Goal: Task Accomplishment & Management: Manage account settings

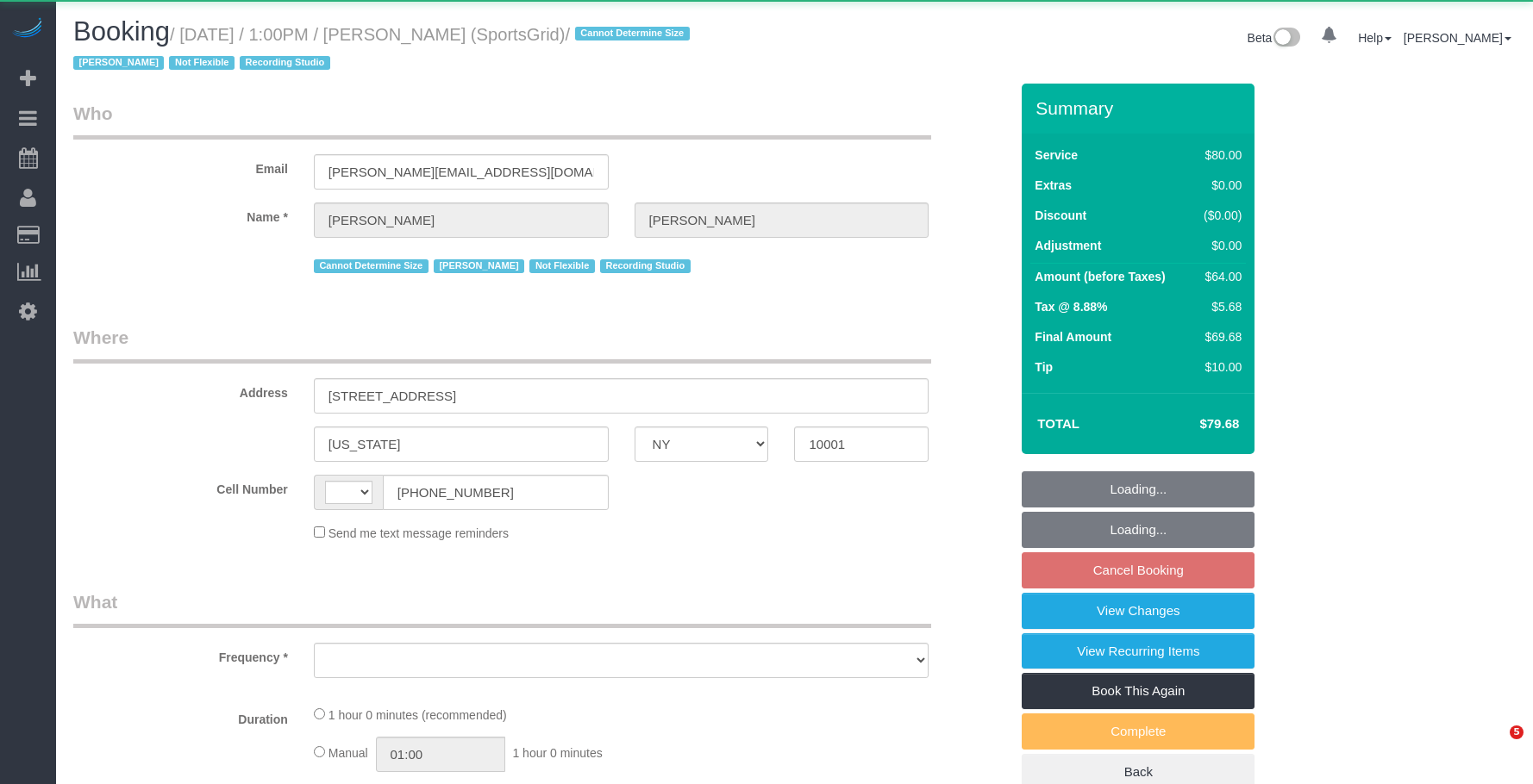
select select "NY"
select select "string:[GEOGRAPHIC_DATA]"
select select "string:stripe-pm_1QoRfo4VGloSiKo7CpkoBSCp"
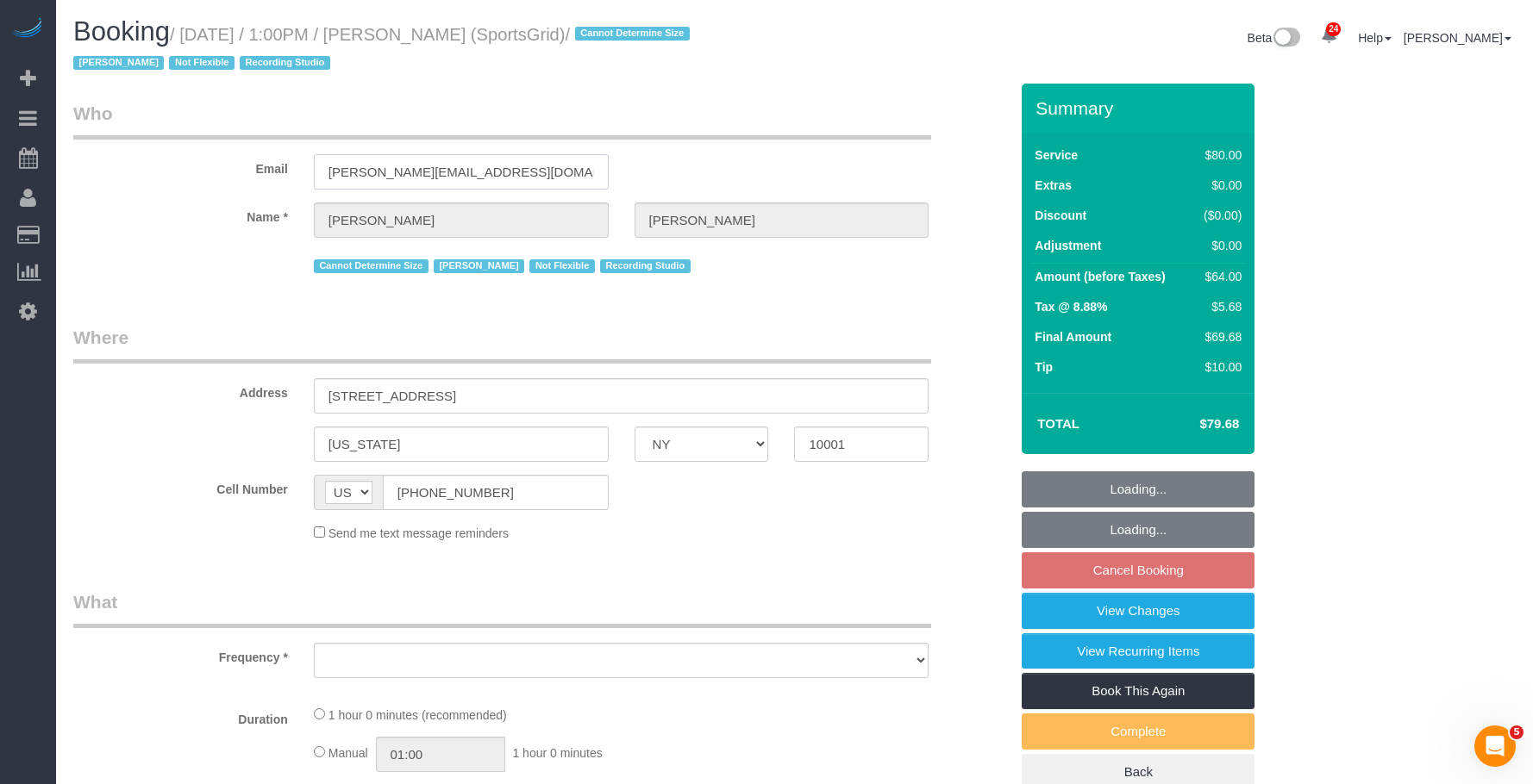
drag, startPoint x: 460, startPoint y: 181, endPoint x: 286, endPoint y: 201, distance: 175.1
click at [286, 201] on sui-booking-customer "Email gregg@sportsgrid.com Name * Gregg Sussman Cannot Determine Size Jacky Xu …" at bounding box center [541, 189] width 936 height 177
select select "object:830"
select select "spot6"
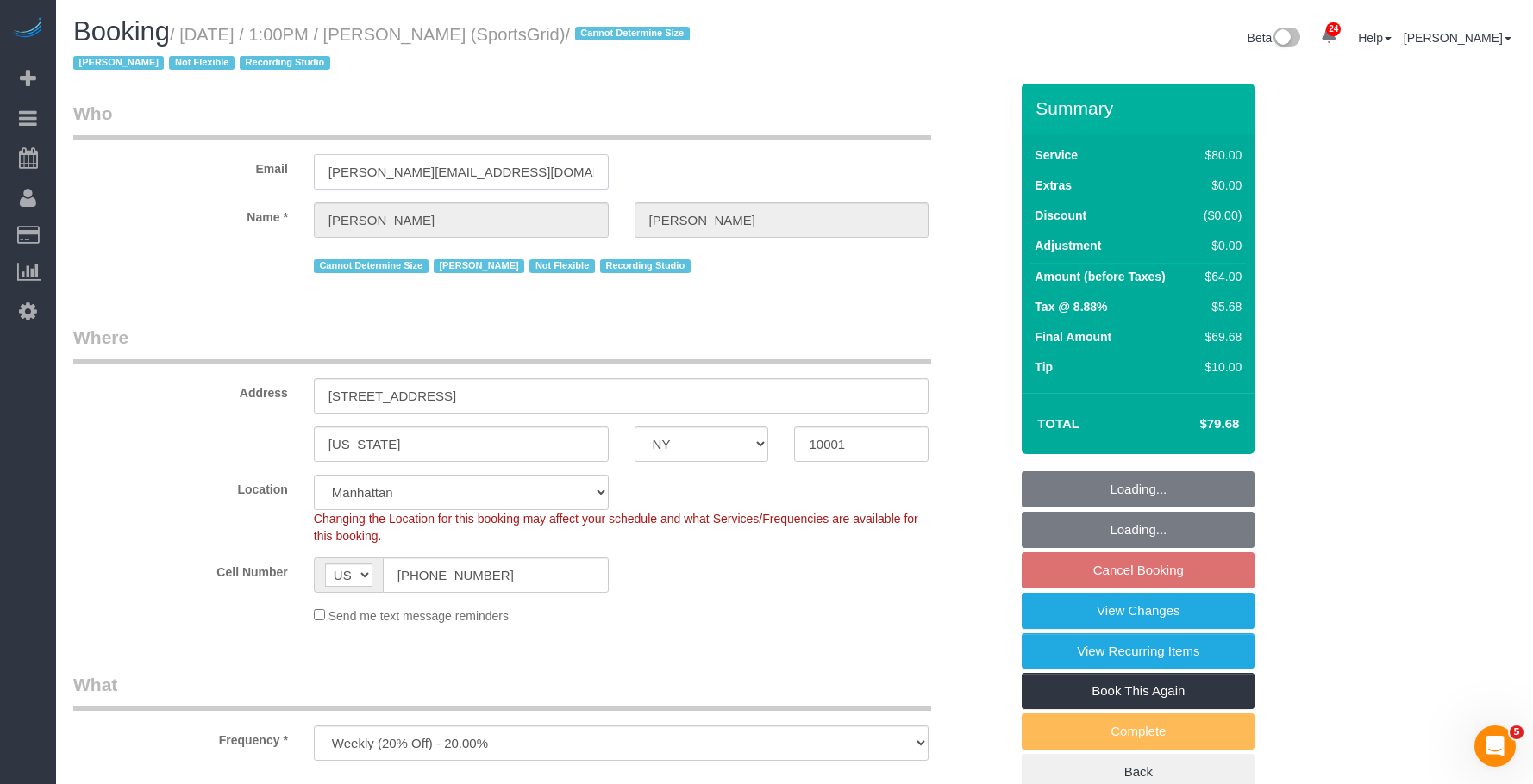
select select "number:89"
select select "number:90"
select select "number:15"
select select "number:7"
select select "number:21"
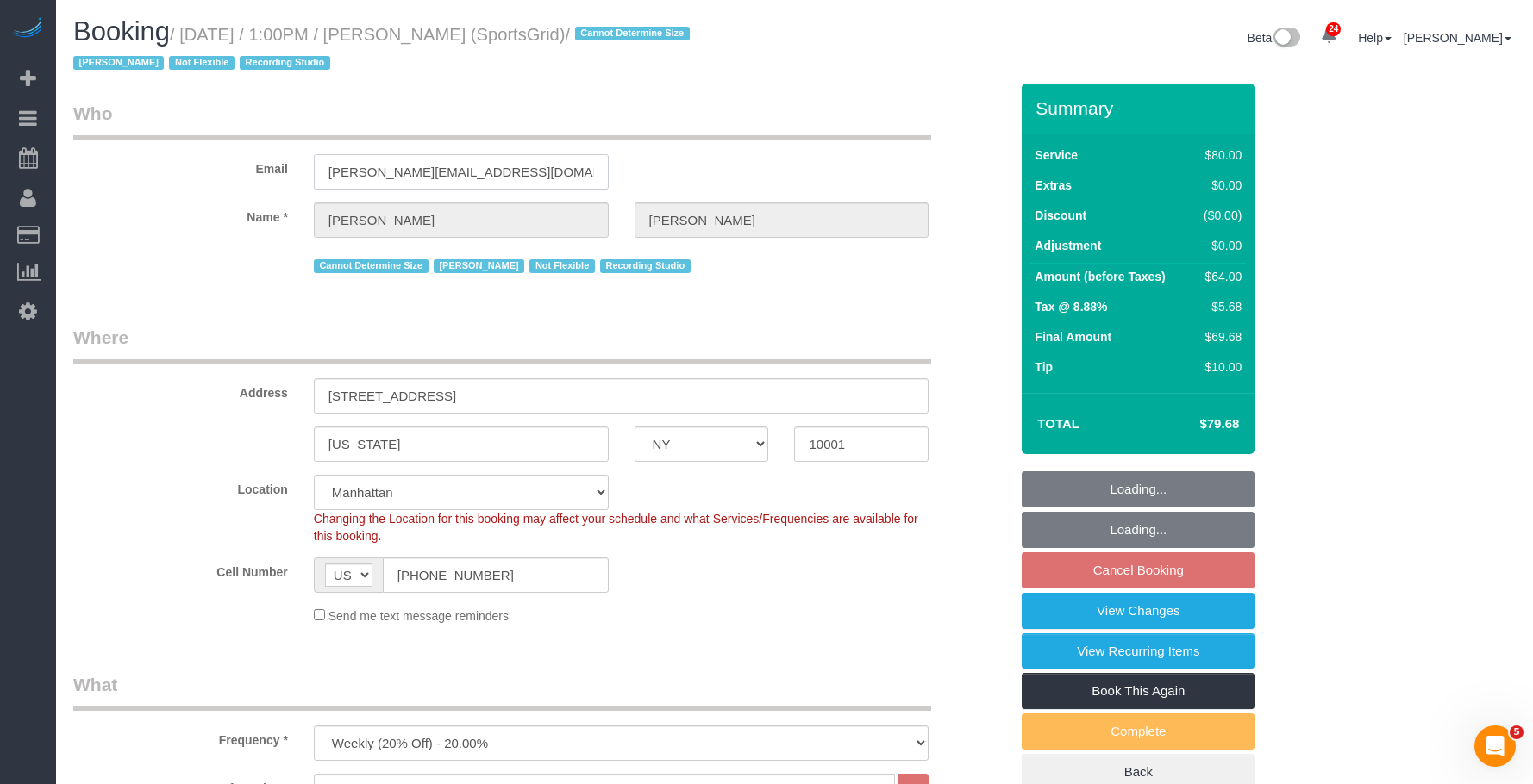
select select "object:1583"
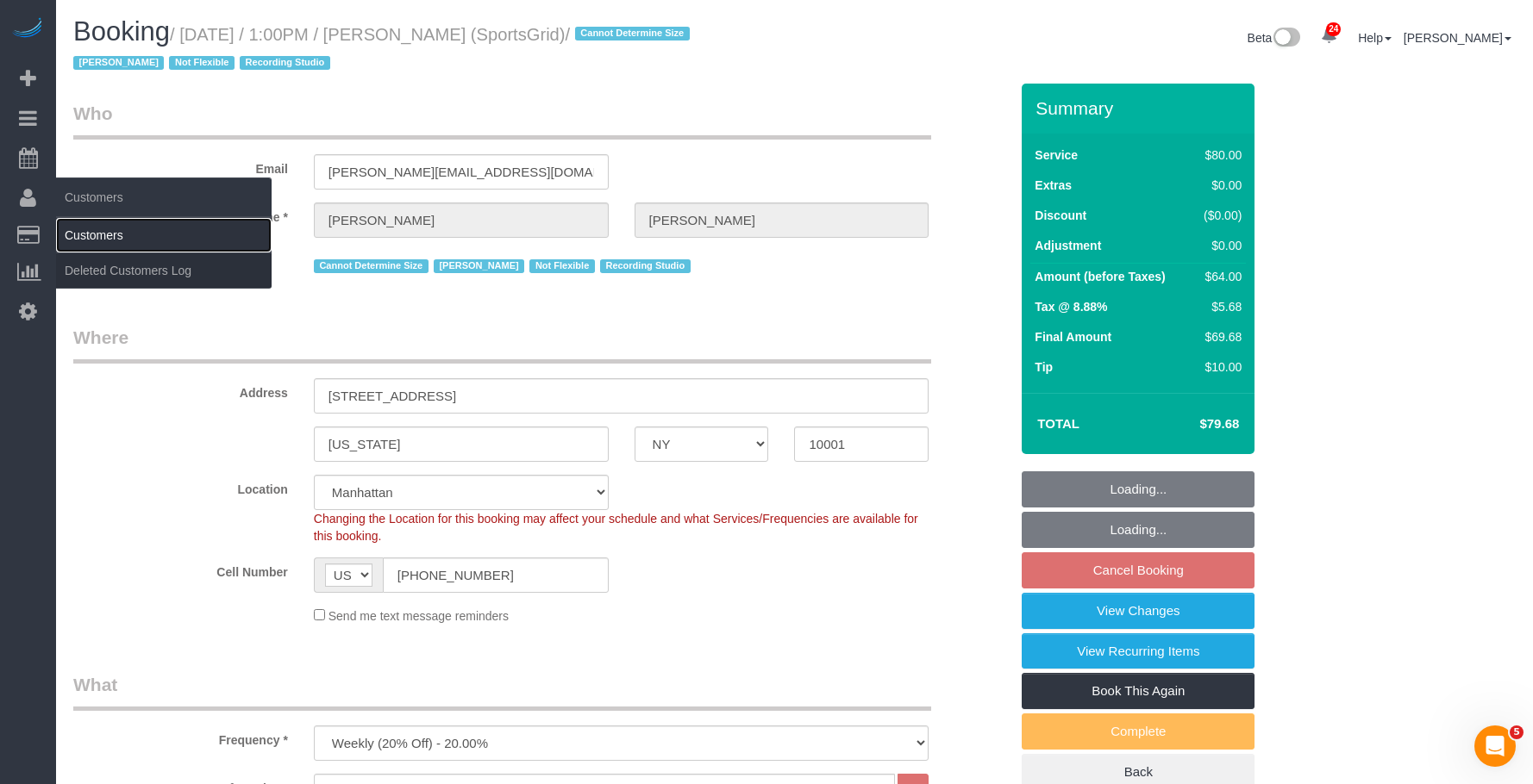
click at [103, 240] on link "Customers" at bounding box center [164, 235] width 215 height 35
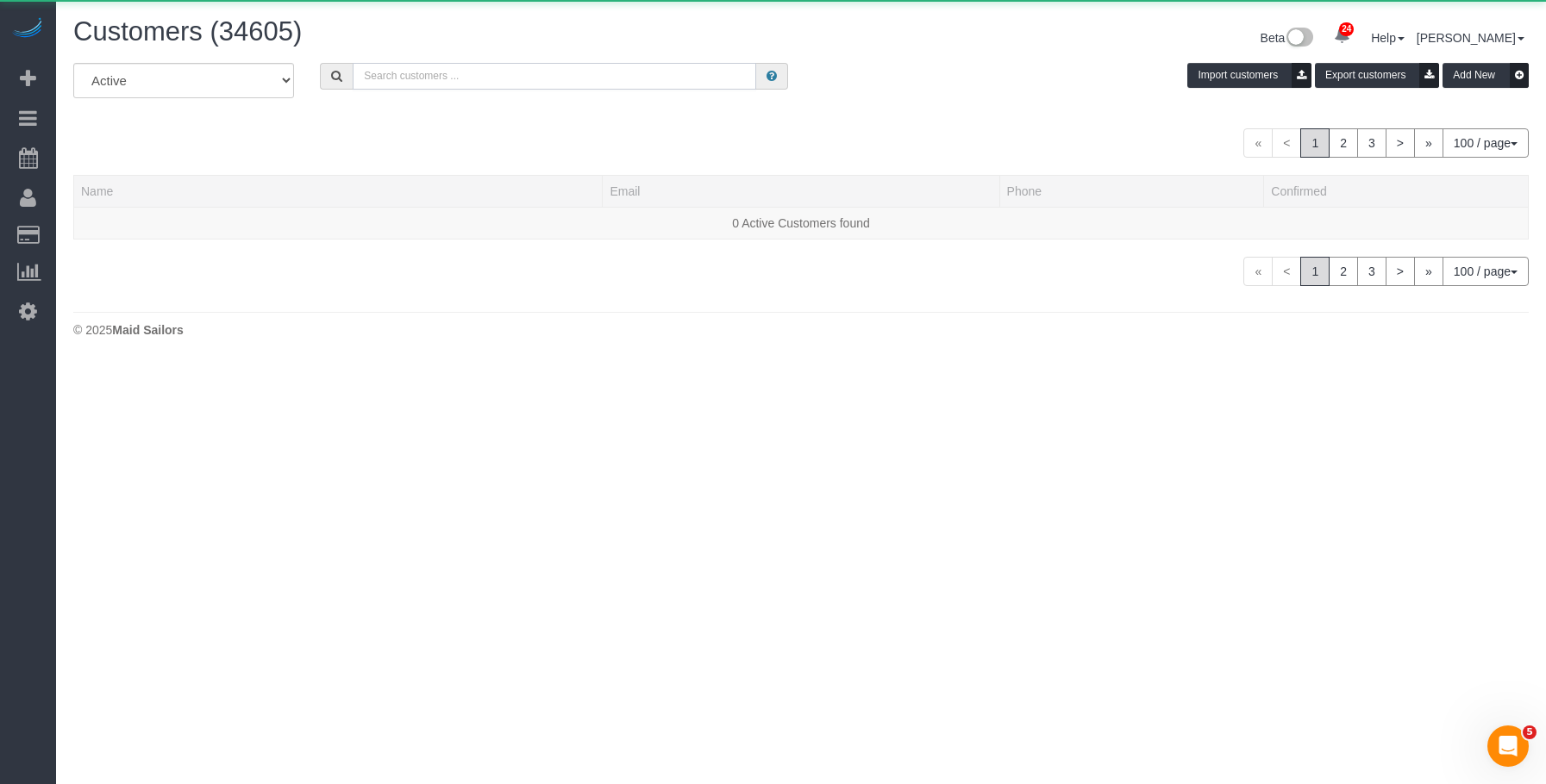
click at [577, 74] on input "text" at bounding box center [554, 76] width 403 height 26
paste input "gregg@sportsgrid.com"
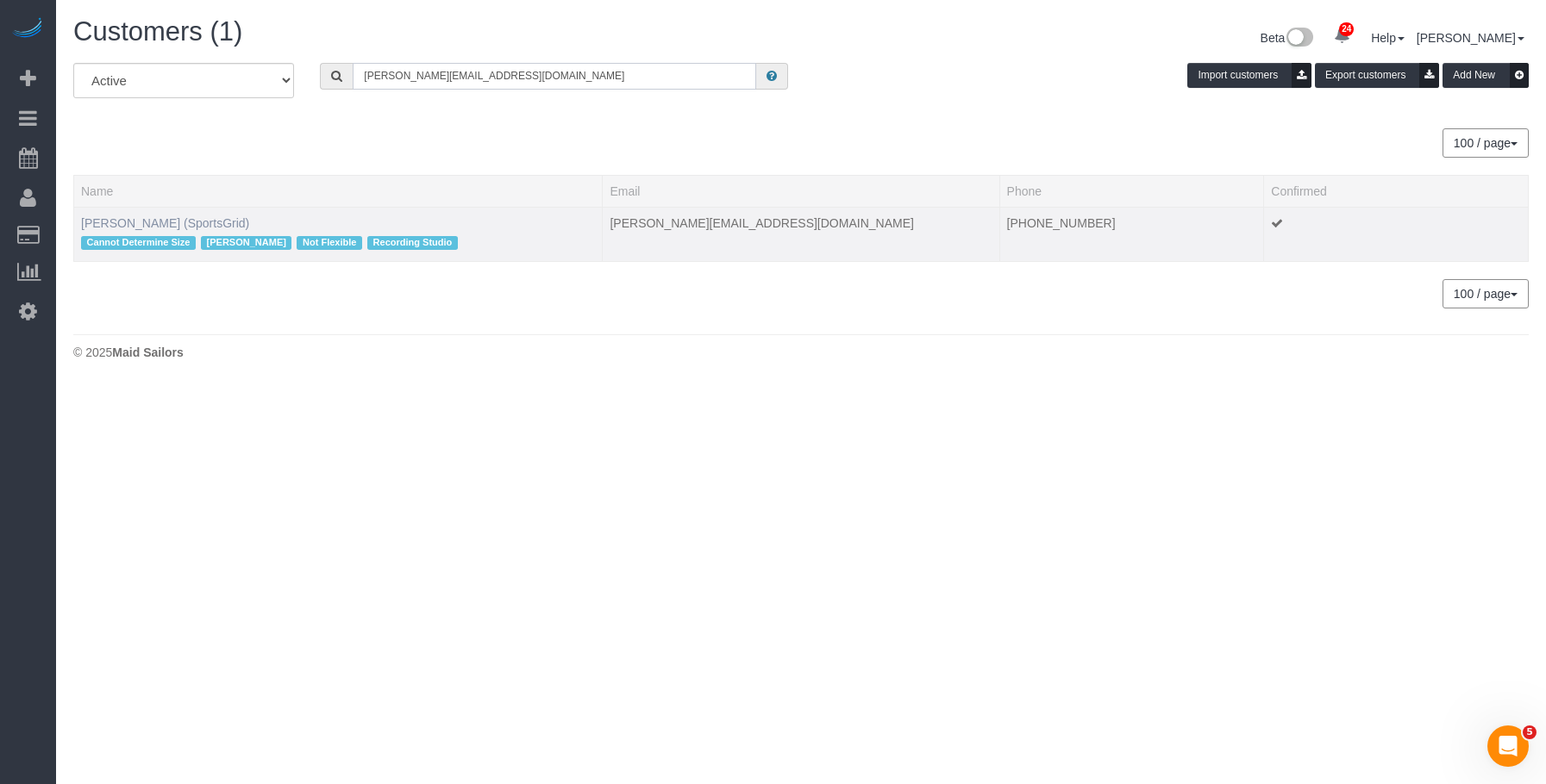
type input "gregg@sportsgrid.com"
click at [212, 223] on link "Gregg Sussman (SportsGrid)" at bounding box center [165, 223] width 168 height 14
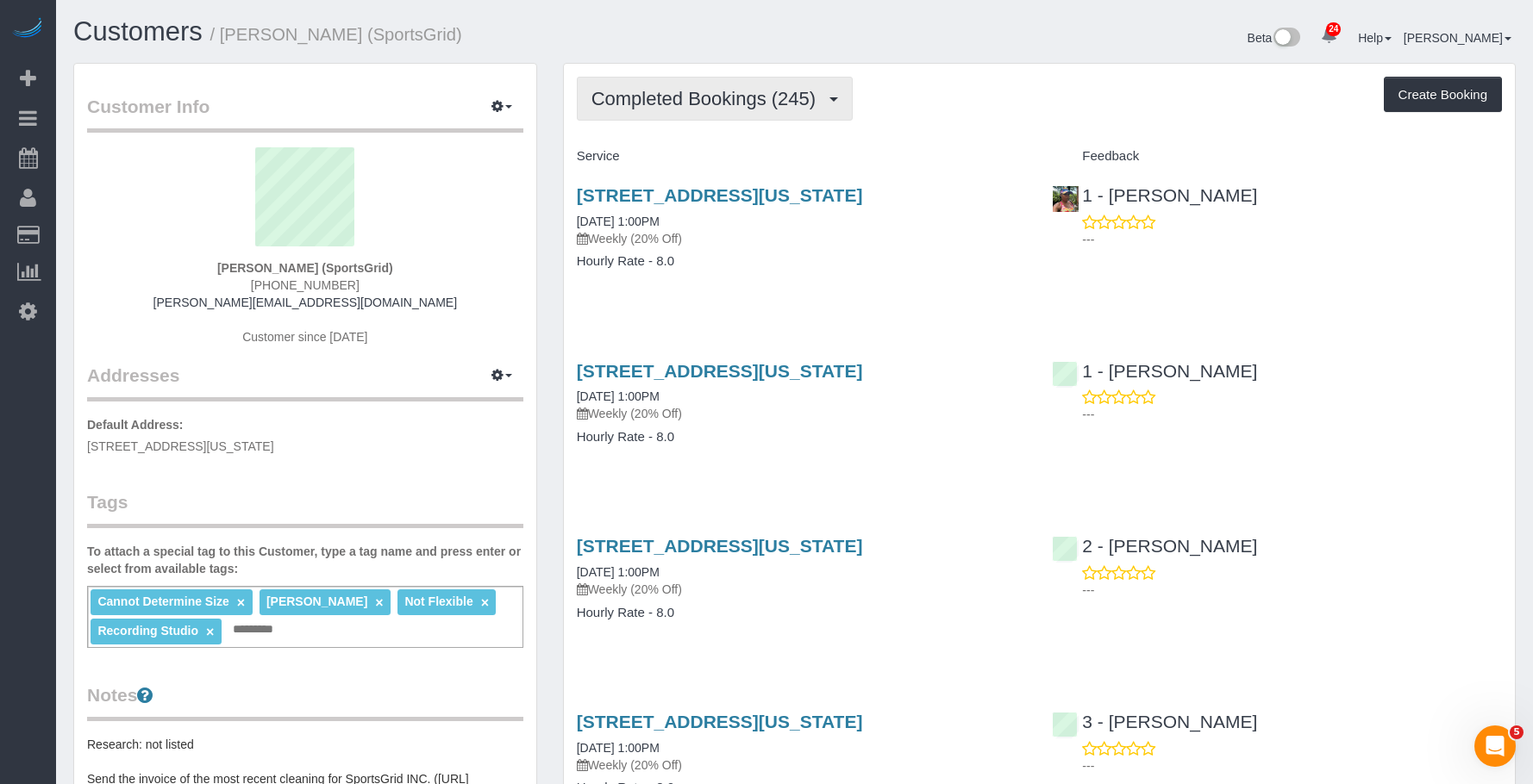
drag, startPoint x: 770, startPoint y: 101, endPoint x: 743, endPoint y: 139, distance: 46.6
click at [769, 101] on span "Completed Bookings (245)" at bounding box center [708, 99] width 233 height 22
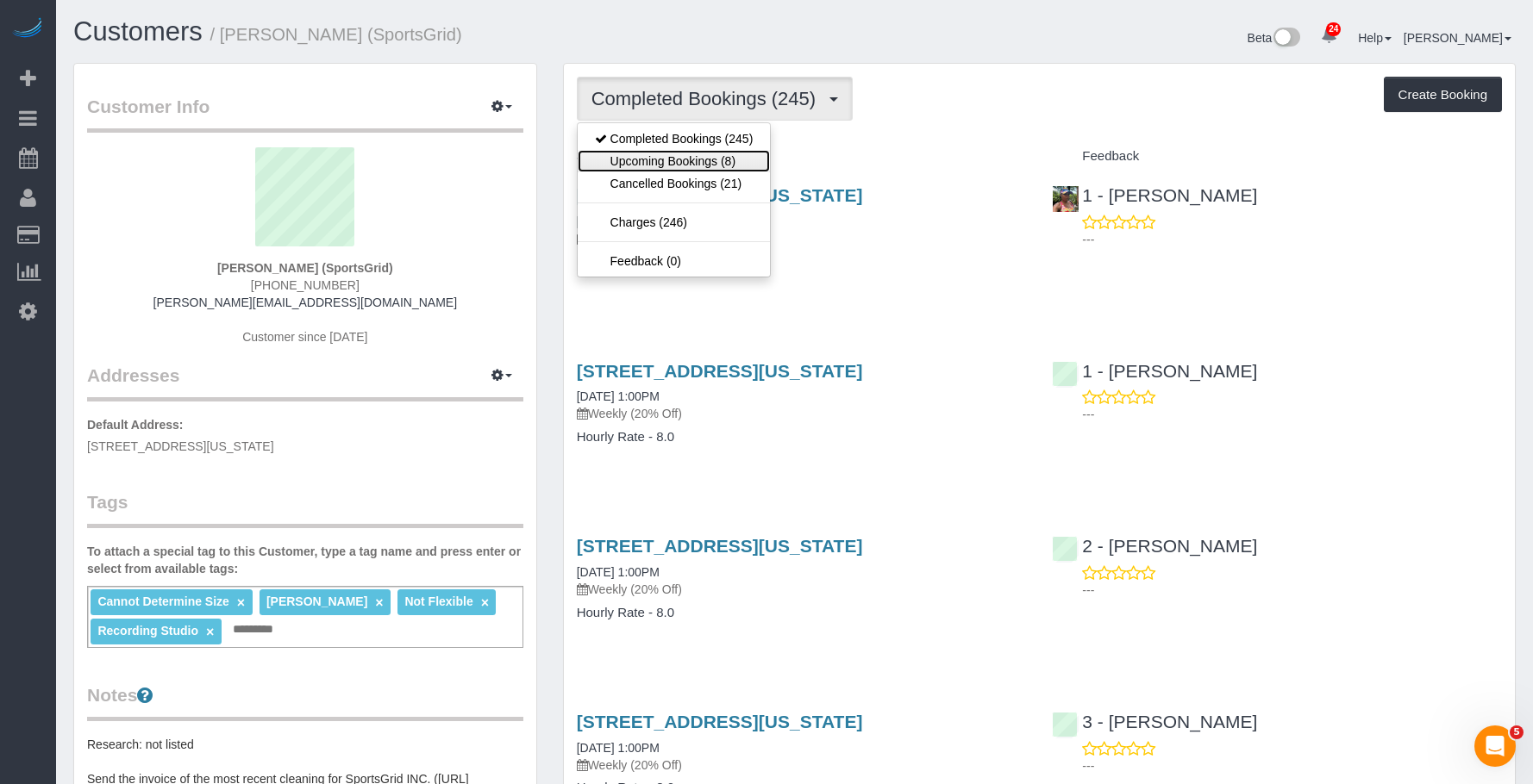
click at [720, 159] on link "Upcoming Bookings (8)" at bounding box center [673, 162] width 193 height 23
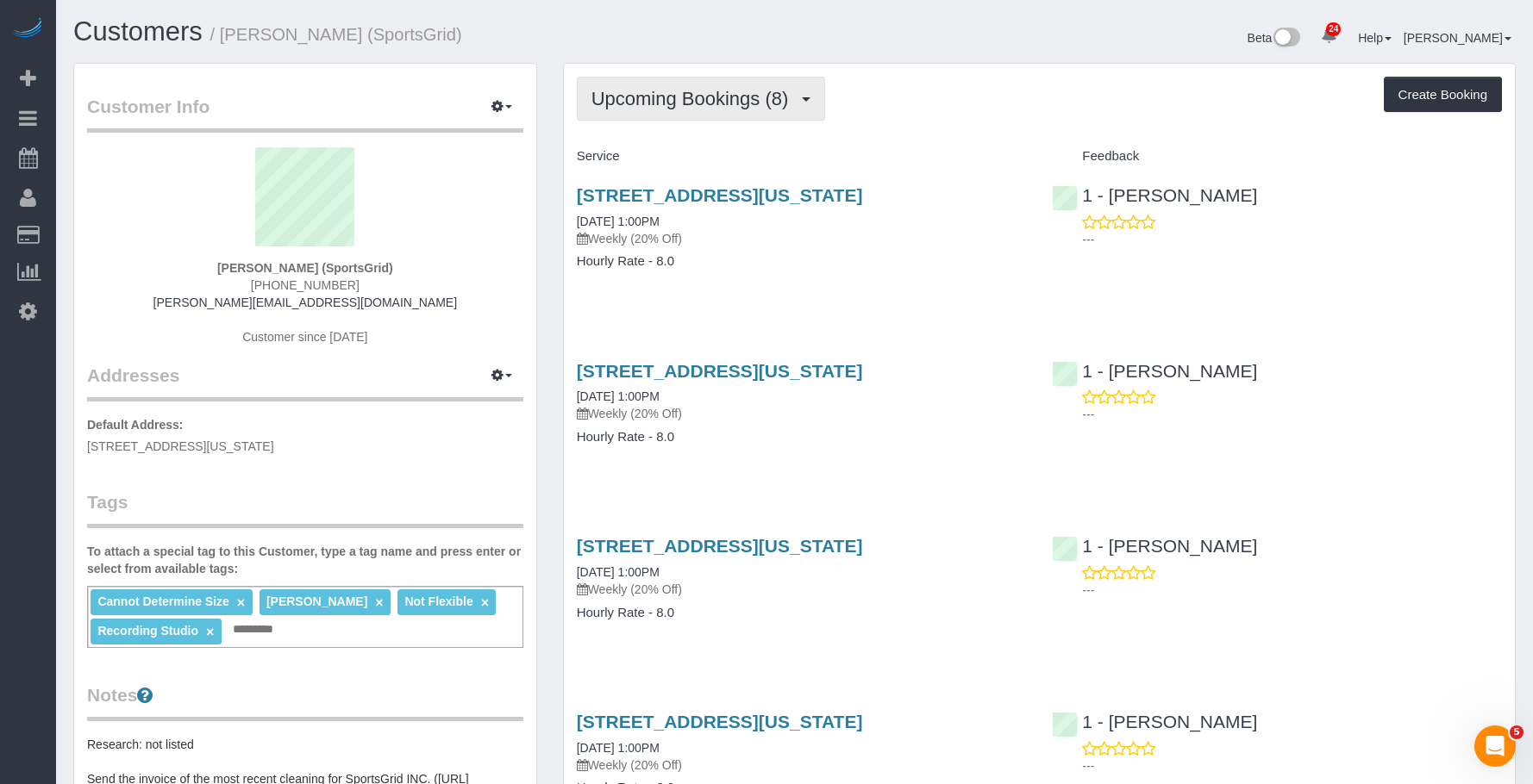
drag, startPoint x: 649, startPoint y: 89, endPoint x: 646, endPoint y: 115, distance: 26.2
click at [649, 90] on span "Upcoming Bookings (8)" at bounding box center [694, 99] width 206 height 22
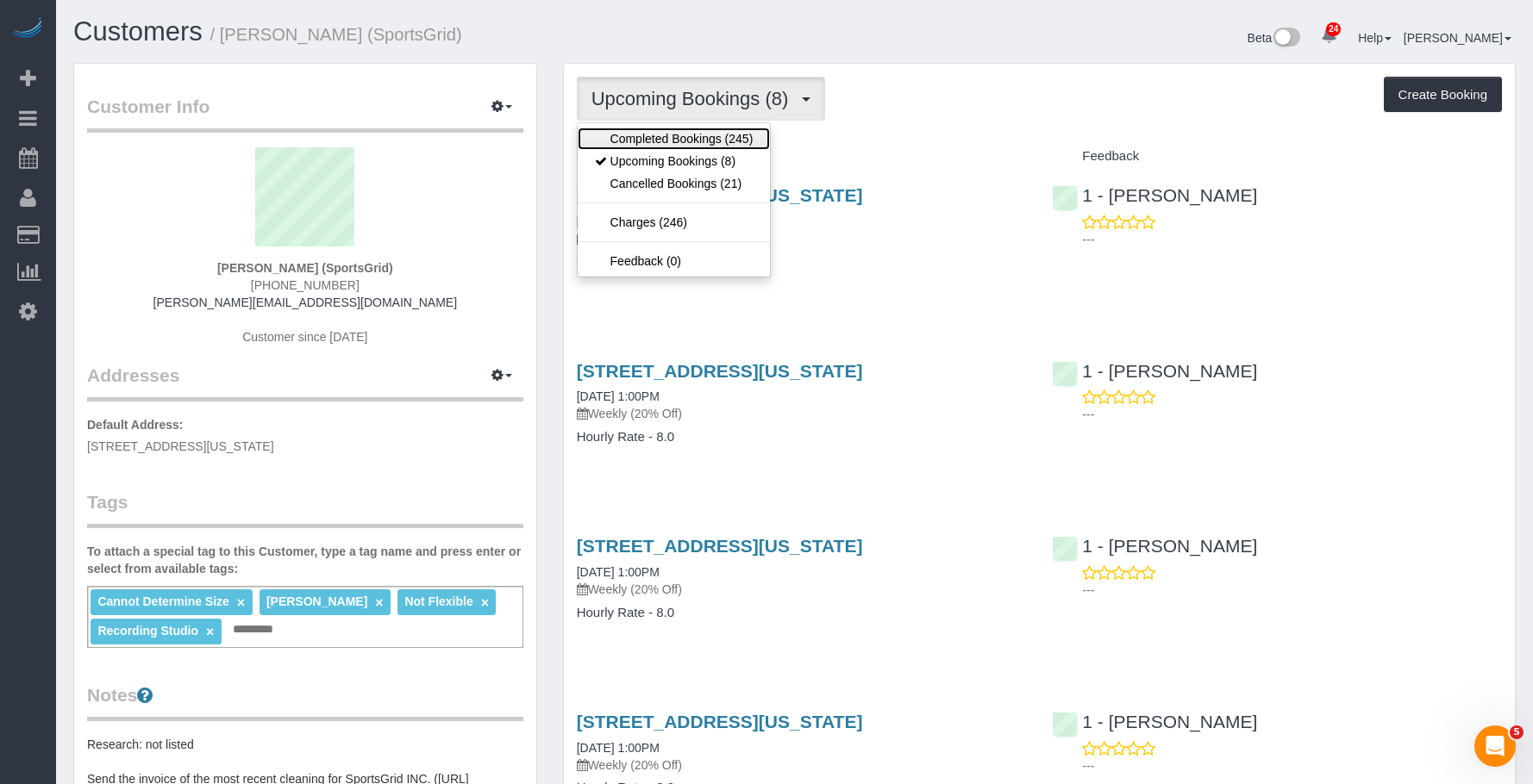
click at [645, 129] on link "Completed Bookings (245)" at bounding box center [673, 139] width 193 height 23
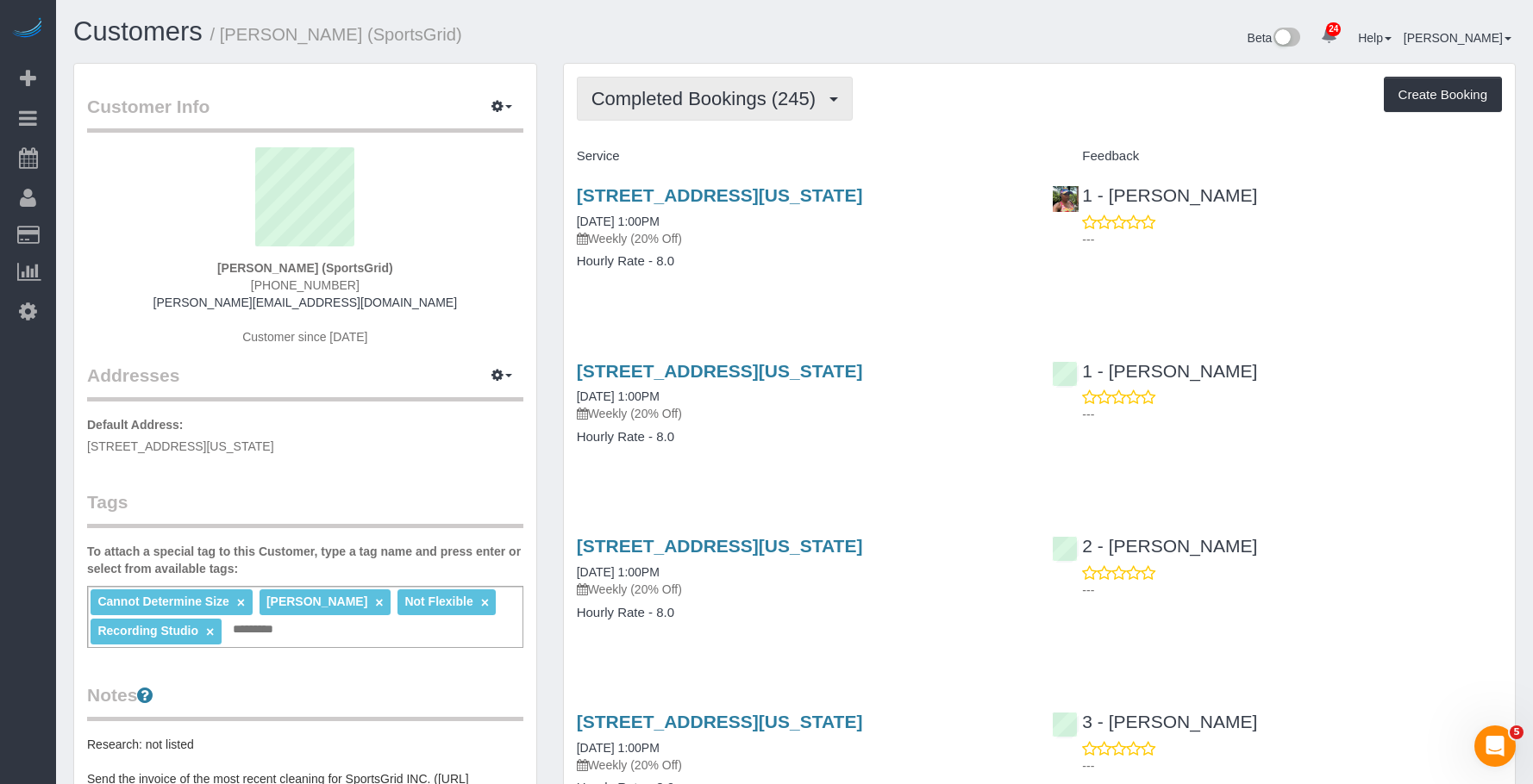
click at [649, 88] on span "Completed Bookings (245)" at bounding box center [708, 99] width 233 height 22
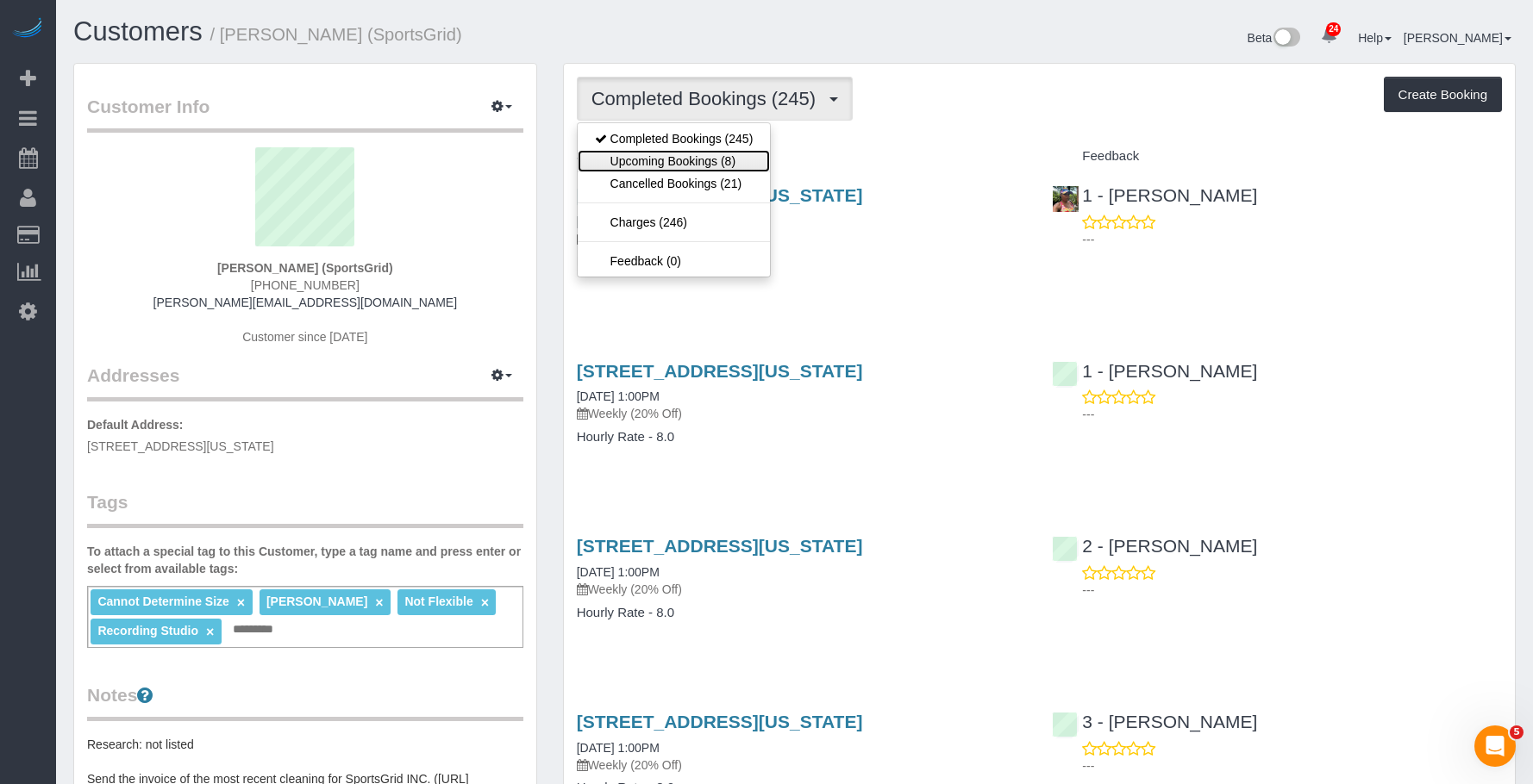
click at [636, 156] on link "Upcoming Bookings (8)" at bounding box center [673, 162] width 193 height 23
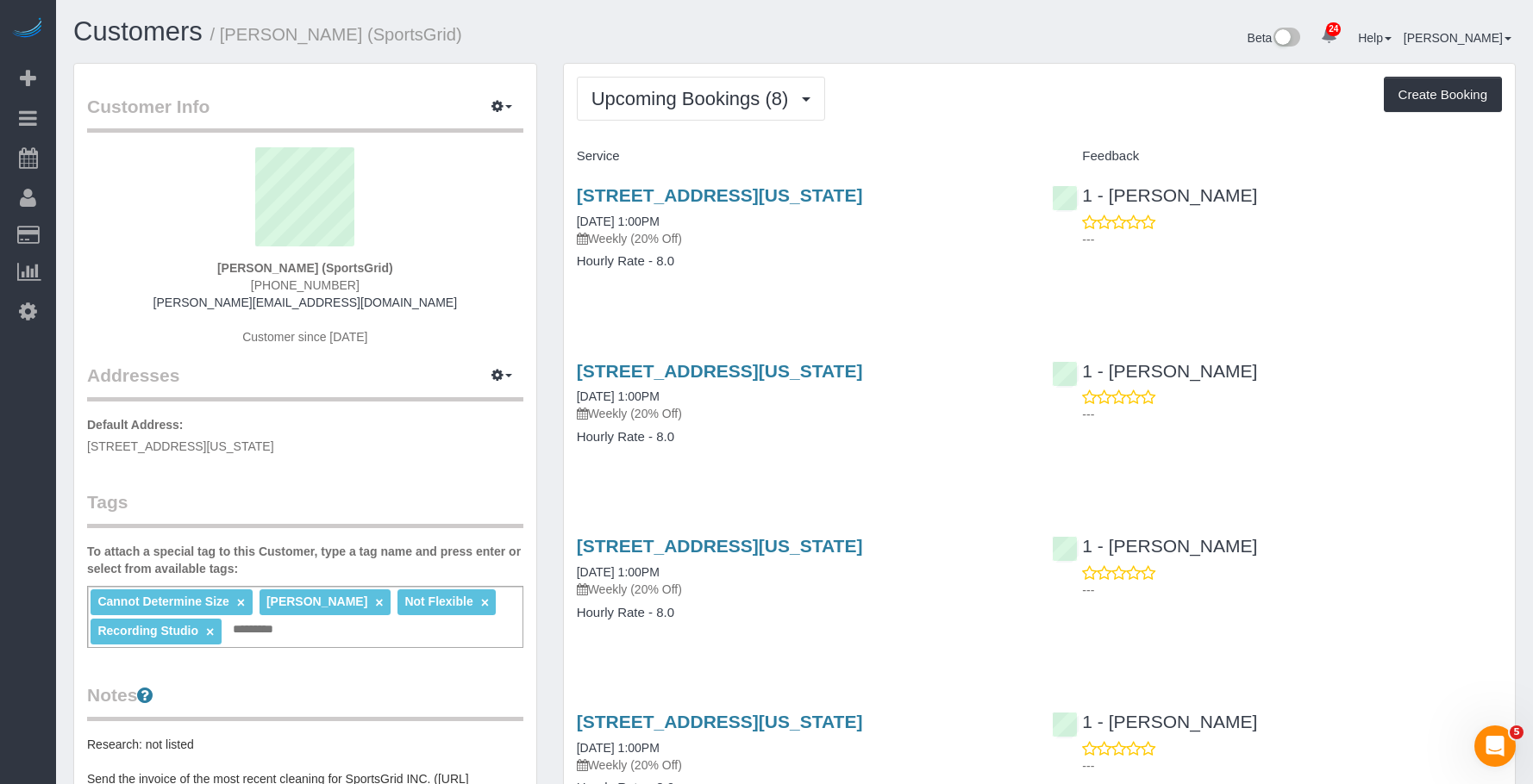
drag, startPoint x: 940, startPoint y: 473, endPoint x: 983, endPoint y: 489, distance: 45.9
click at [940, 473] on div "218 West 35th Street, 5th Floor, New York, NY 10001 10/02/2025 1:00PM Weekly (2…" at bounding box center [802, 413] width 476 height 133
click at [863, 193] on link "218 West 35th Street, 5th Floor, New York, NY 10001" at bounding box center [719, 195] width 286 height 20
click at [781, 368] on link "218 West 35th Street, 5th Floor, New York, NY 10001" at bounding box center [719, 370] width 286 height 20
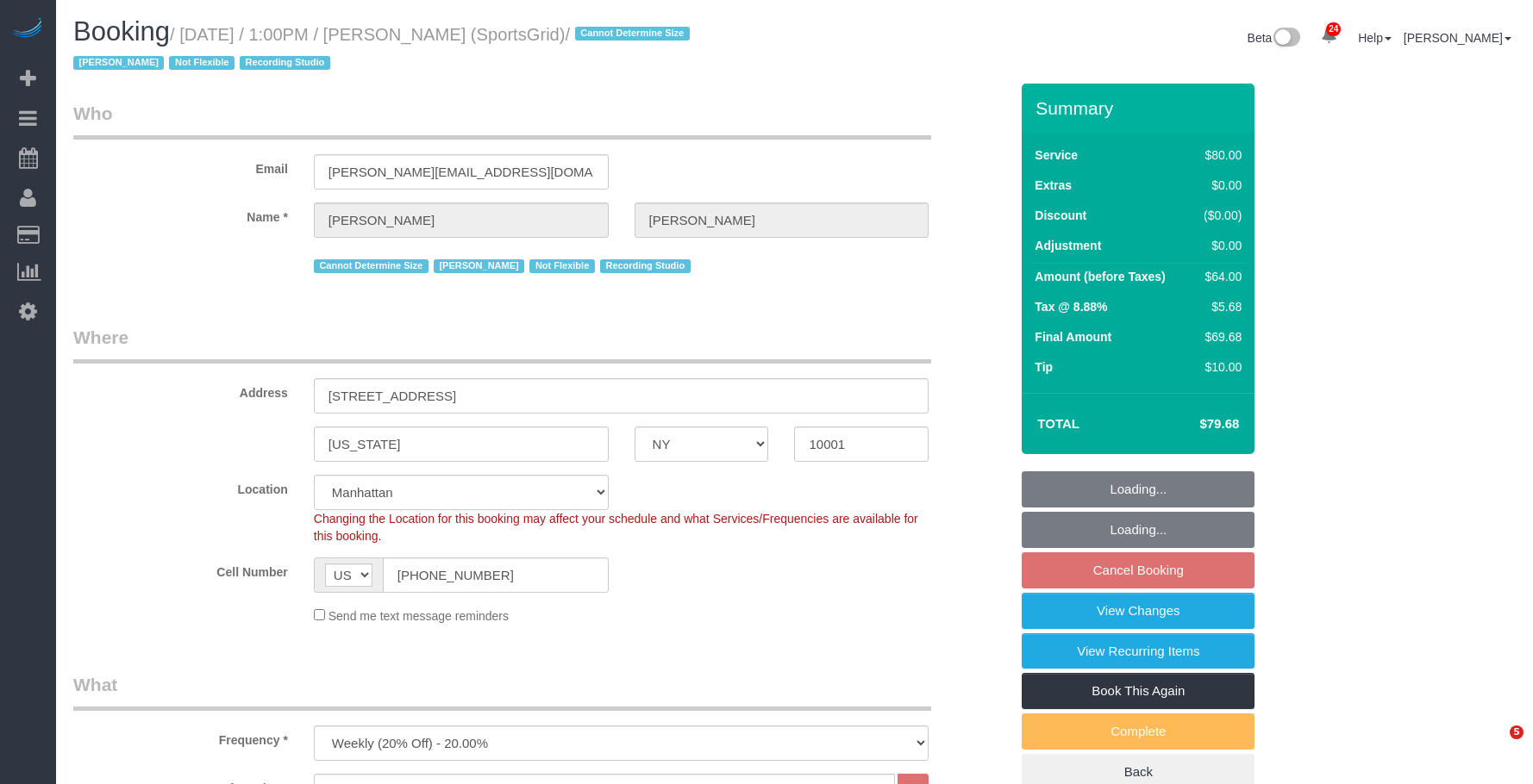
select select "NY"
select select "spot6"
select select "number:89"
select select "number:90"
select select "number:15"
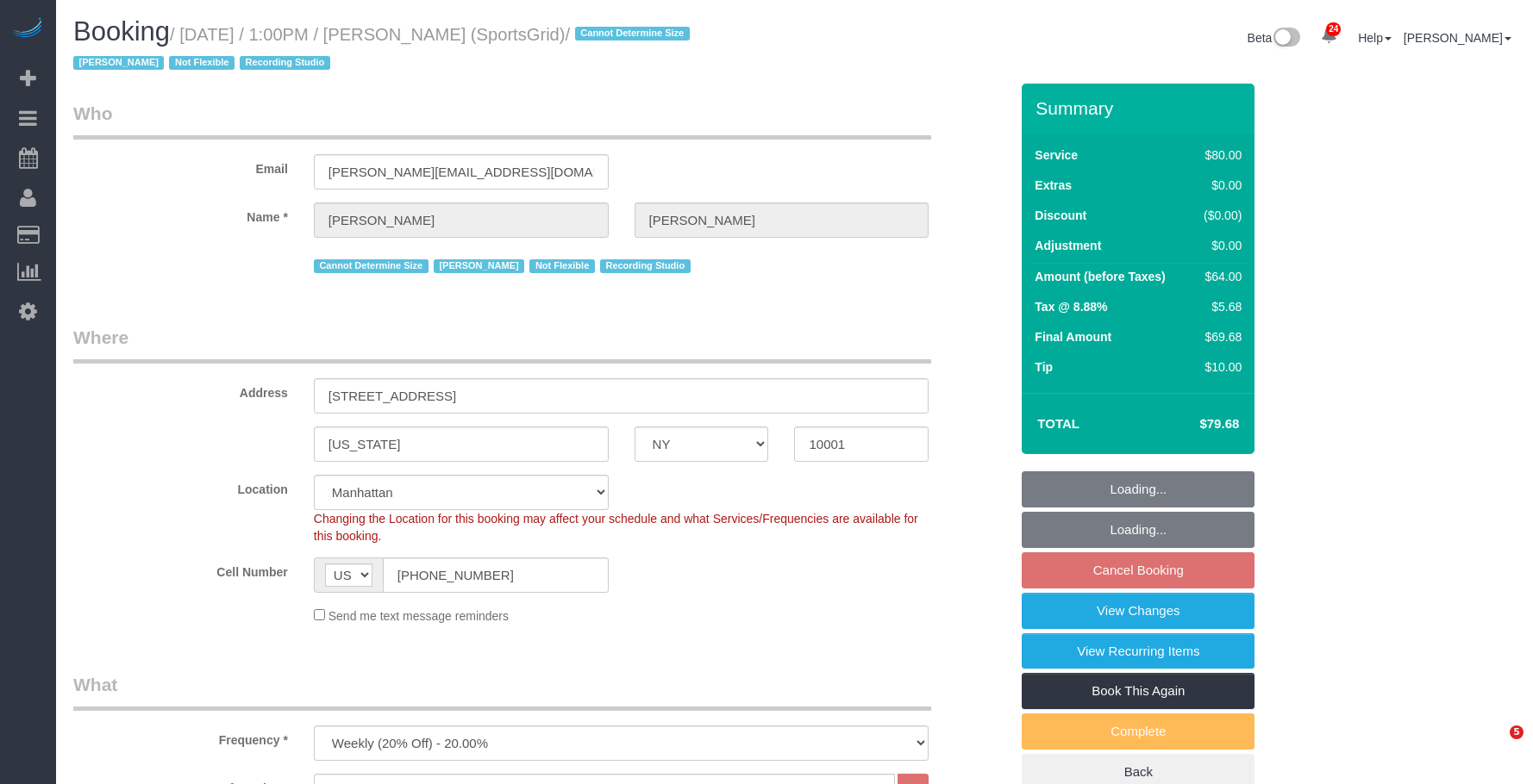
select select "number:7"
select select "number:21"
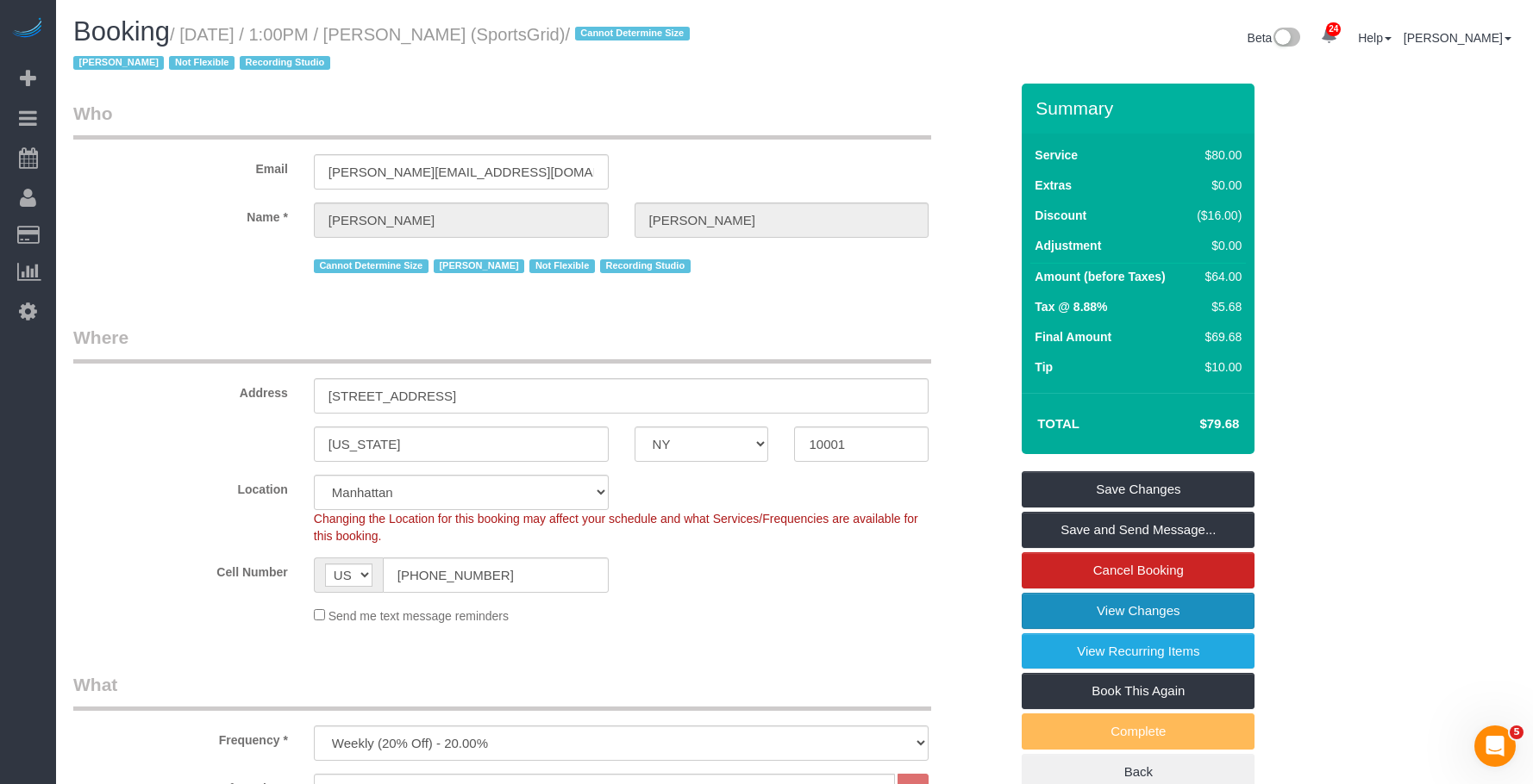
click at [1063, 607] on link "View Changes" at bounding box center [1139, 611] width 233 height 37
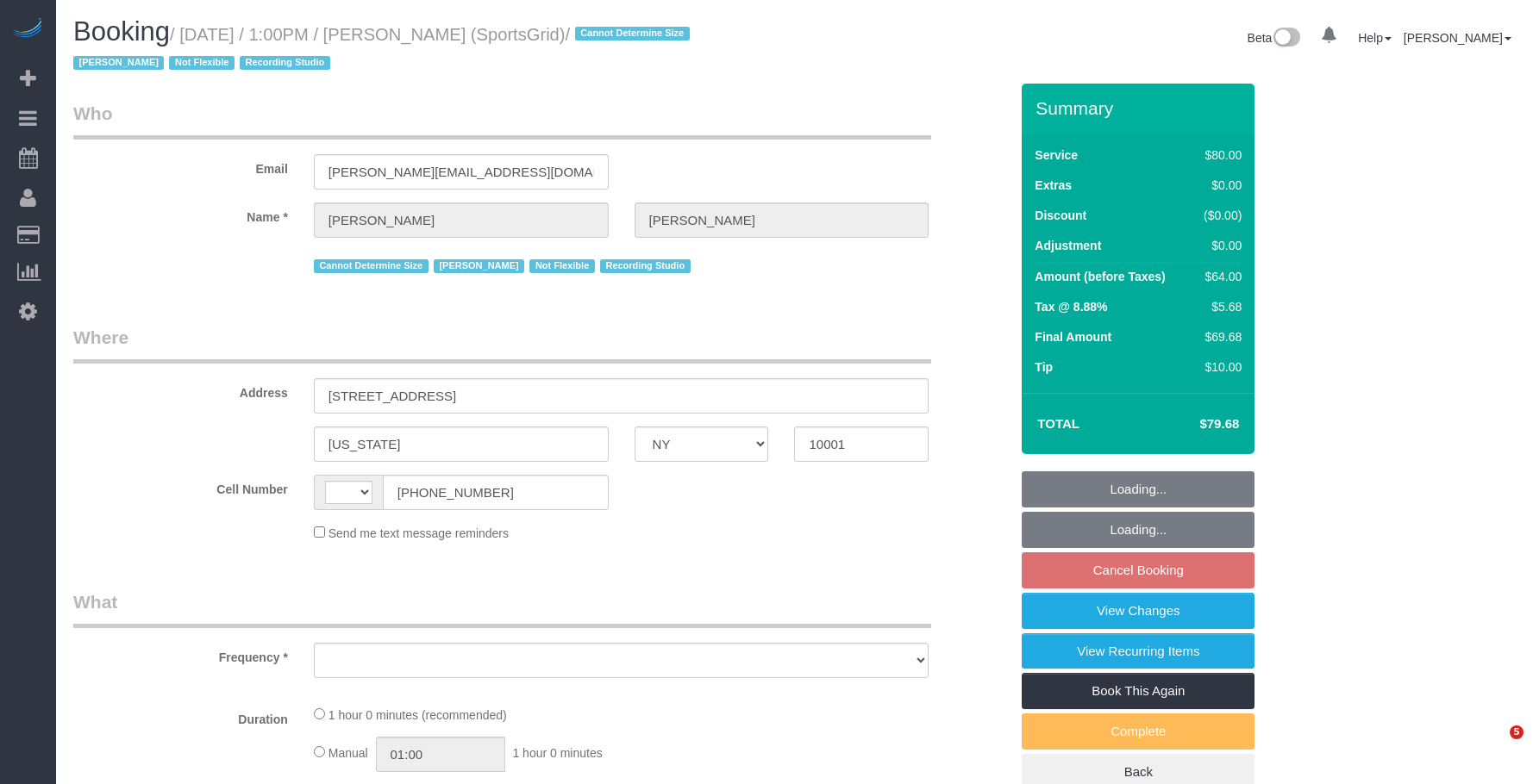
select select "NY"
select select "string:[GEOGRAPHIC_DATA]"
select select "object:507"
select select "number:89"
select select "number:90"
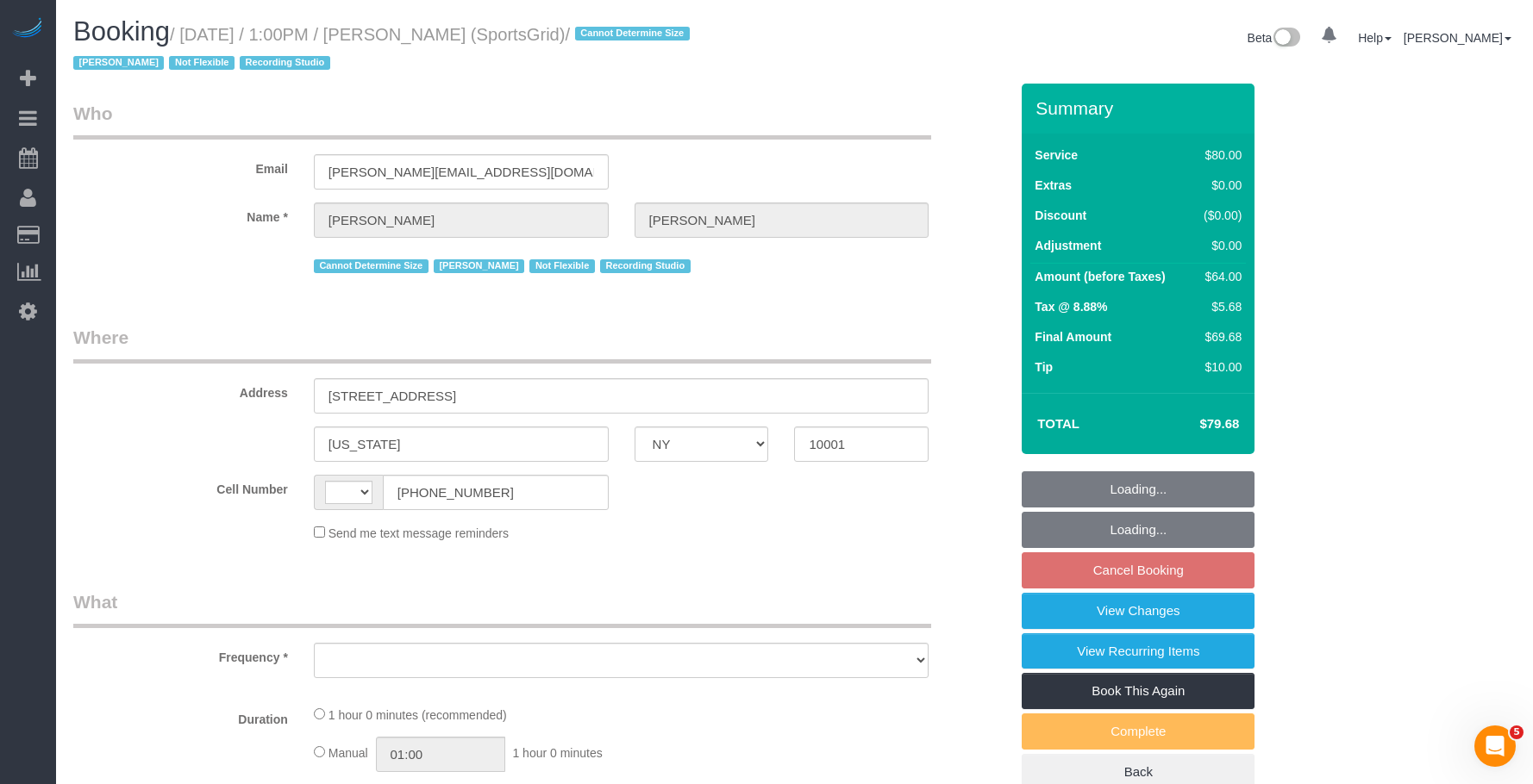
select select "number:15"
select select "number:7"
select select "number:21"
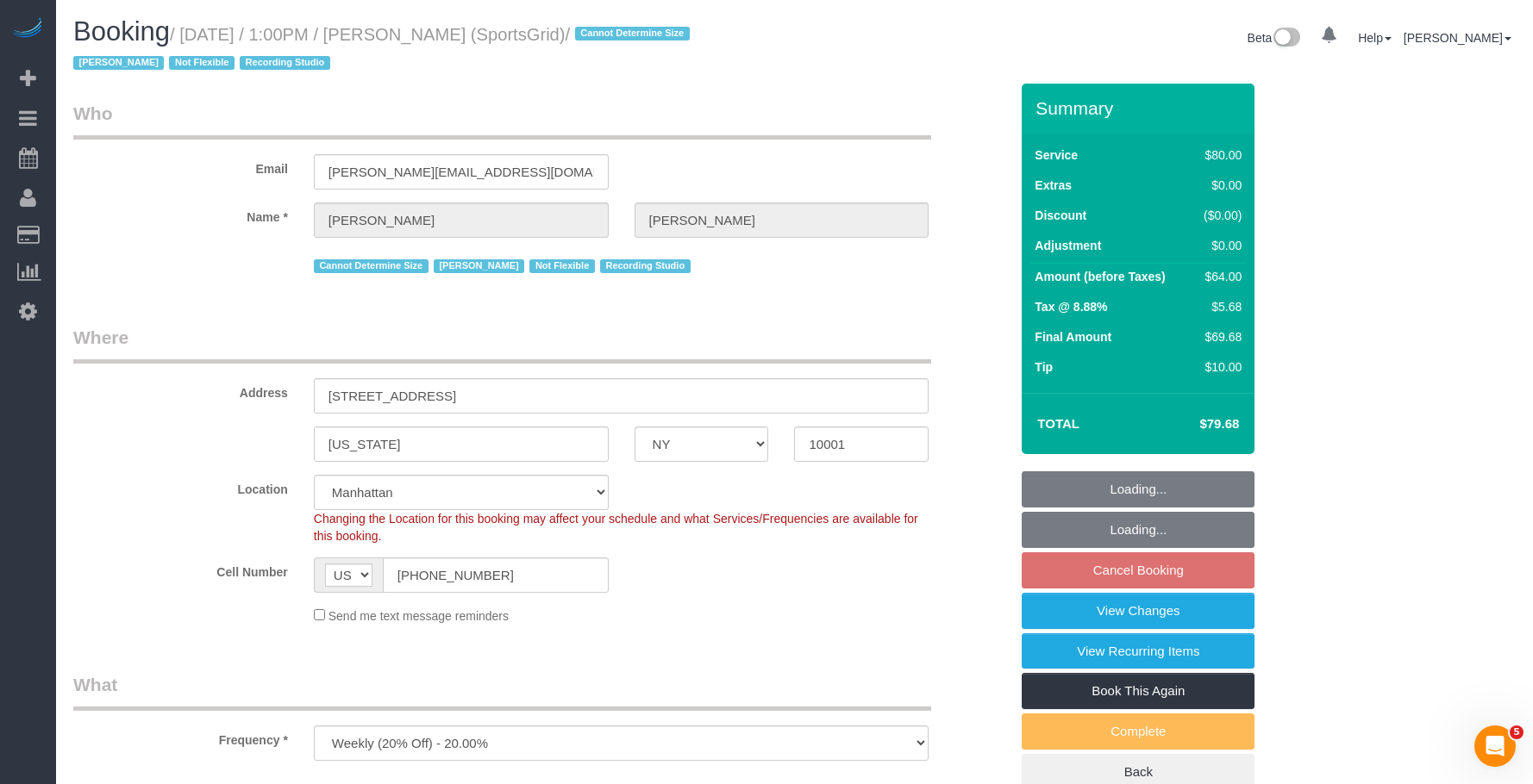
select select "string:stripe-pm_1QoRfo4VGloSiKo7CpkoBSCp"
select select "object:1432"
select select "spot6"
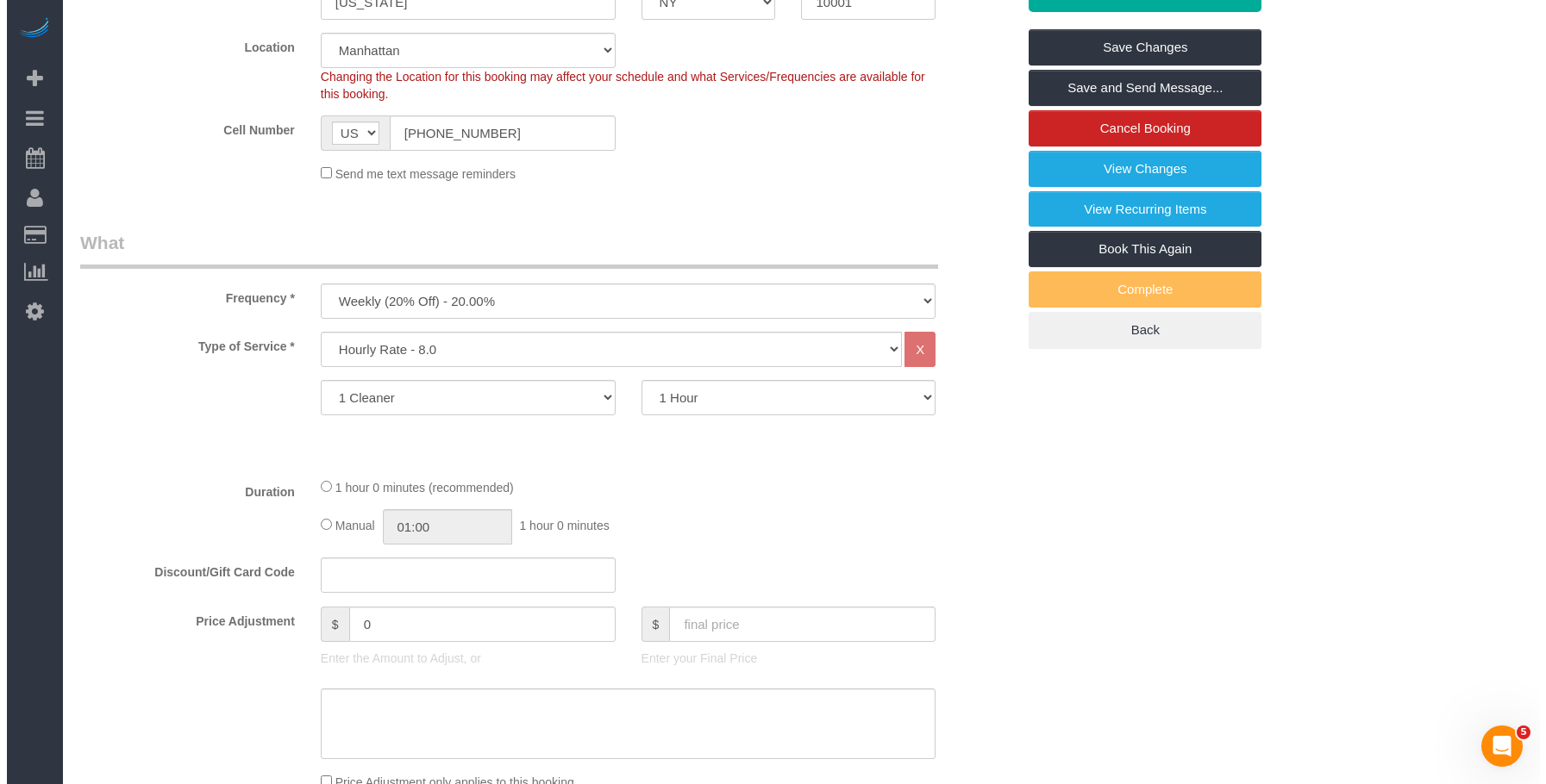
scroll to position [172, 0]
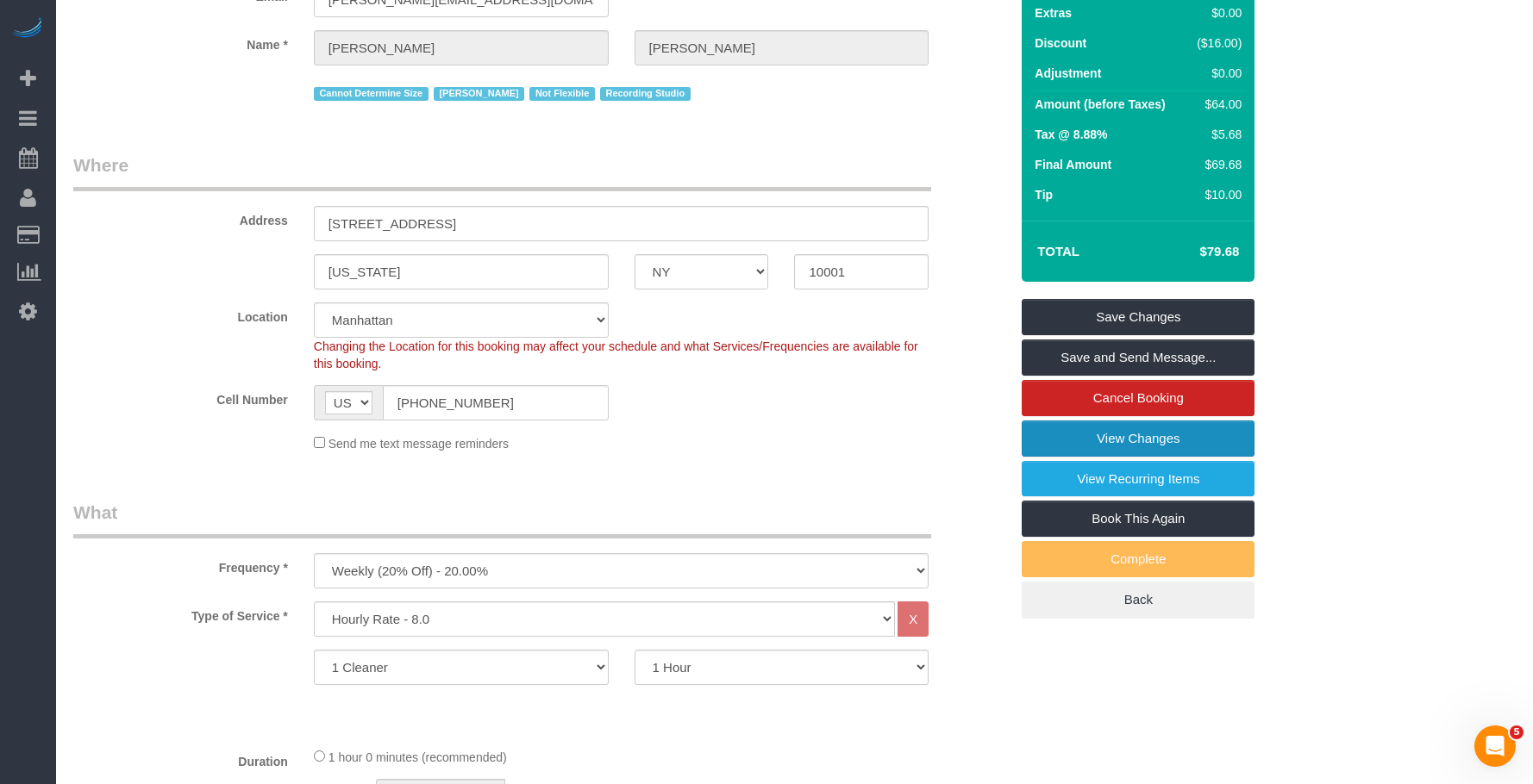
click at [1100, 434] on link "View Changes" at bounding box center [1139, 438] width 233 height 37
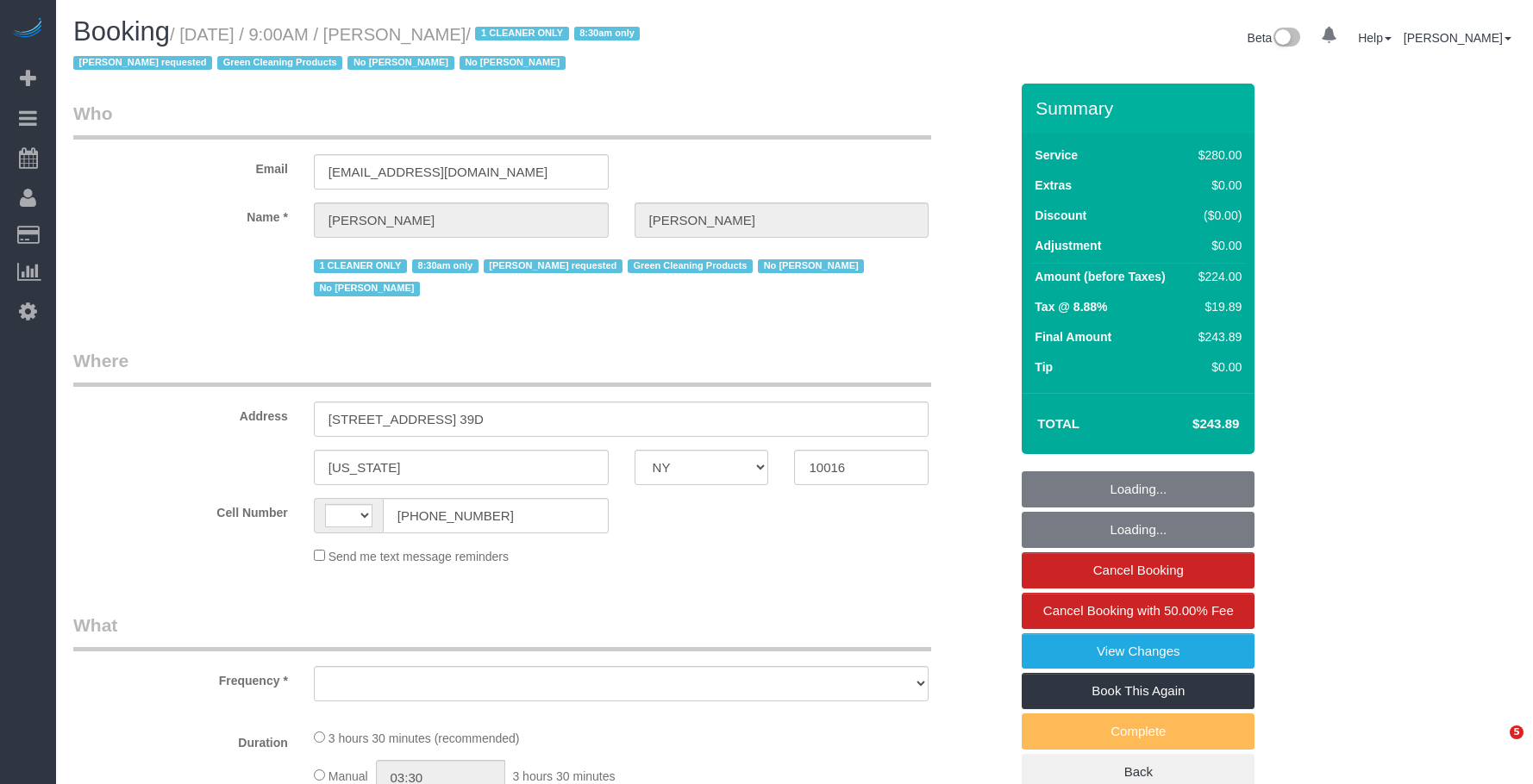
select select "NY"
select select "object:734"
select select "210"
select select "spot1"
select select "number:89"
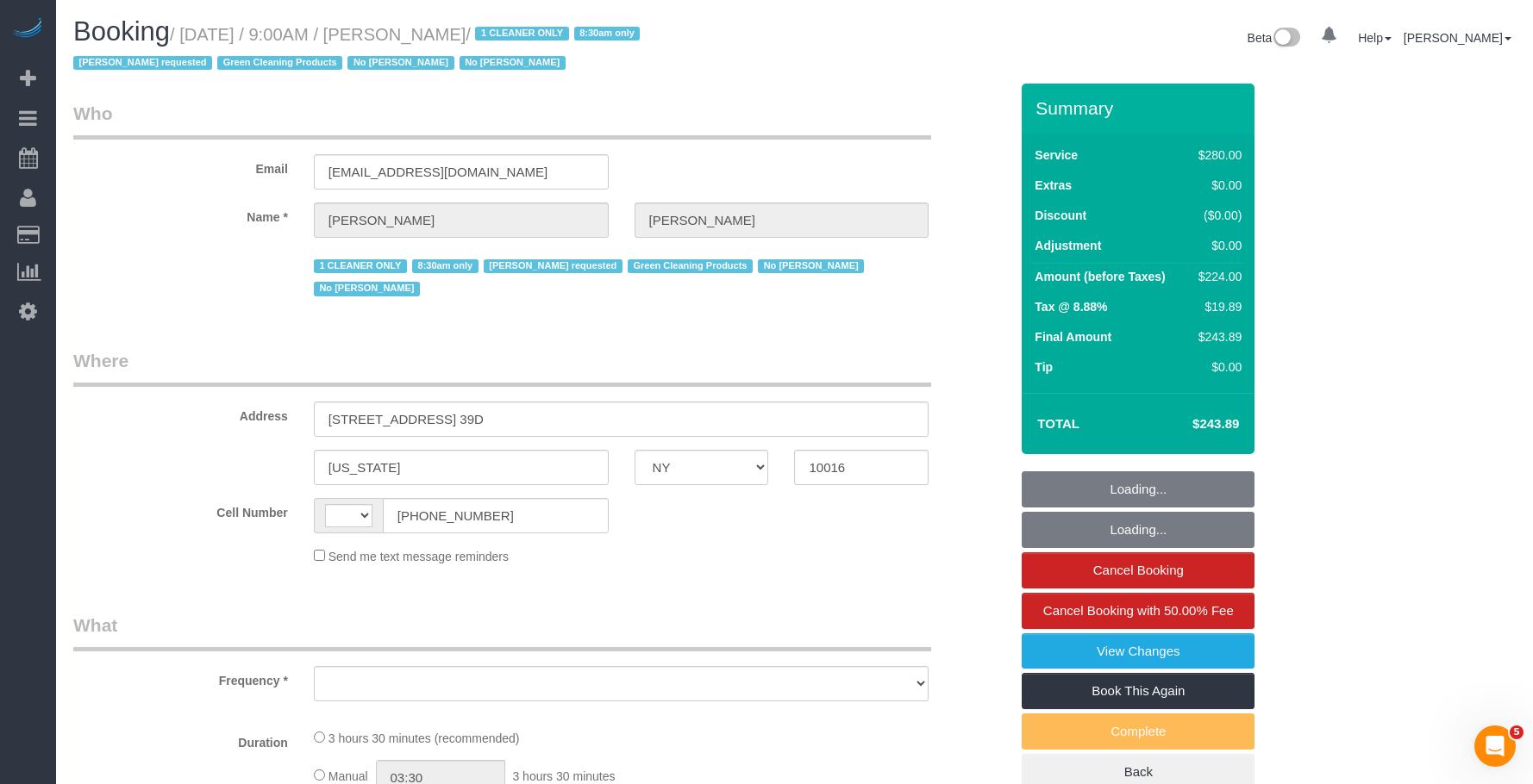
select select "number:90"
select select "number:15"
select select "number:5"
select select "string:[GEOGRAPHIC_DATA]"
select select "string:stripe-pm_1Pz1Rj4VGloSiKo7Opl5Xfd6"
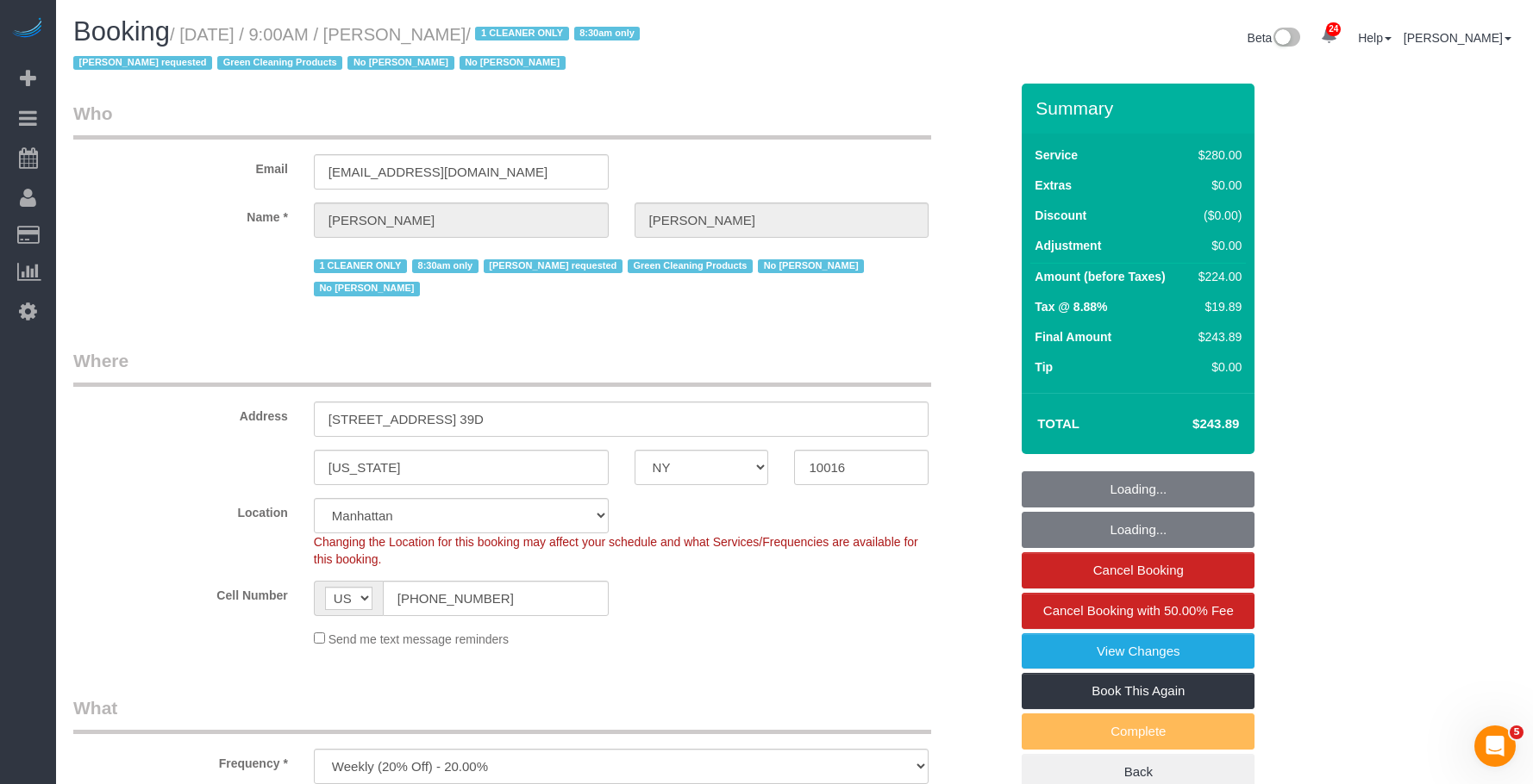
select select "object:1509"
select select "spot50"
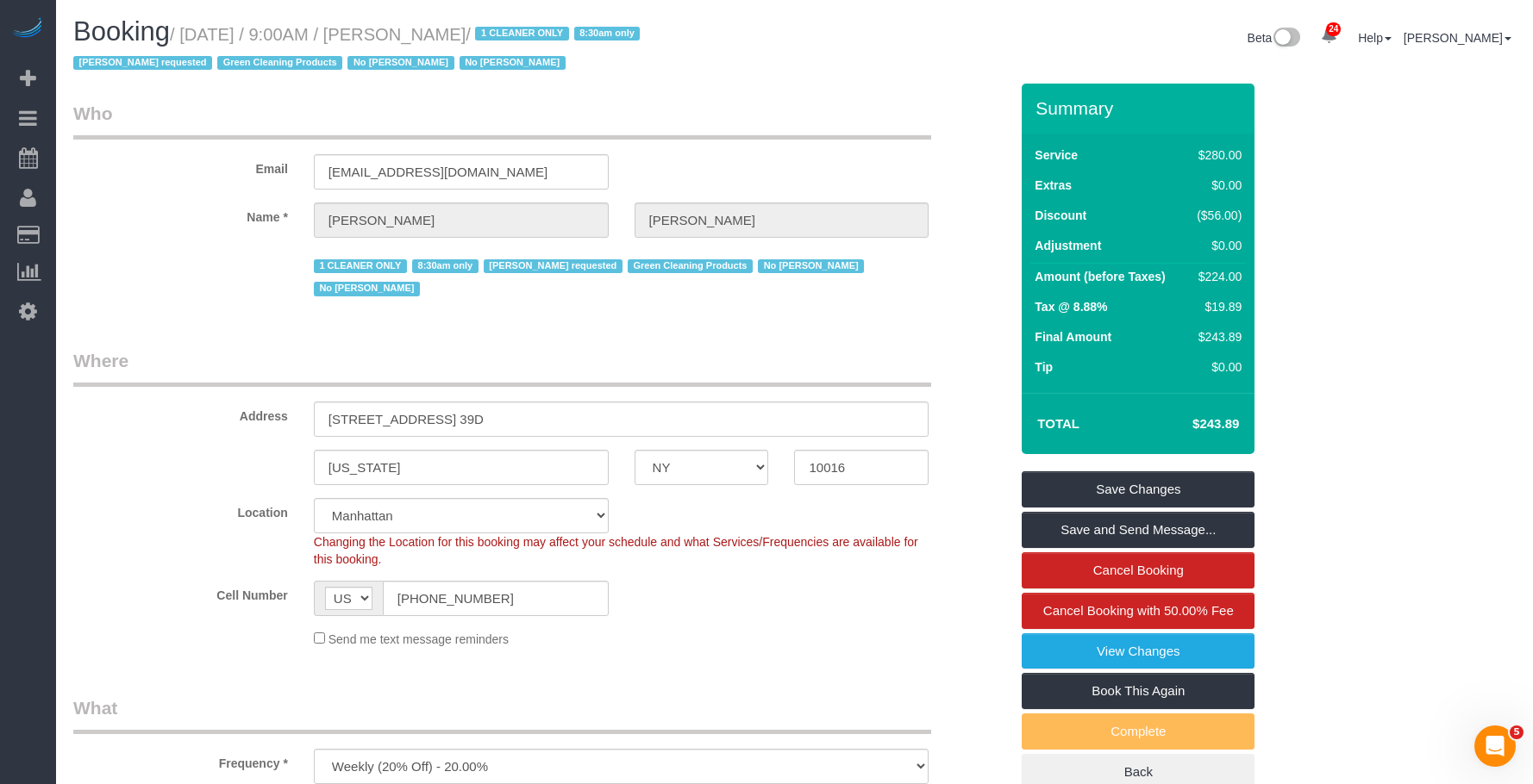
click at [79, 152] on link "Active Bookings" at bounding box center [164, 156] width 215 height 35
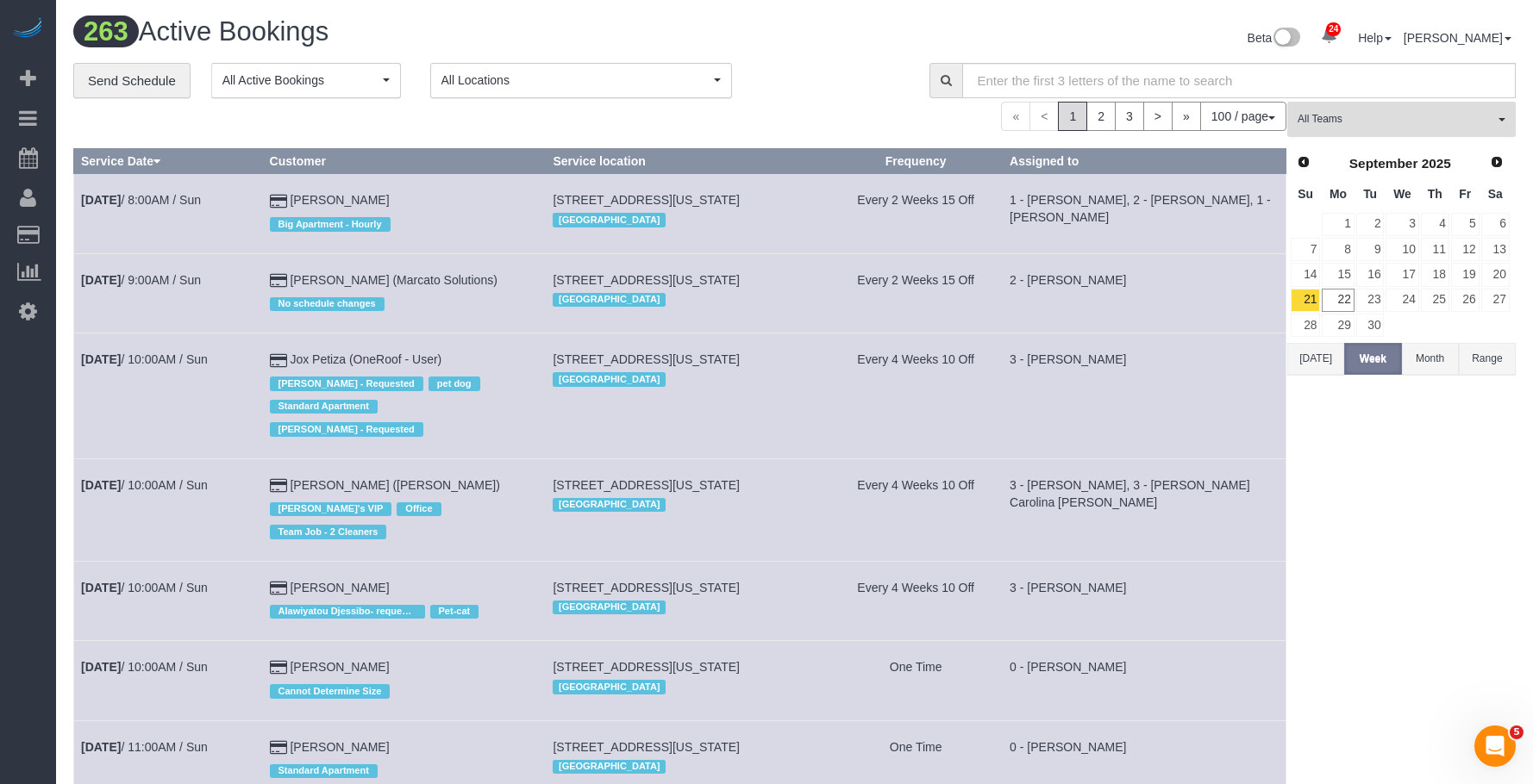
click at [1457, 121] on span "All Teams" at bounding box center [1396, 119] width 197 height 15
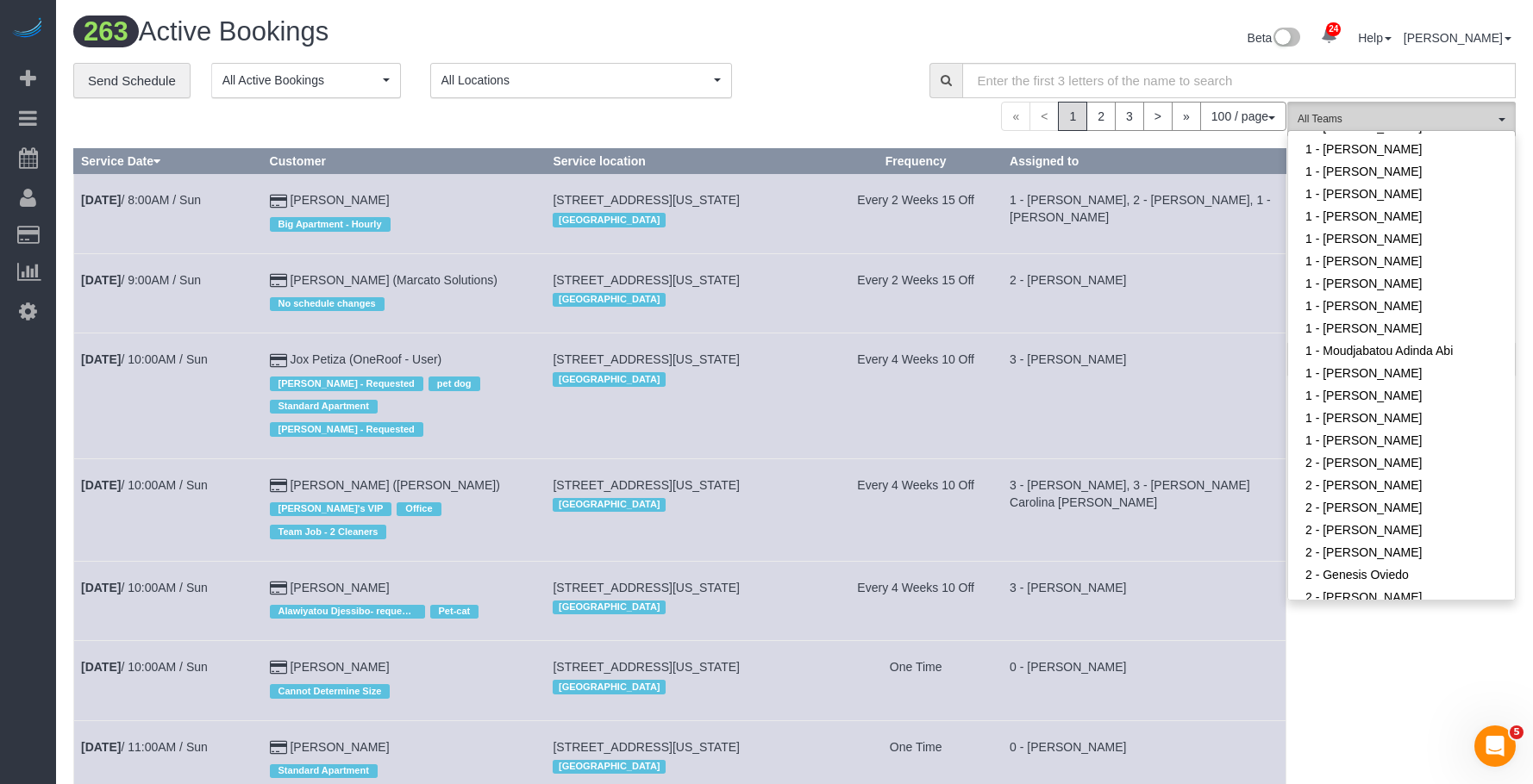
scroll to position [862, 0]
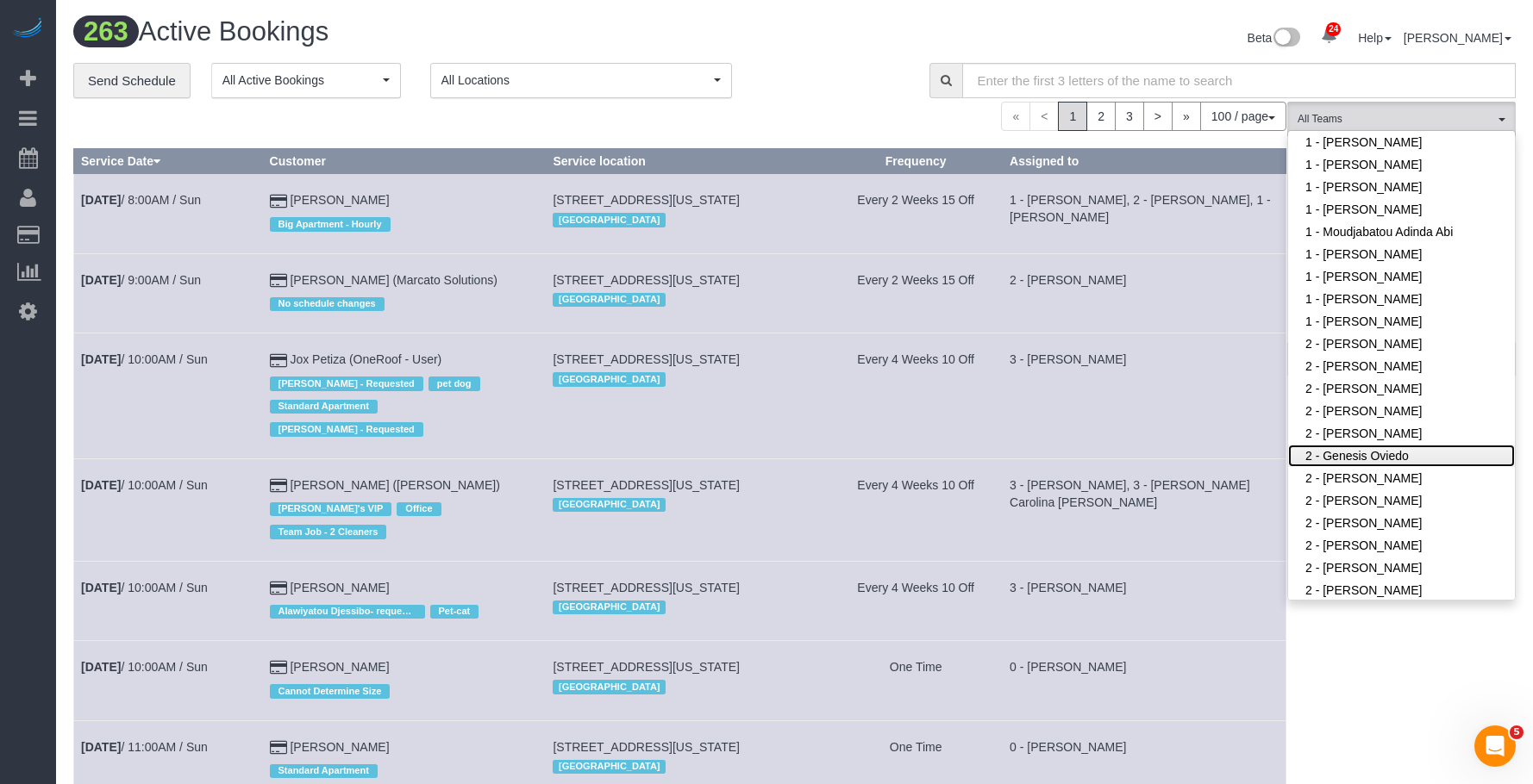
click at [1417, 445] on link "2 - Genesis Oviedo" at bounding box center [1401, 456] width 227 height 23
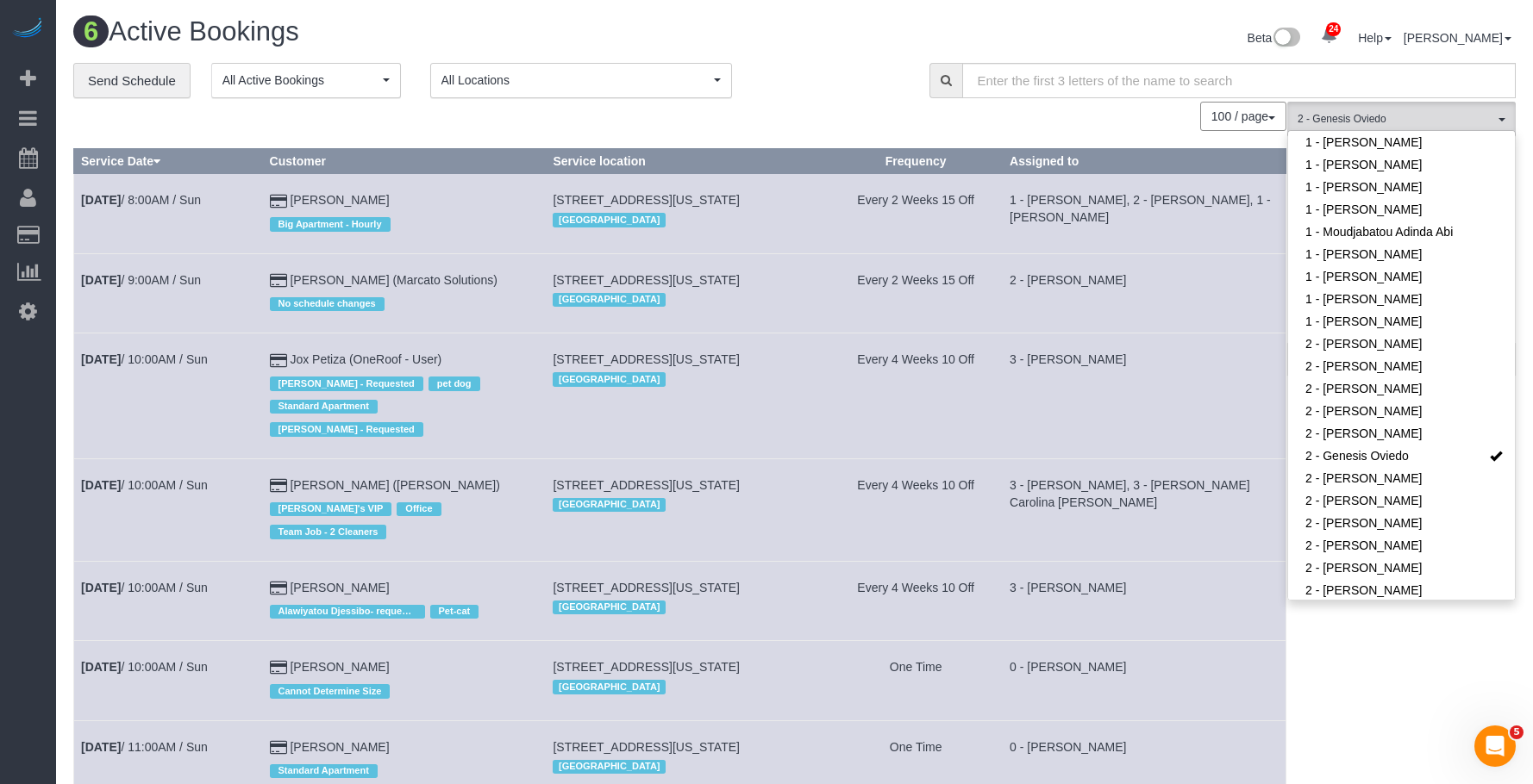
click at [842, 68] on div "**********" at bounding box center [488, 81] width 830 height 37
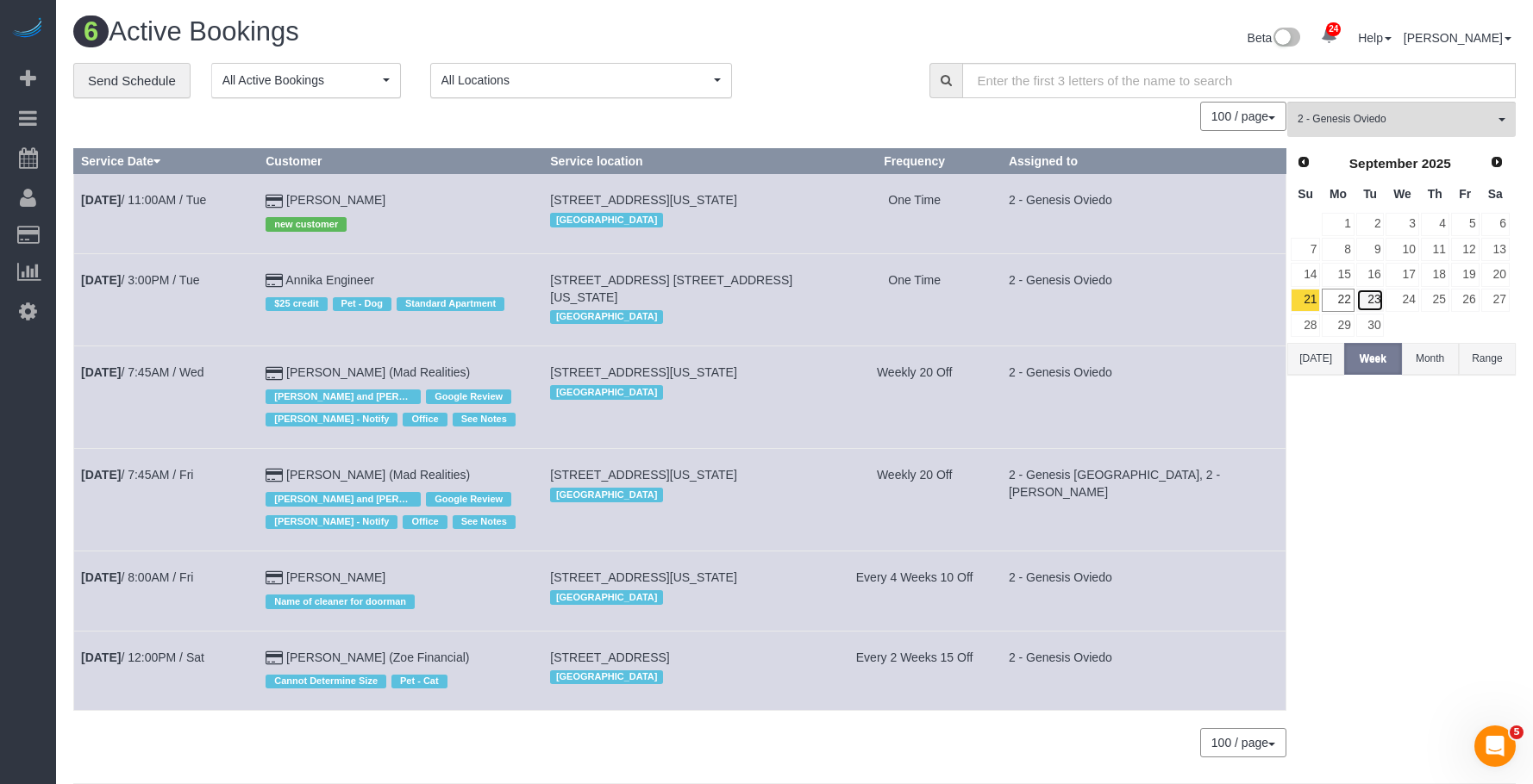
click at [1366, 295] on link "23" at bounding box center [1370, 300] width 28 height 24
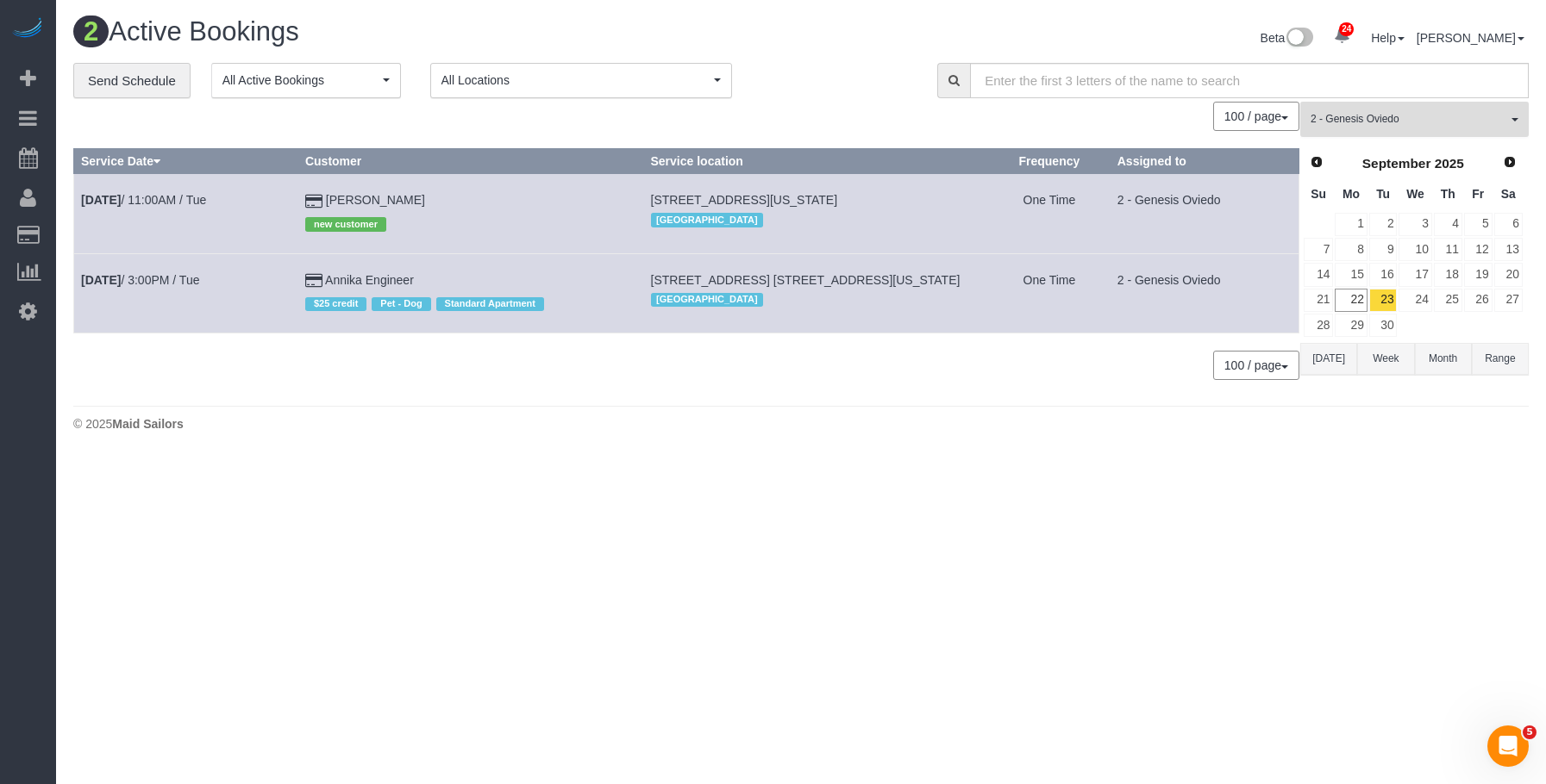
click at [1449, 111] on button "2 - Genesis Oviedo All Teams" at bounding box center [1414, 119] width 229 height 36
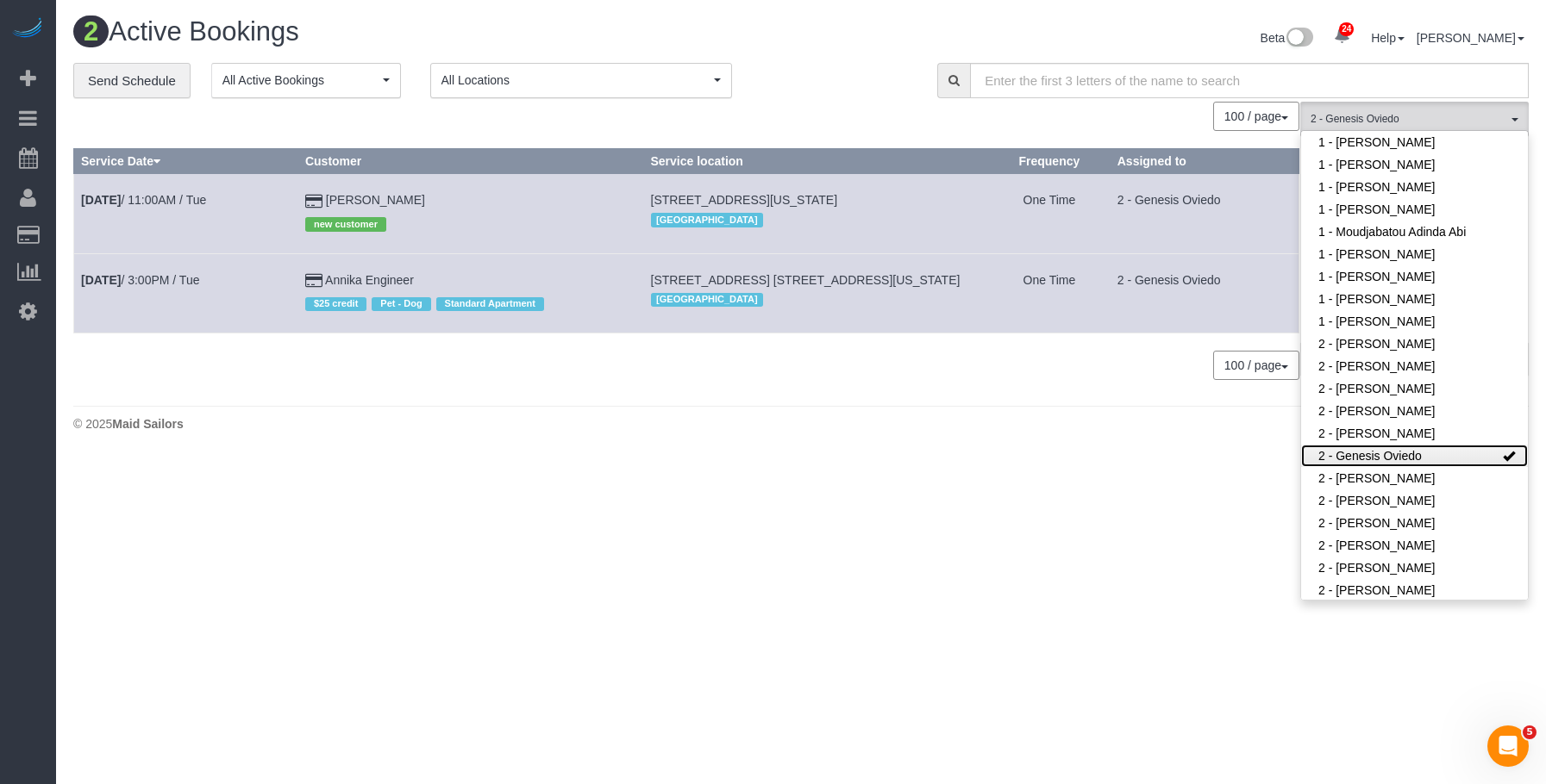
click at [1416, 445] on link "2 - Genesis Oviedo" at bounding box center [1414, 456] width 227 height 23
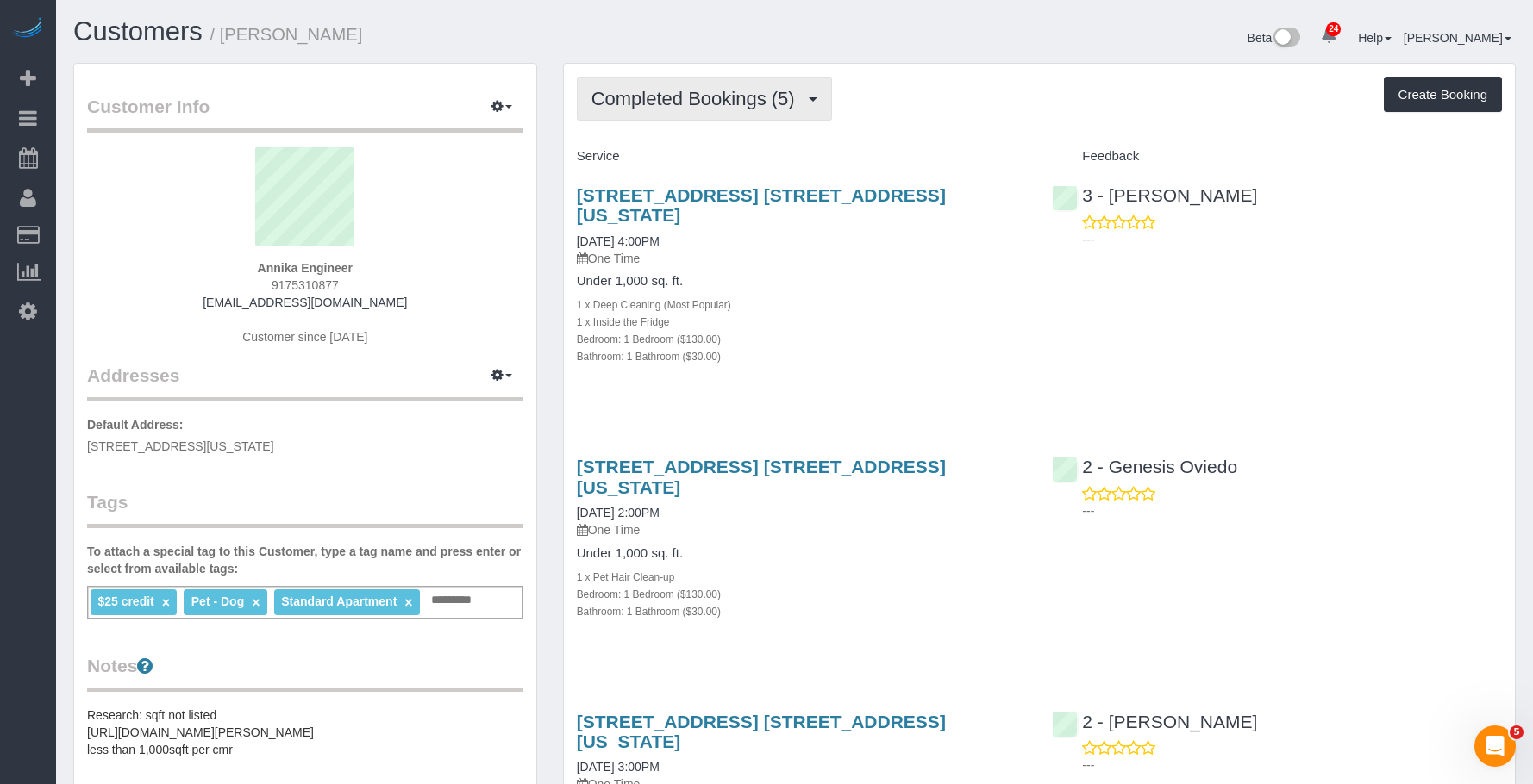
click at [705, 94] on span "Completed Bookings (5)" at bounding box center [698, 99] width 213 height 22
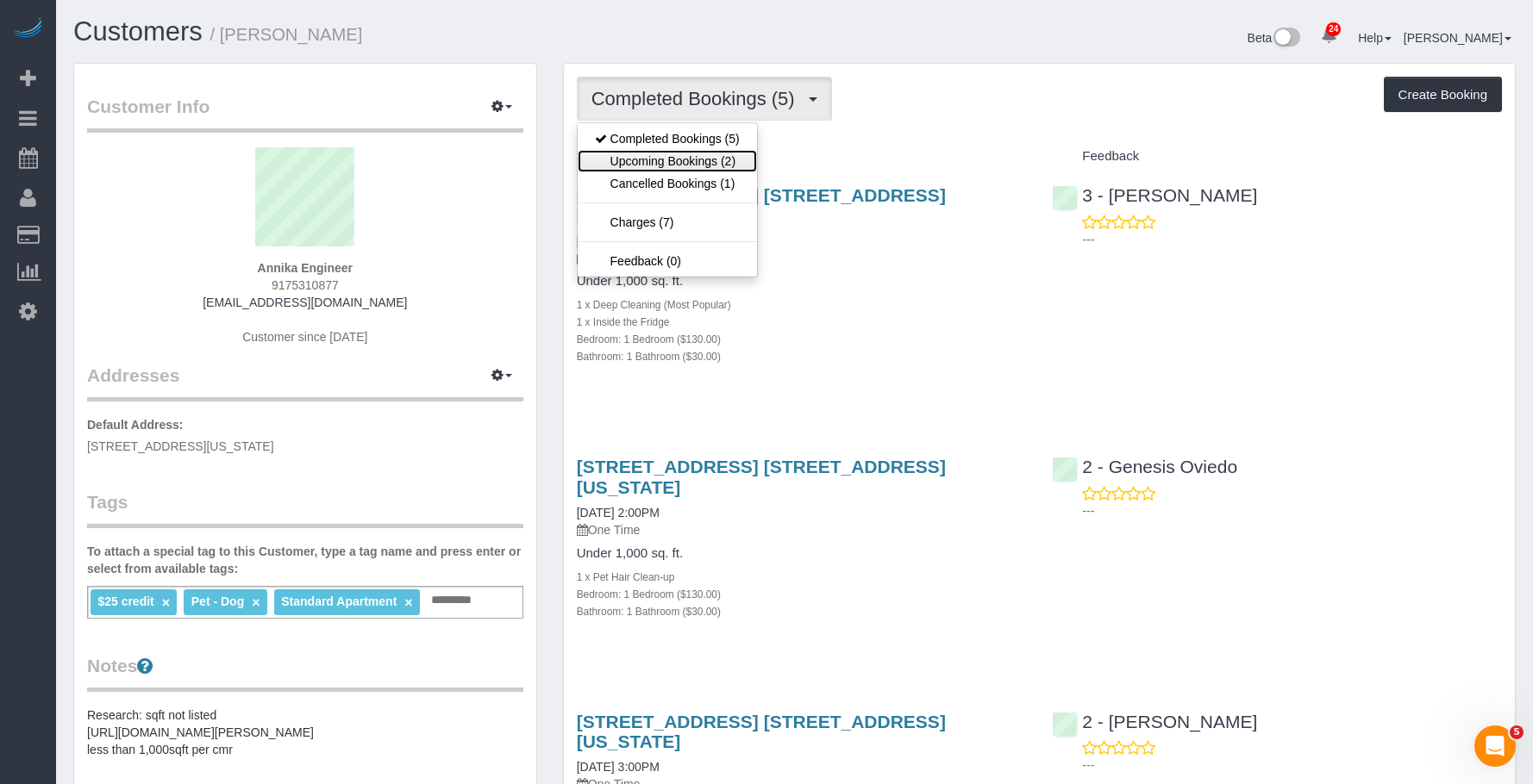
click at [675, 154] on link "Upcoming Bookings (2)" at bounding box center [667, 162] width 180 height 23
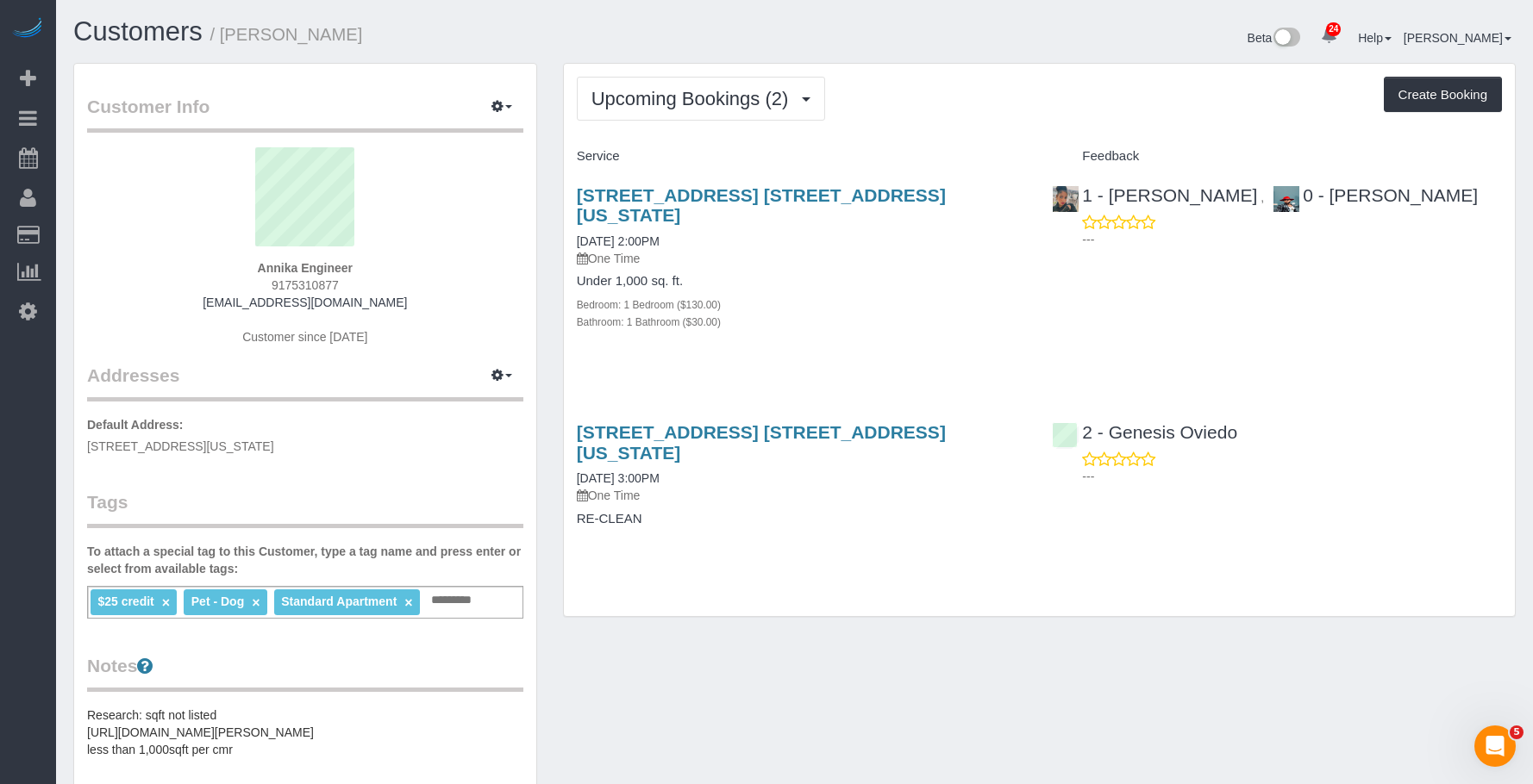
click at [912, 296] on div "Bedroom: 1 Bedroom ($130.00)" at bounding box center [801, 305] width 450 height 17
click at [882, 513] on div "[STREET_ADDRESS] [STREET_ADDRESS][US_STATE] [DATE] 3:00PM One Time RE-CLEAN" at bounding box center [802, 484] width 476 height 152
click at [682, 90] on span "Upcoming Bookings (2)" at bounding box center [694, 99] width 206 height 22
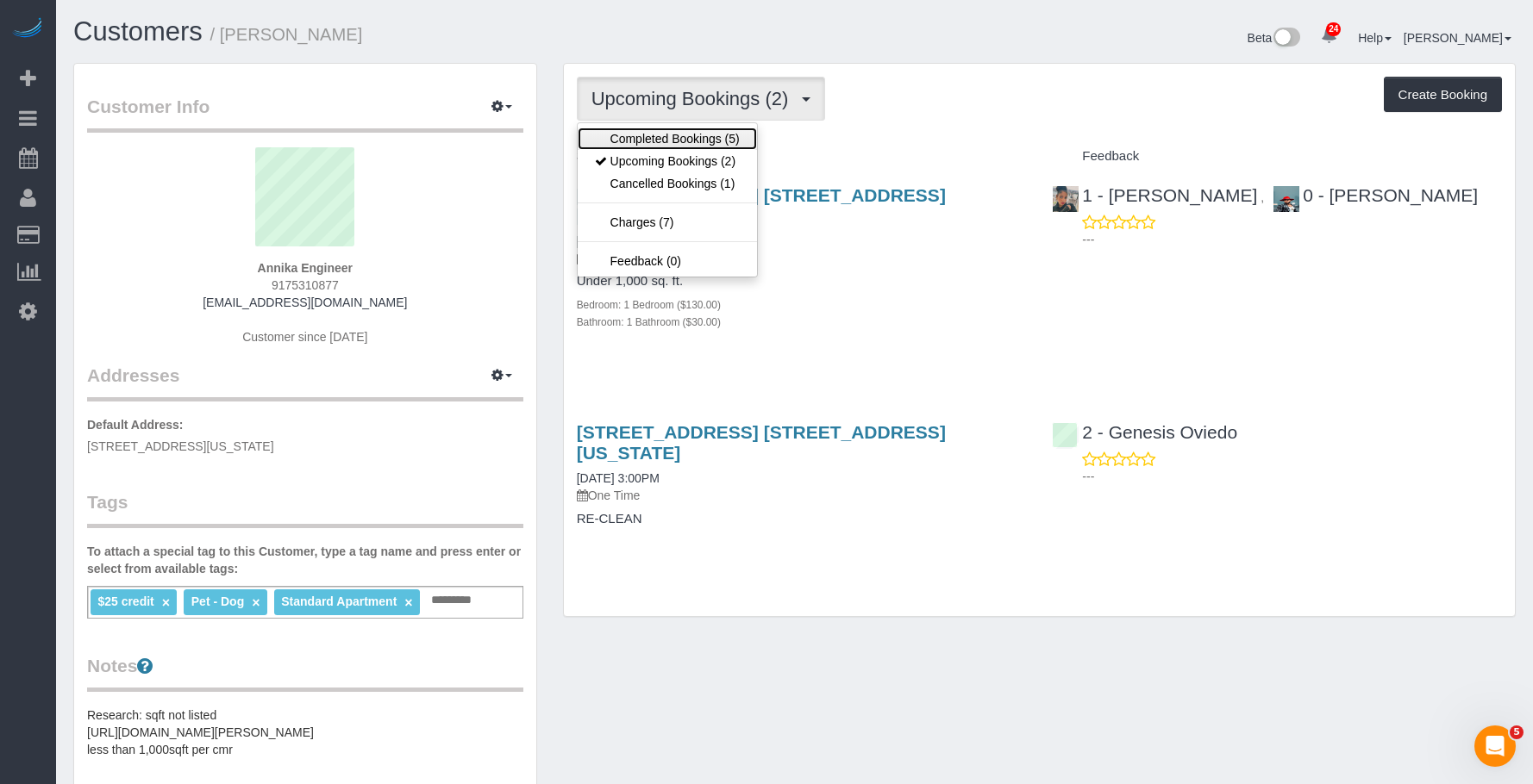
click at [667, 130] on link "Completed Bookings (5)" at bounding box center [667, 139] width 180 height 23
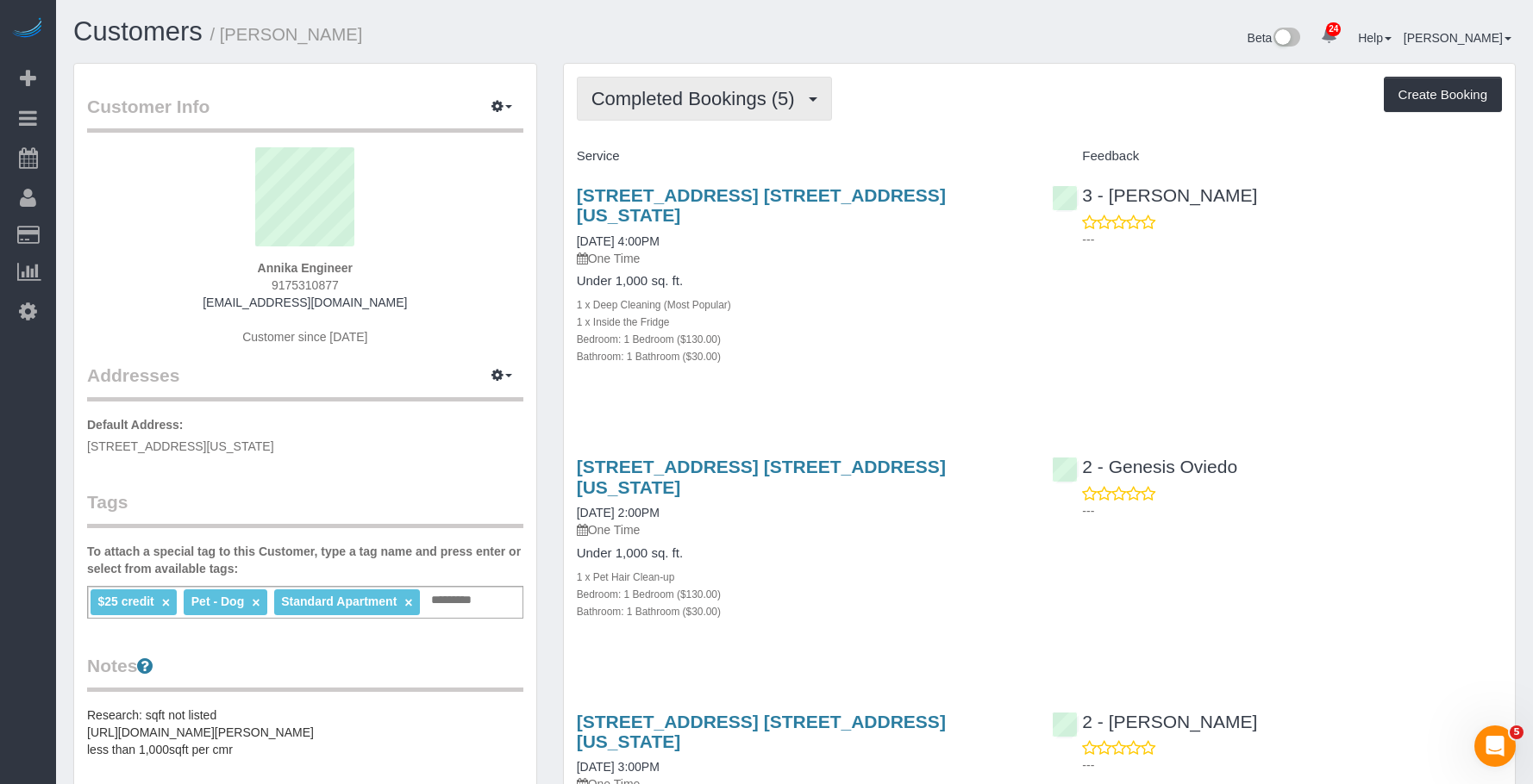
click at [712, 91] on span "Completed Bookings (5)" at bounding box center [698, 99] width 213 height 22
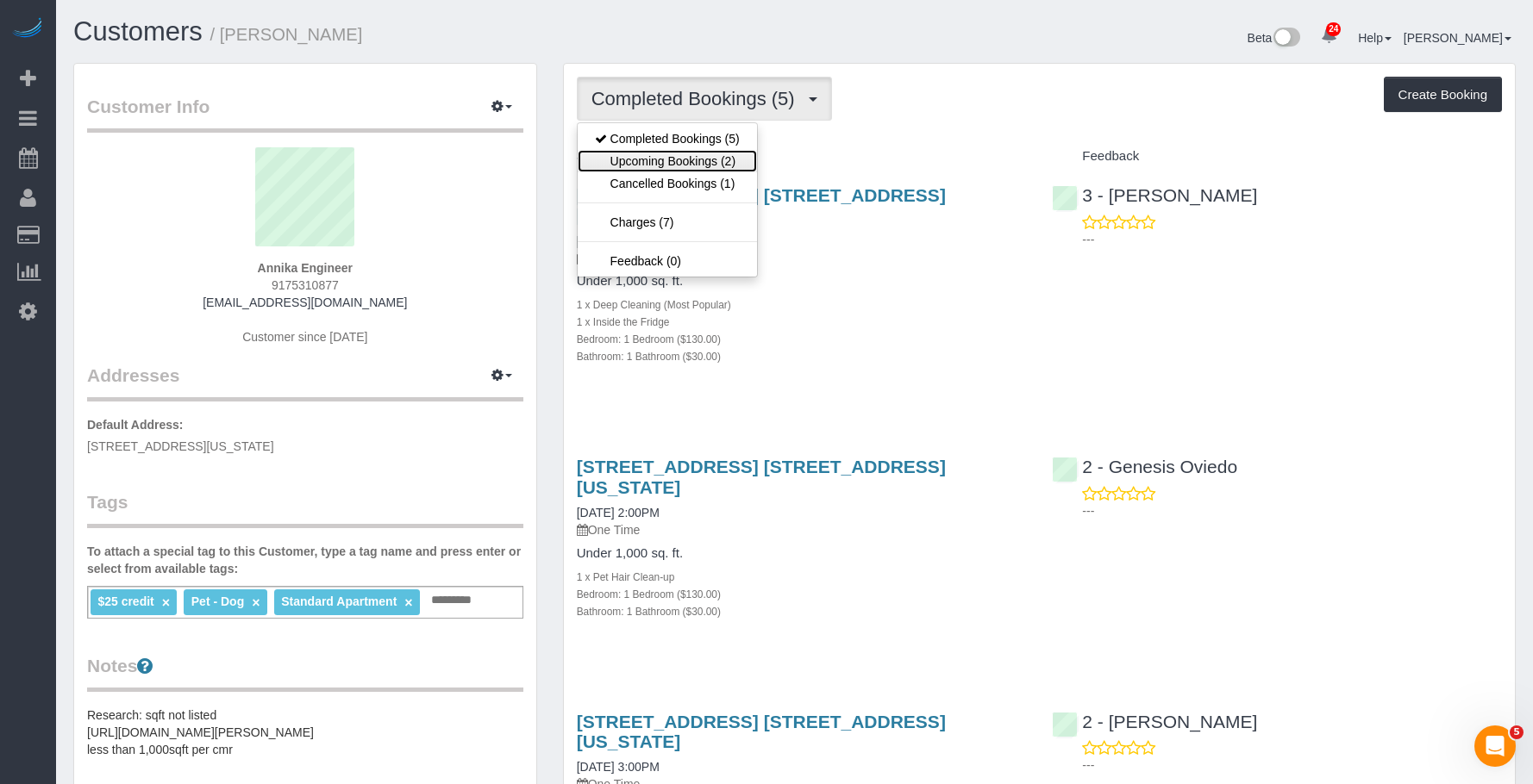
click at [710, 161] on link "Upcoming Bookings (2)" at bounding box center [667, 162] width 180 height 23
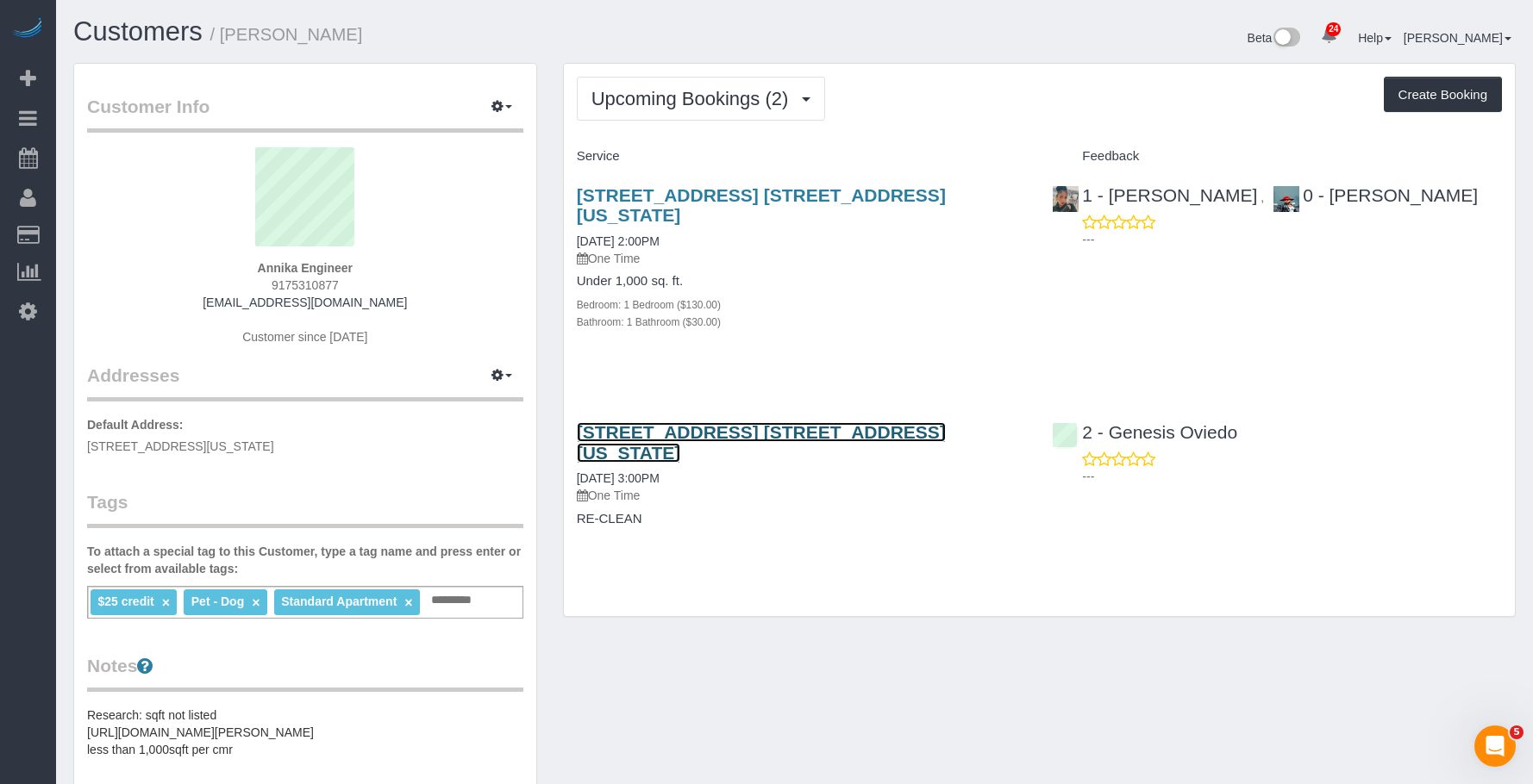
click at [865, 422] on link "[STREET_ADDRESS] [STREET_ADDRESS][US_STATE]" at bounding box center [761, 442] width 369 height 39
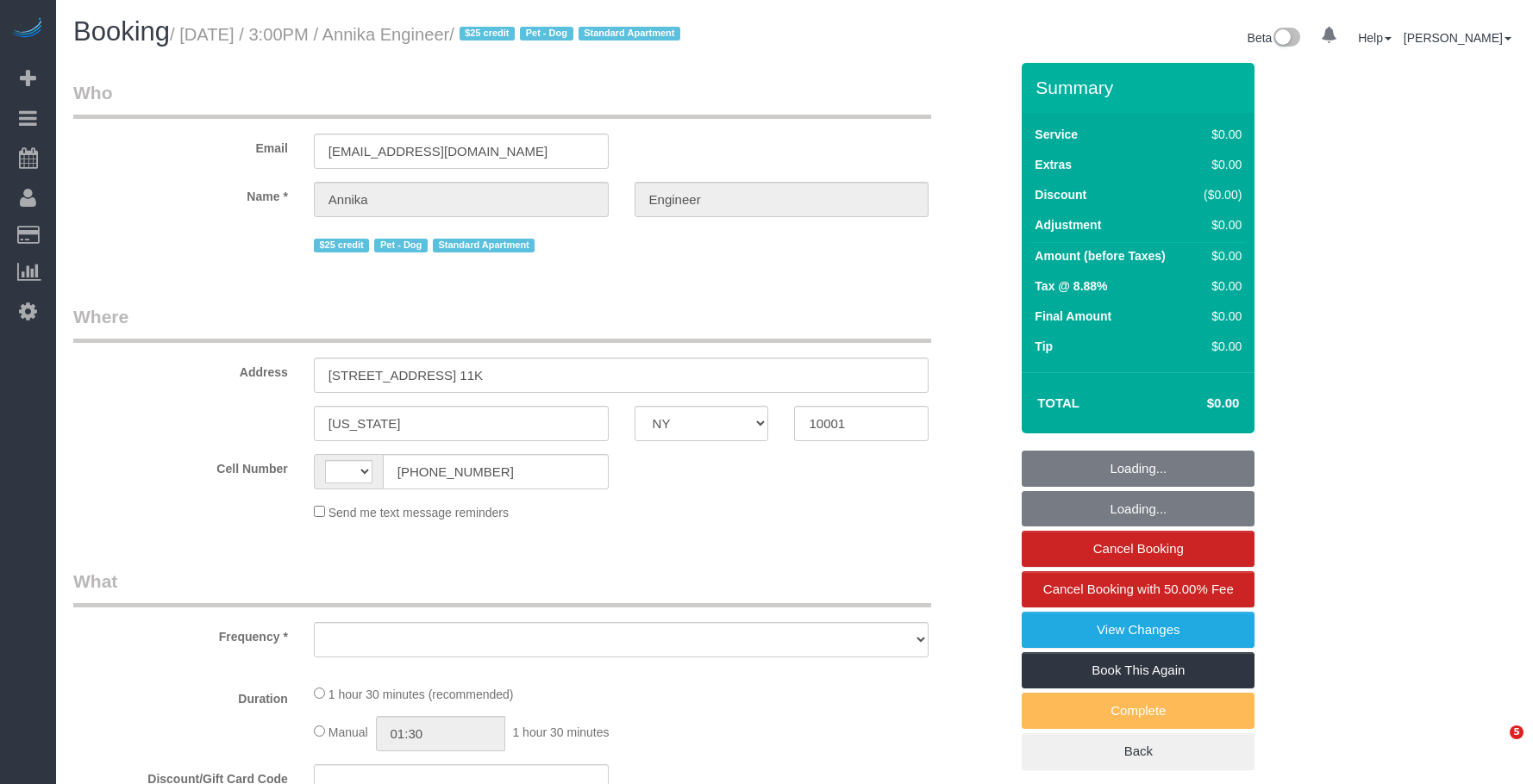
select select "NY"
select select "string:US"
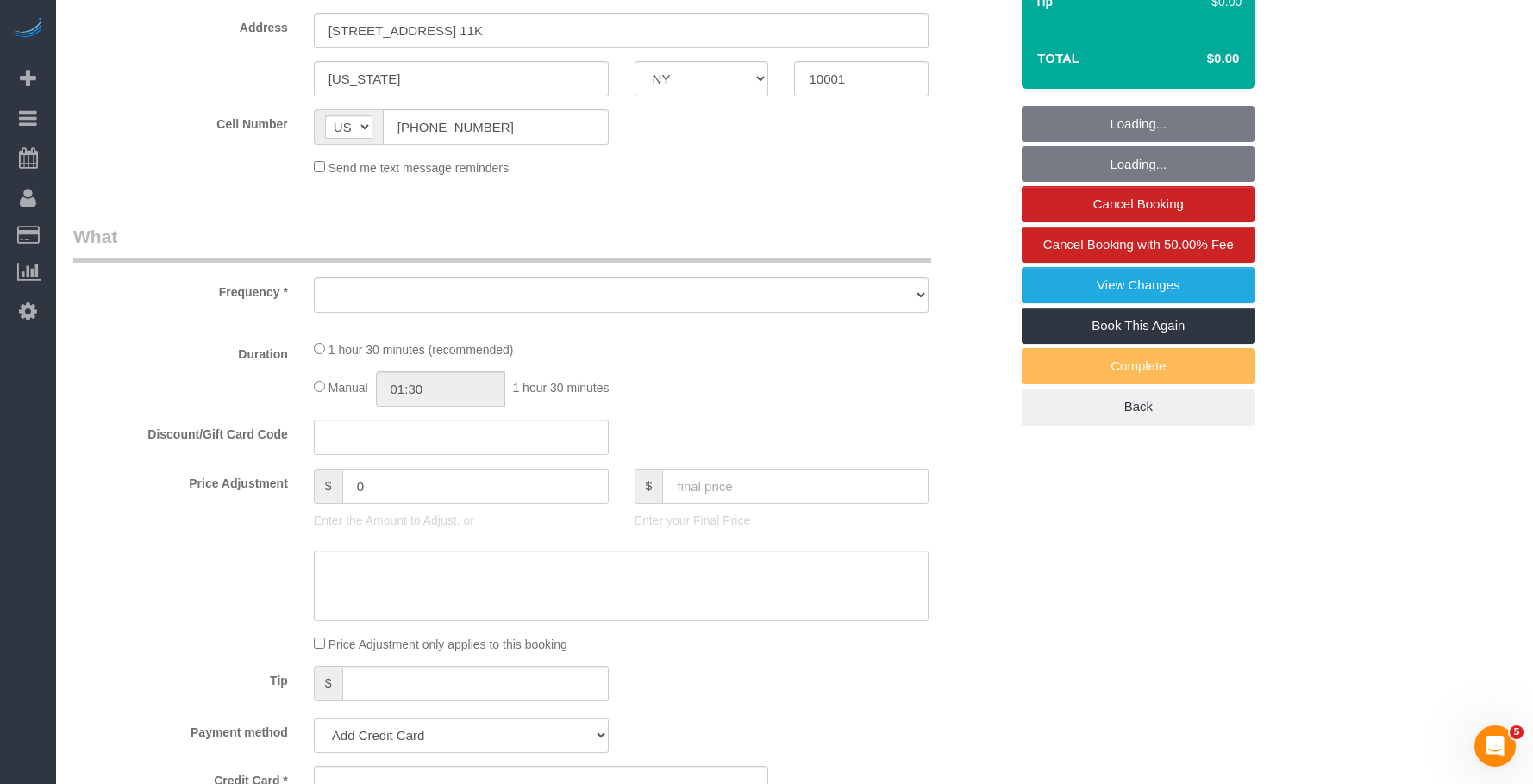
select select "object:824"
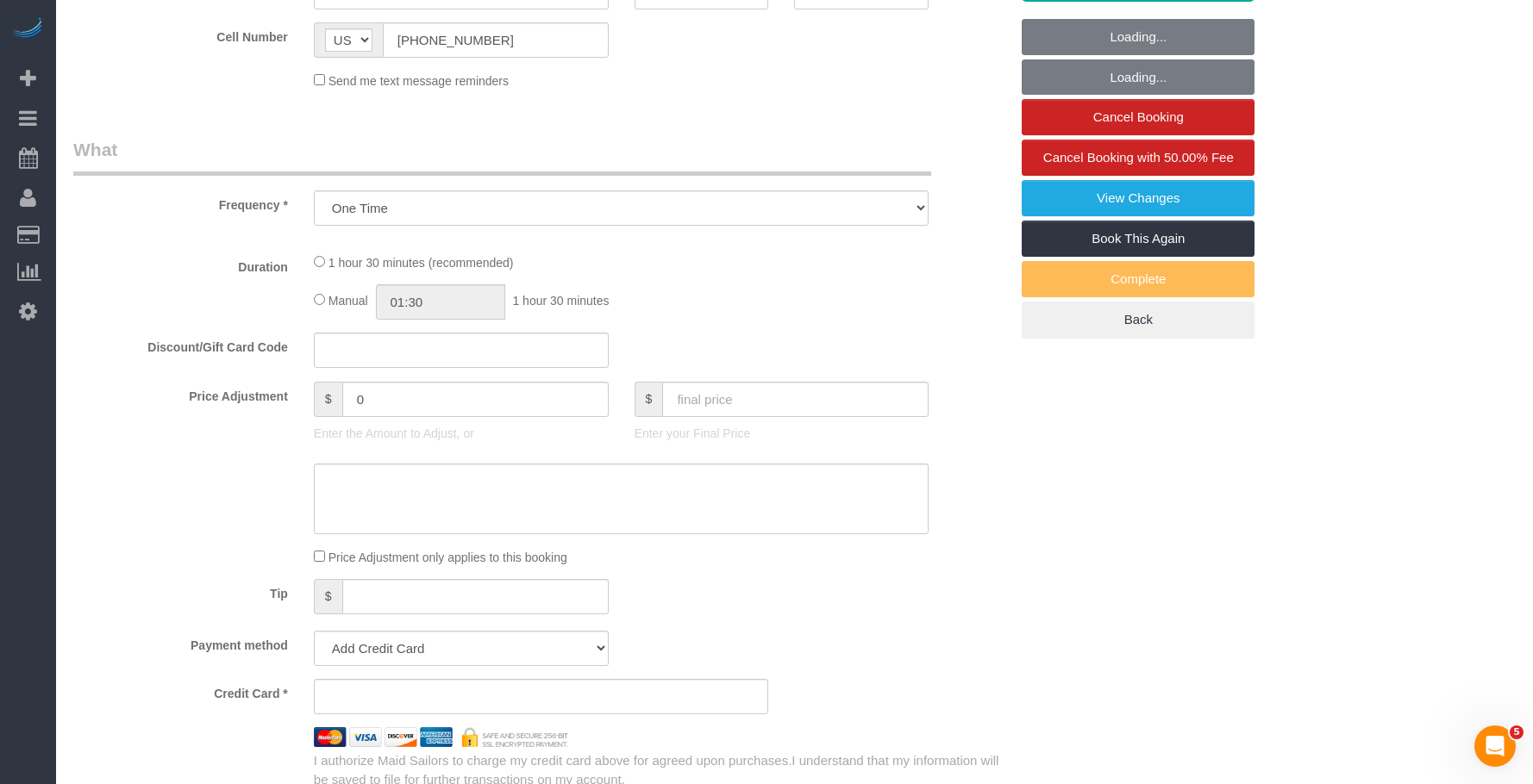
select select "spot1"
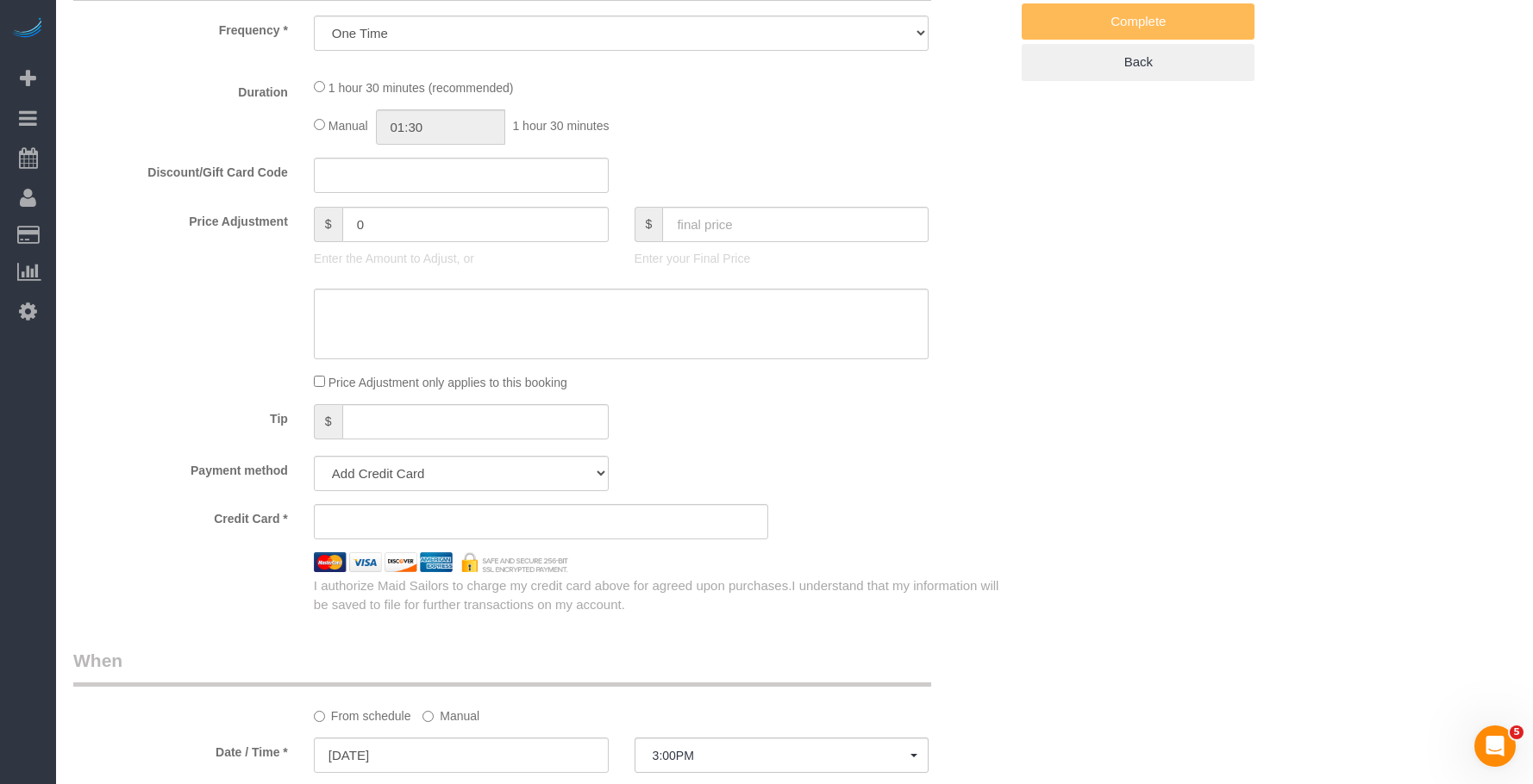
select select "string:stripe-pm_1S9AVr4VGloSiKo7xhoanRqz"
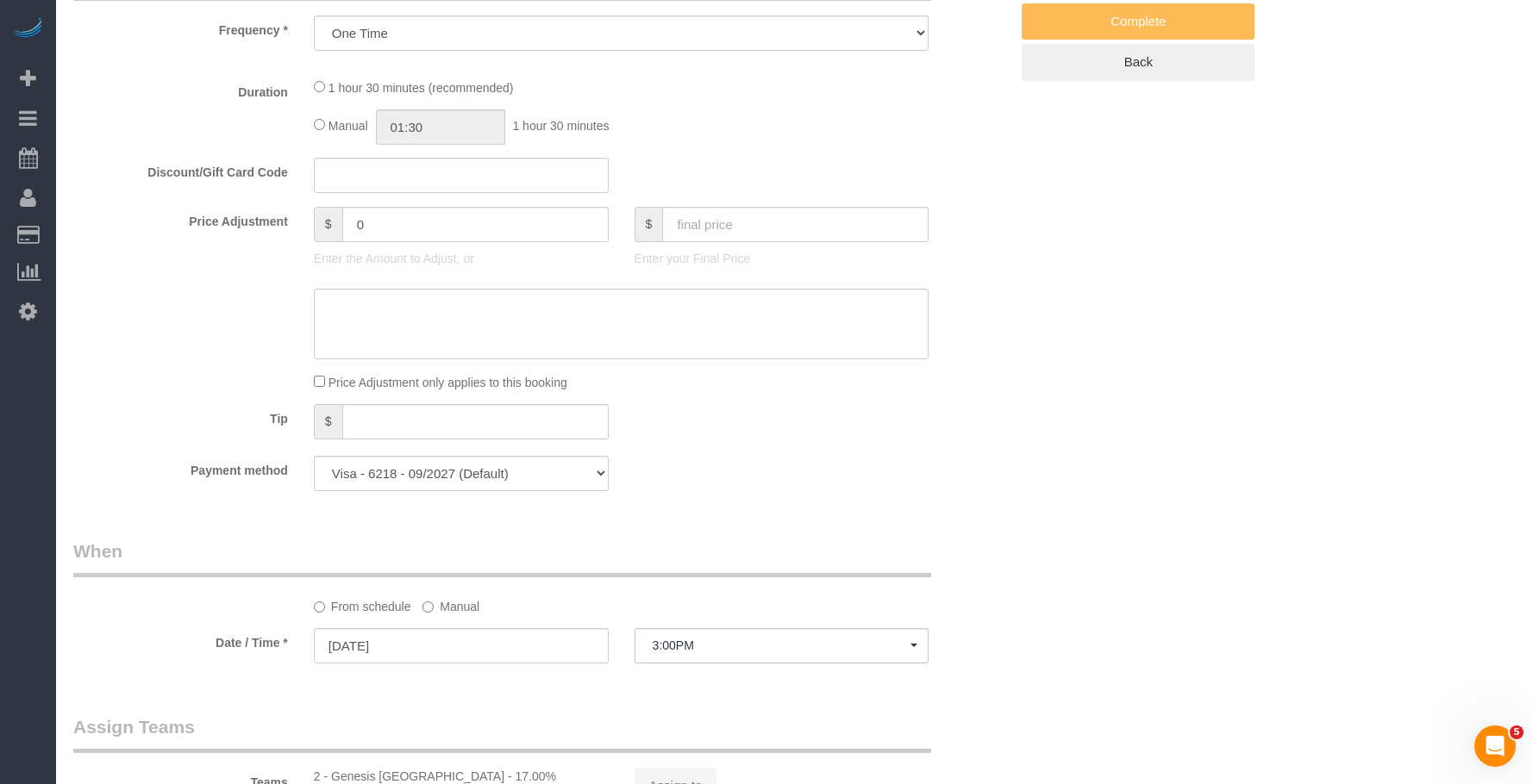
select select "number:89"
select select "number:90"
select select "number:13"
select select "number:5"
select select "object:1413"
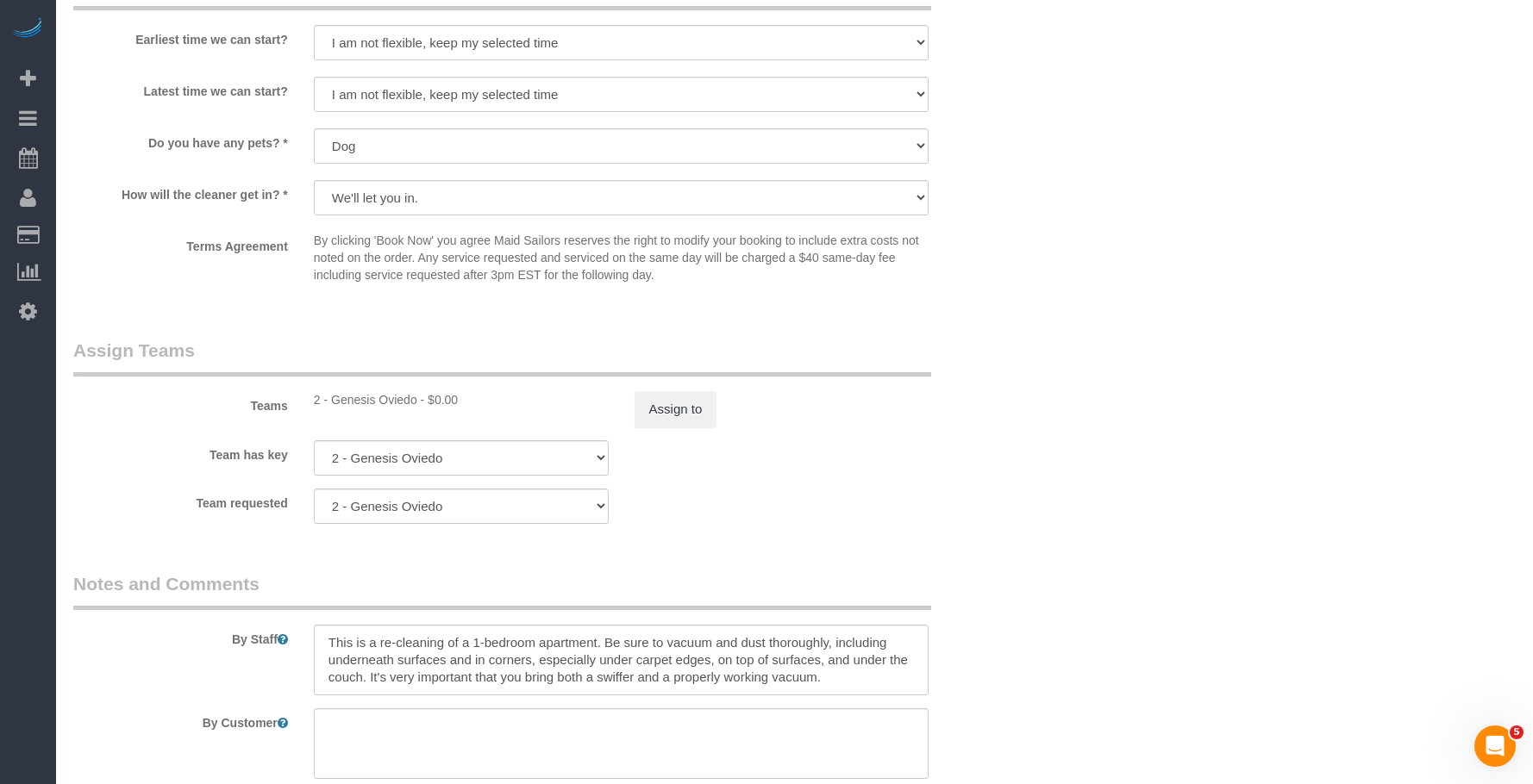
scroll to position [1638, 0]
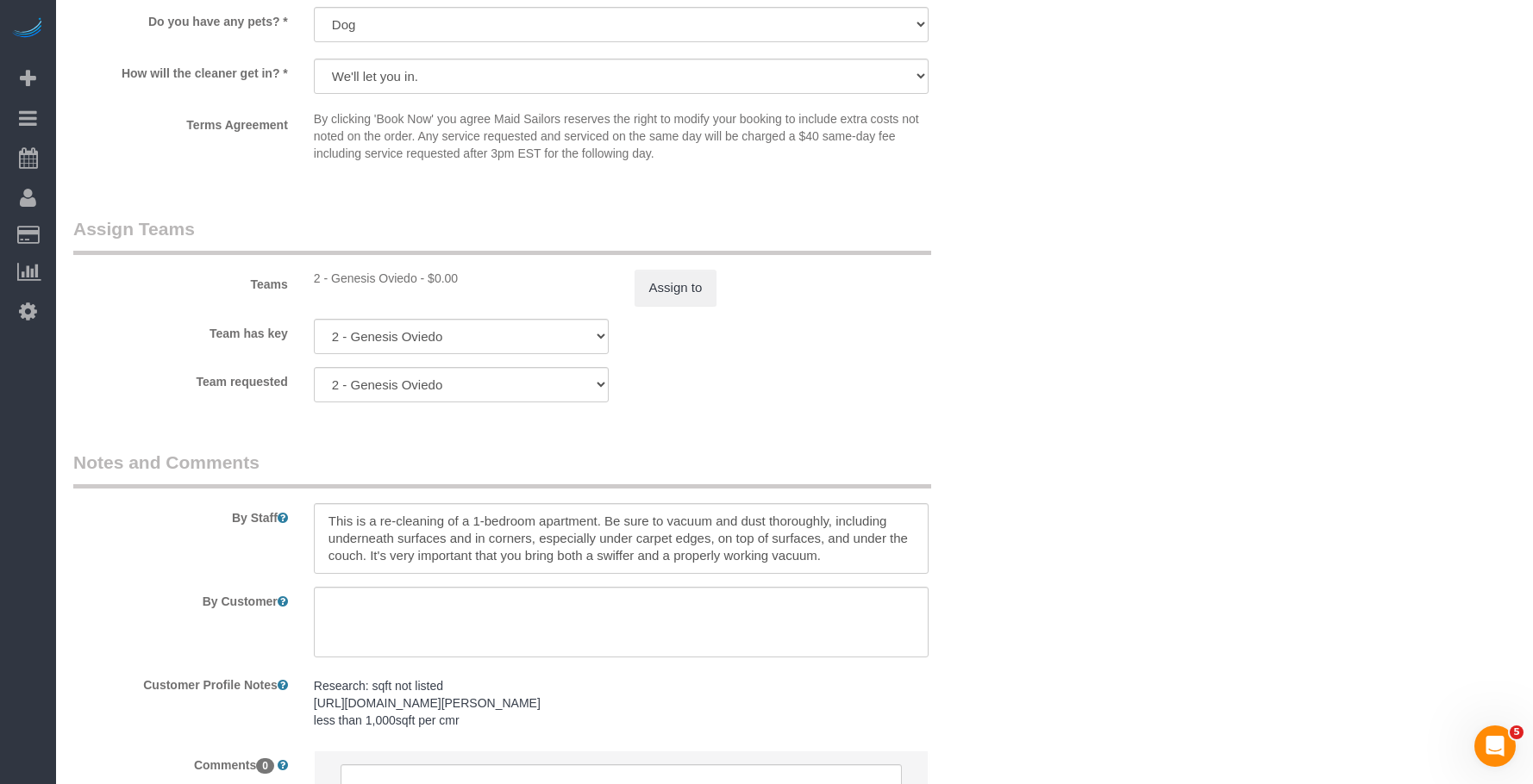
drag, startPoint x: 320, startPoint y: 535, endPoint x: 860, endPoint y: 586, distance: 542.4
click at [860, 574] on textarea "To enrich screen reader interactions, please activate Accessibility in Grammarl…" at bounding box center [622, 538] width 616 height 71
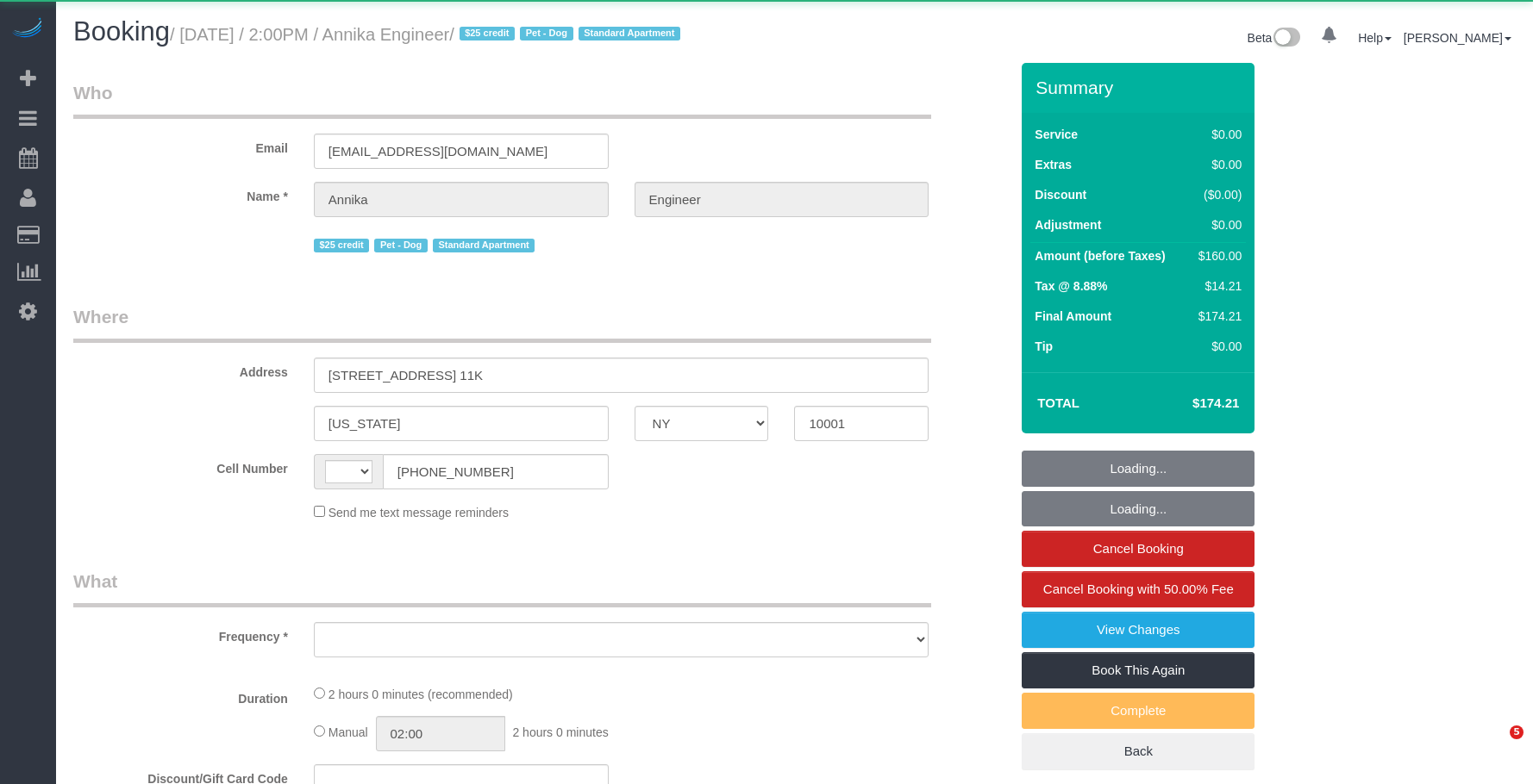
select select "NY"
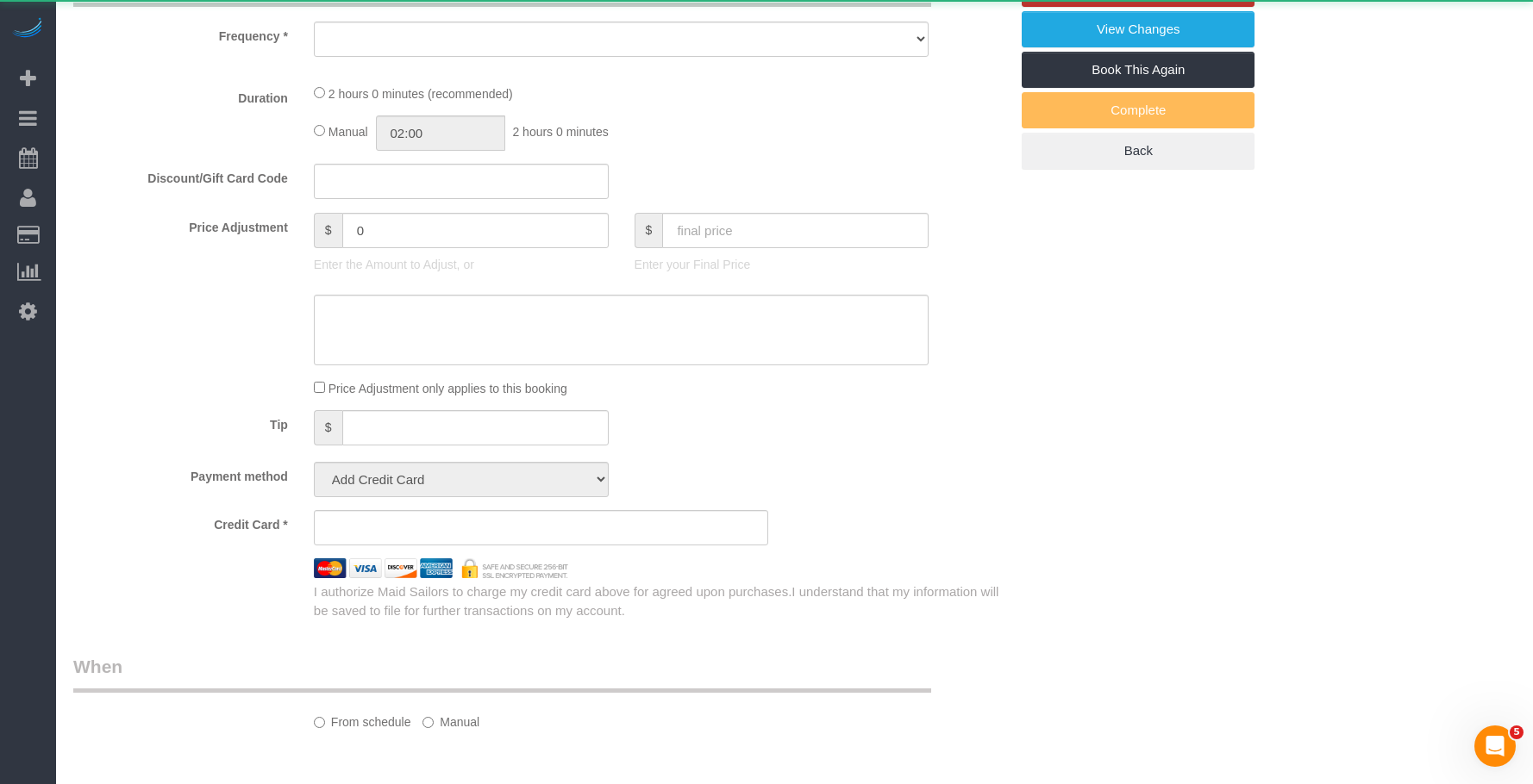
select select "string:[GEOGRAPHIC_DATA]"
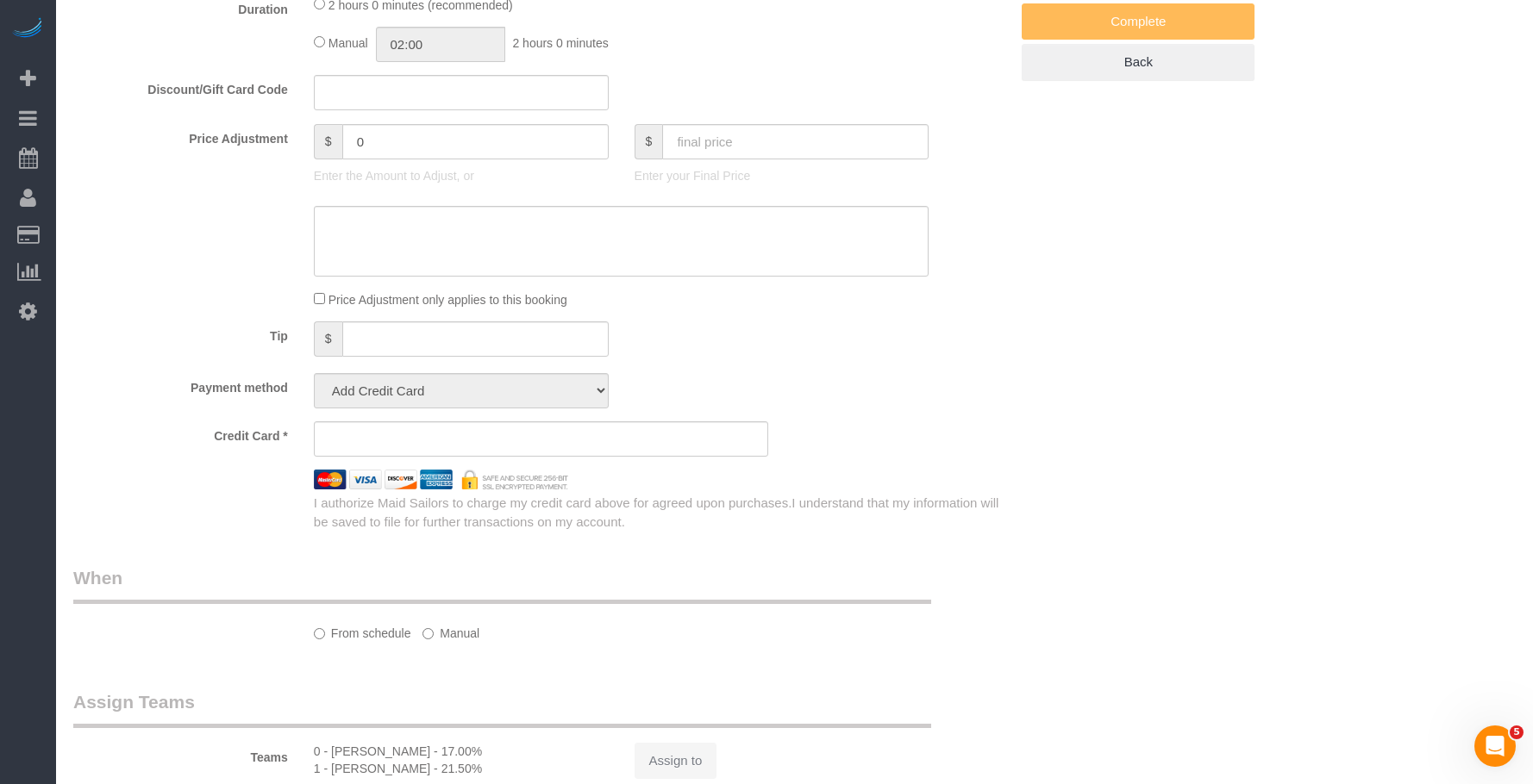
select select "string:stripe-pm_1S9AVr4VGloSiKo7xhoanRqz"
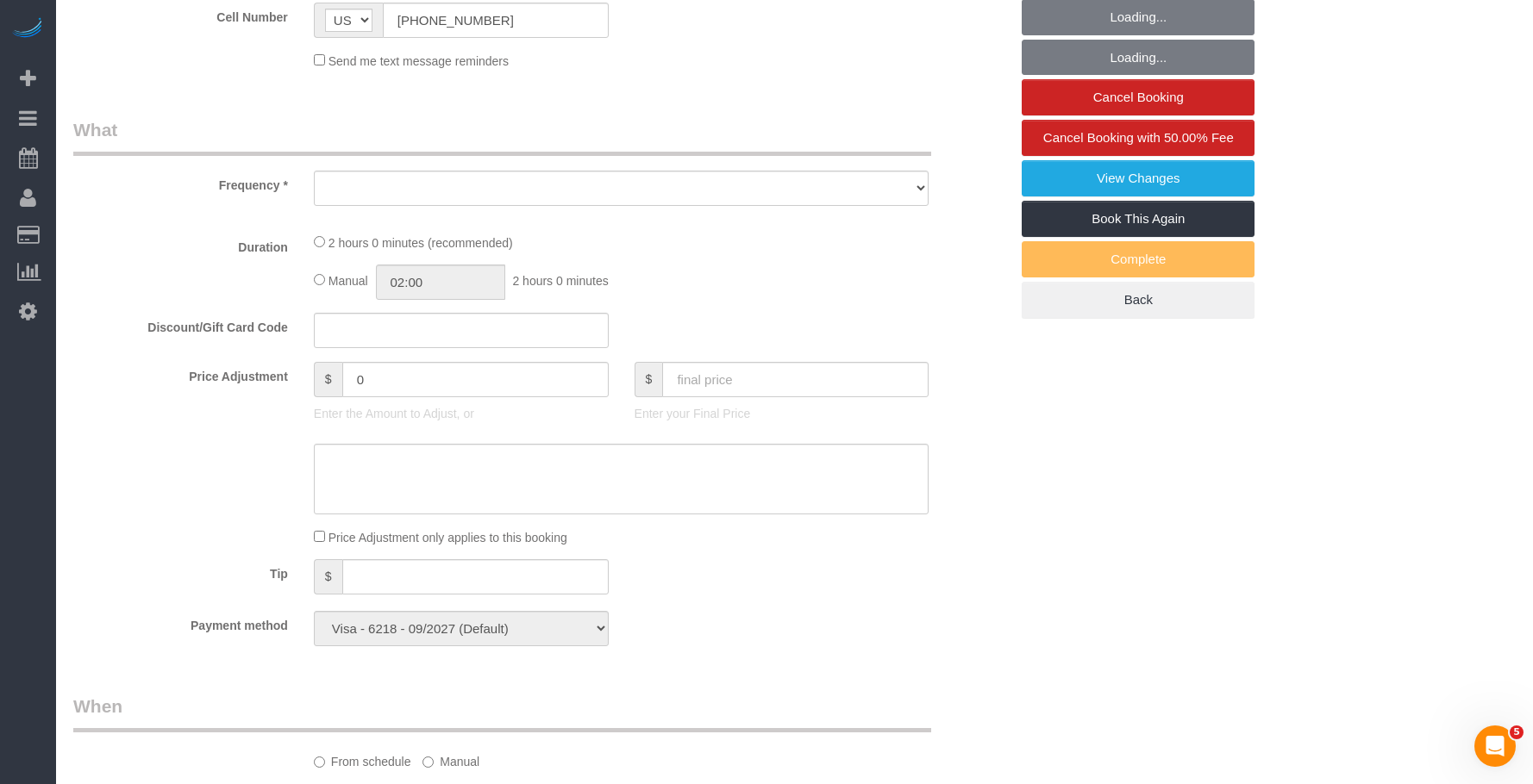
scroll to position [431, 0]
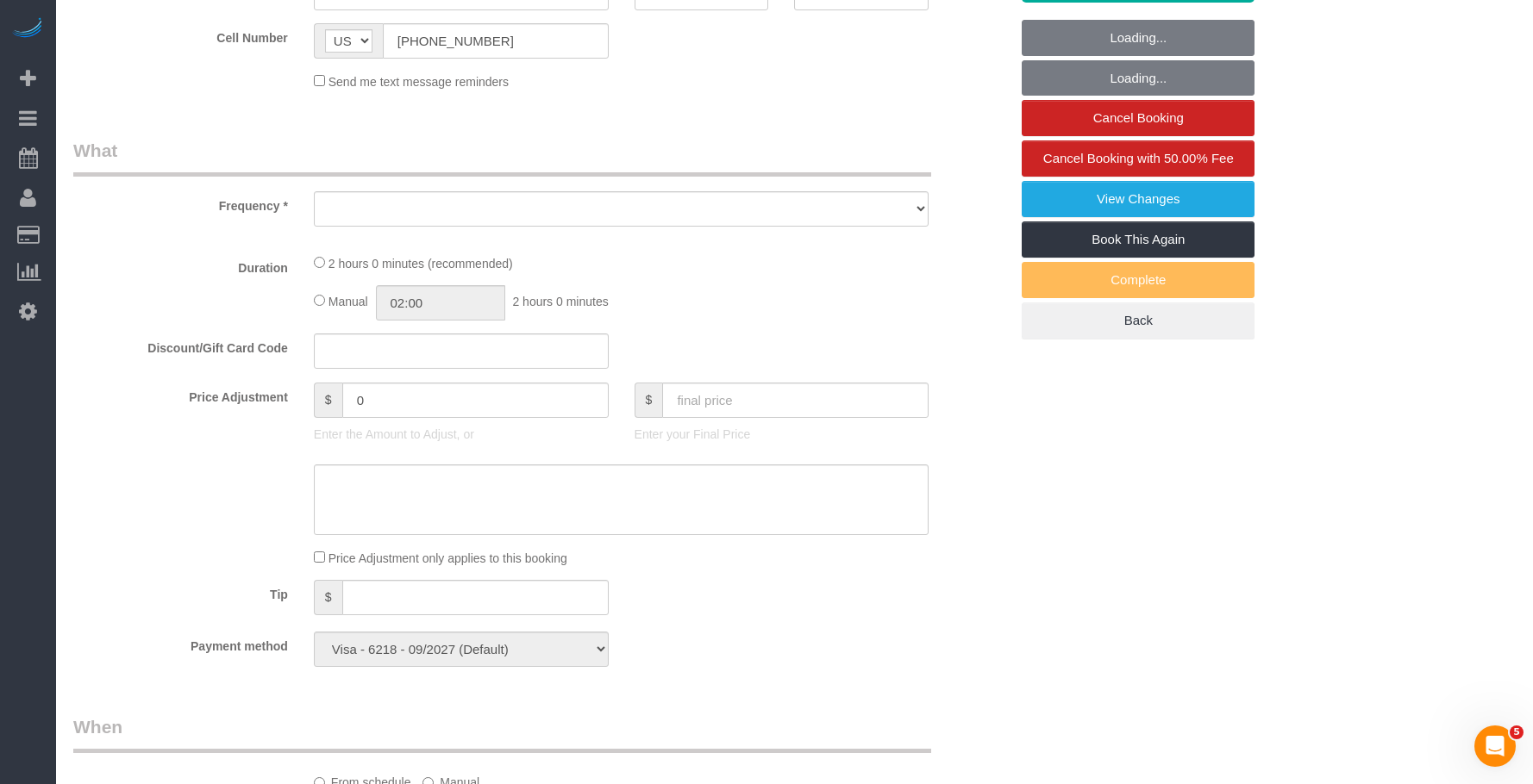
select select "number:89"
select select "number:90"
select select "number:13"
select select "number:5"
select select "object:973"
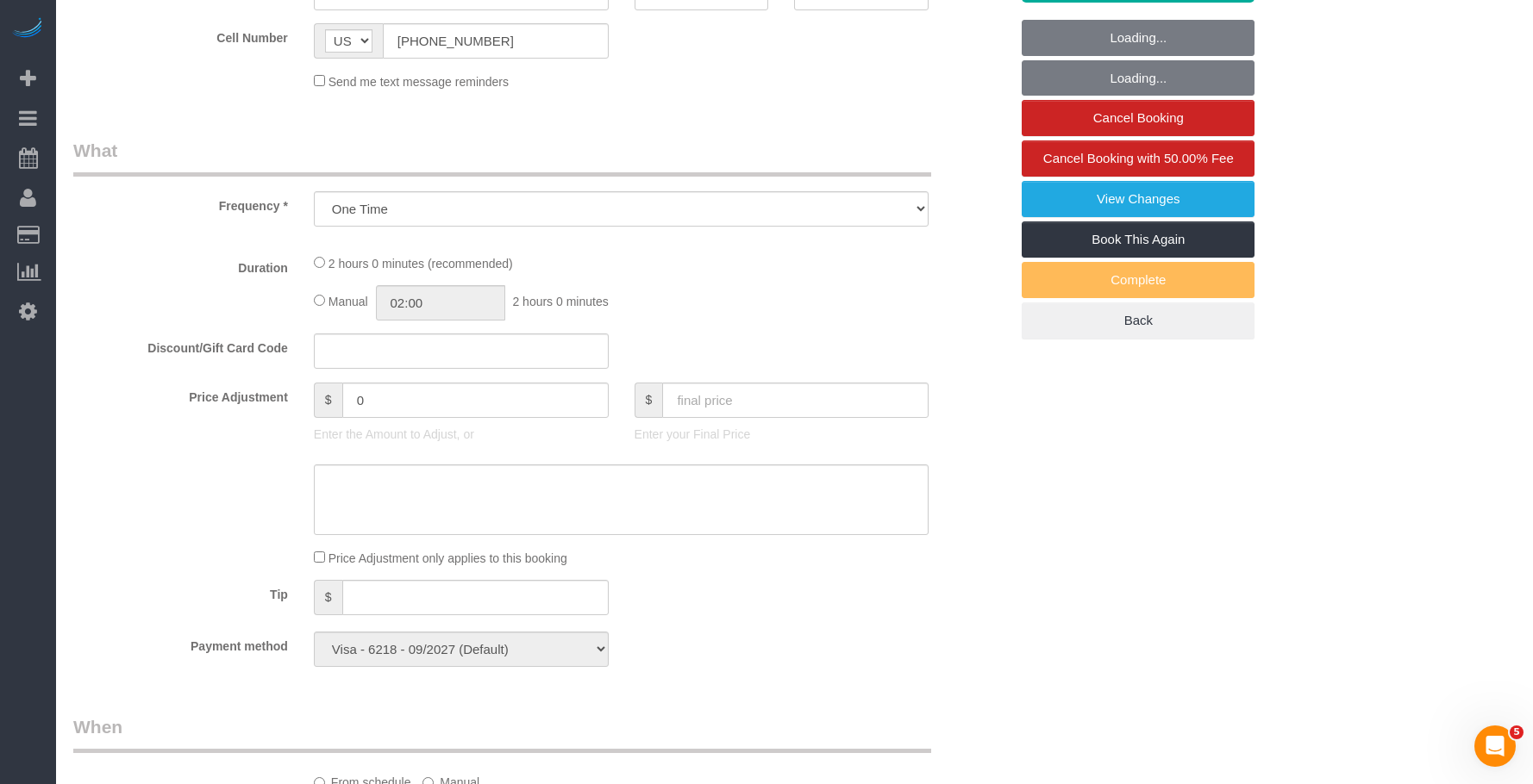
select select "1"
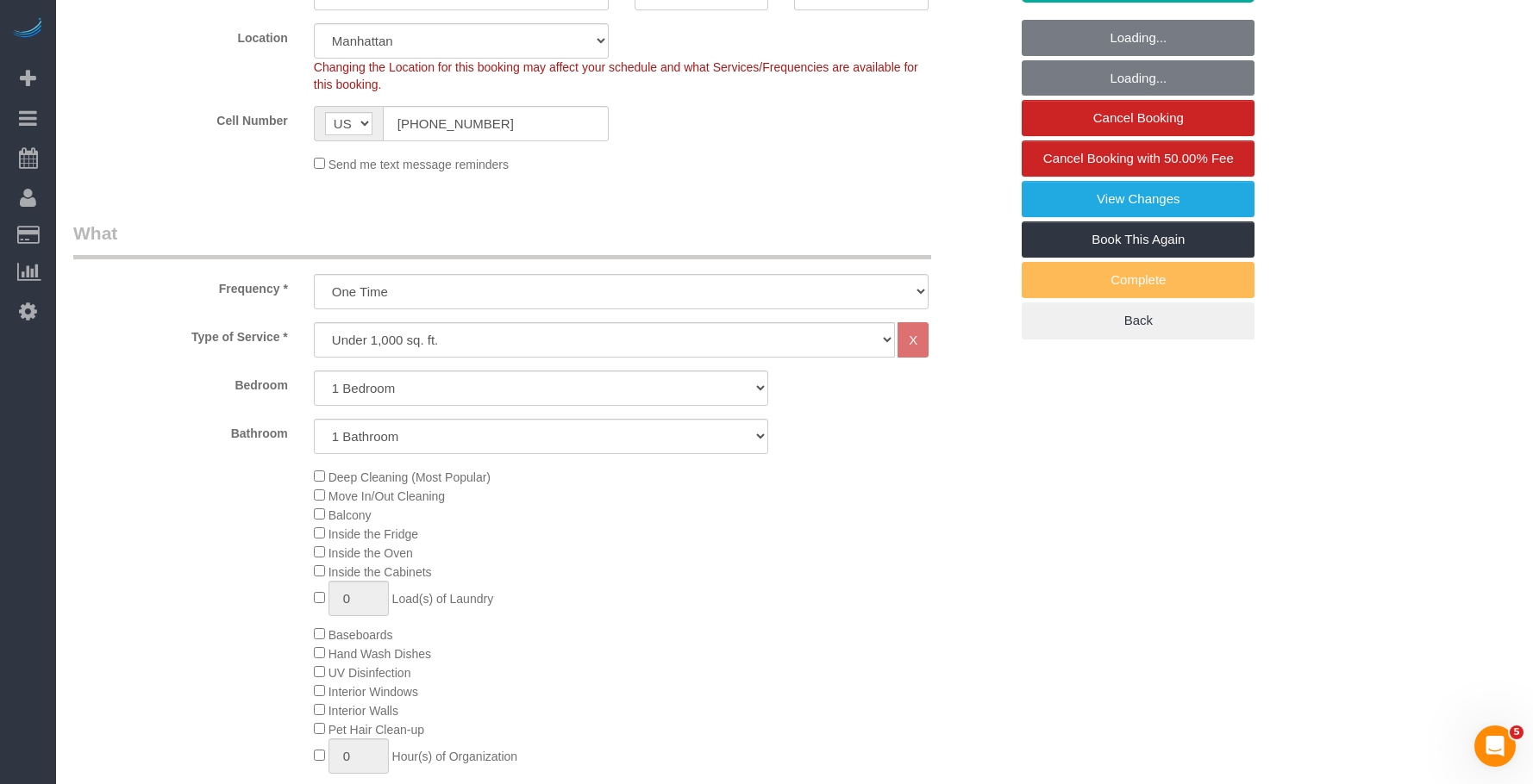
select select "spot1"
select select "1"
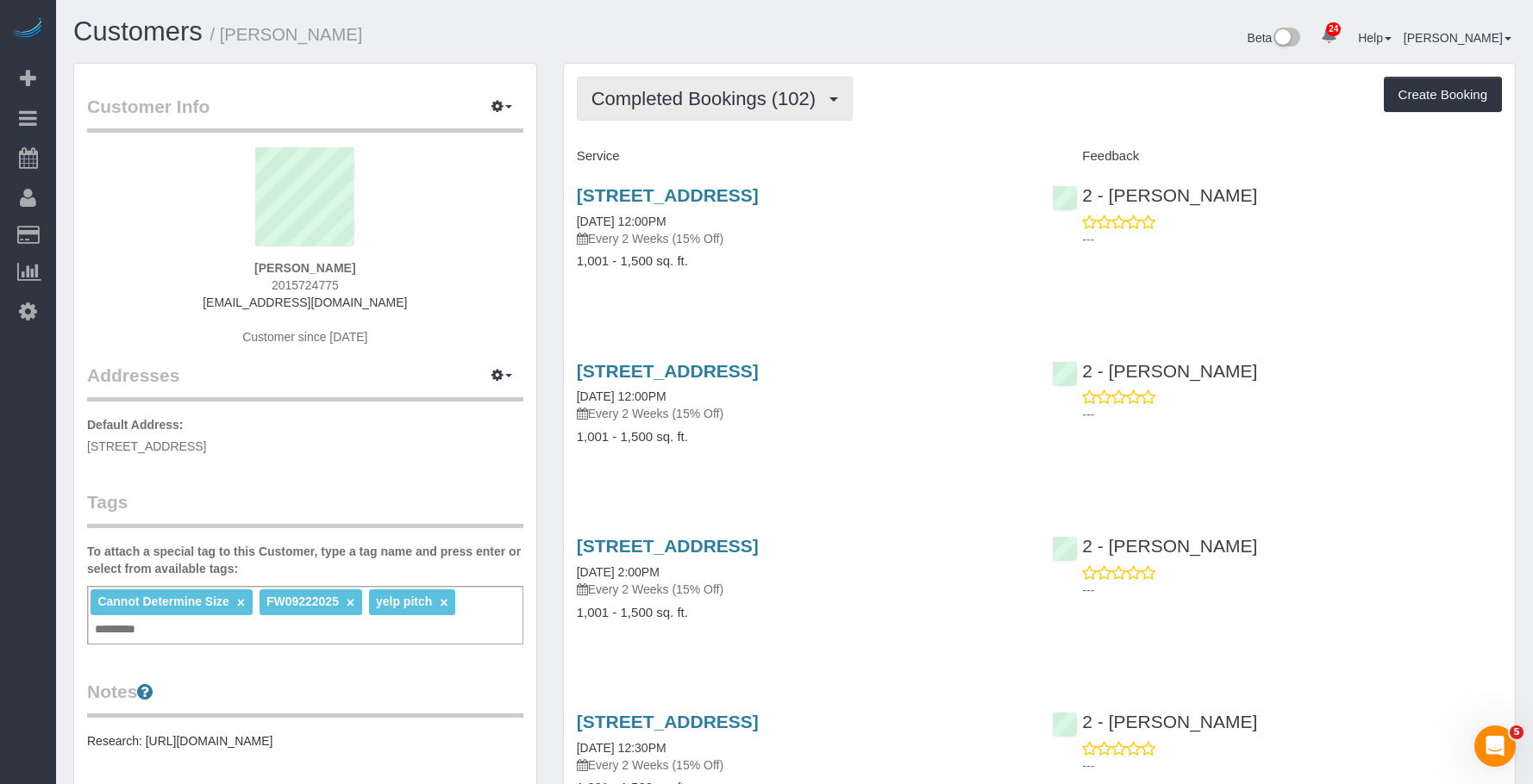
click at [694, 90] on span "Completed Bookings (102)" at bounding box center [708, 99] width 233 height 22
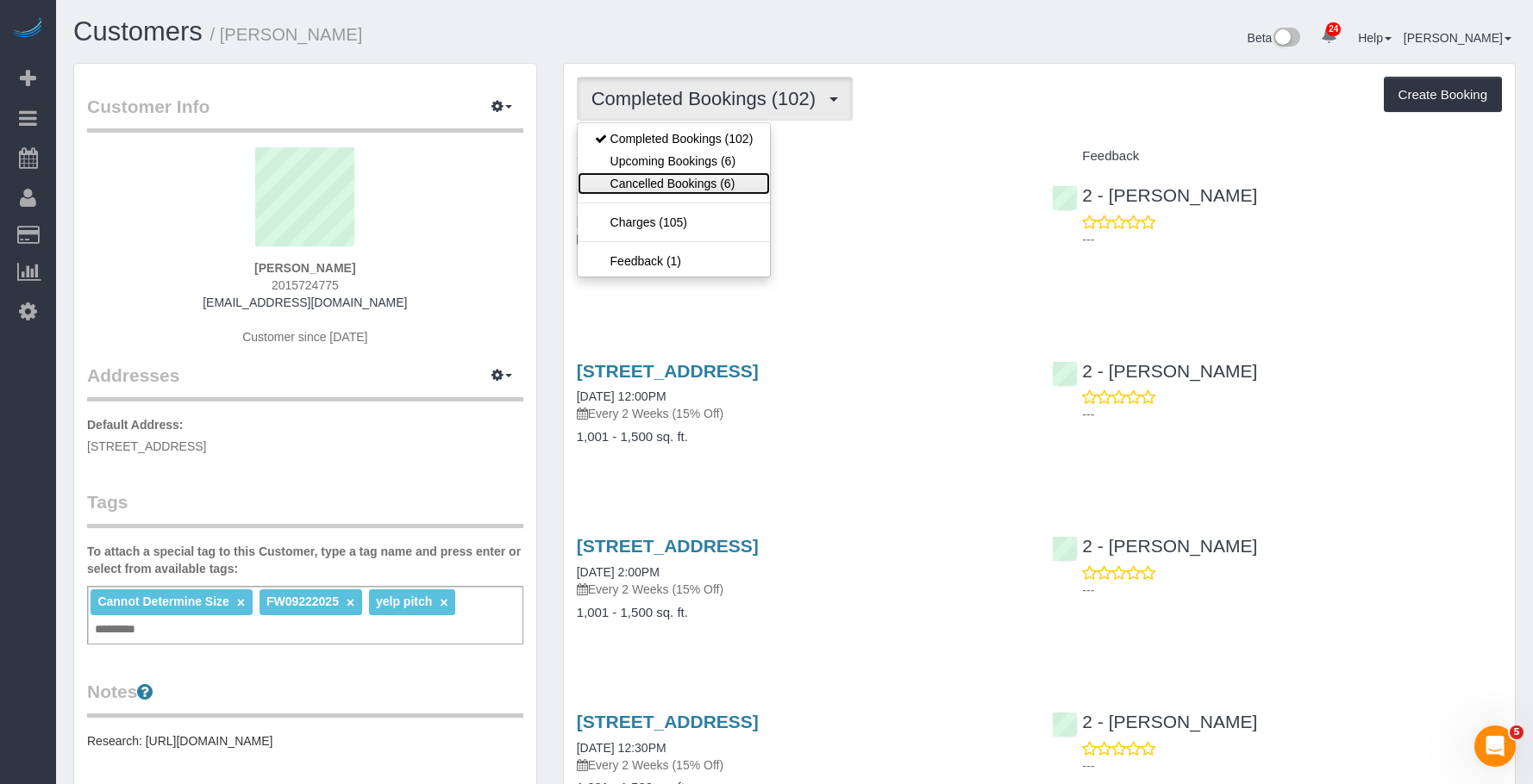
click at [678, 189] on link "Cancelled Bookings (6)" at bounding box center [673, 183] width 193 height 23
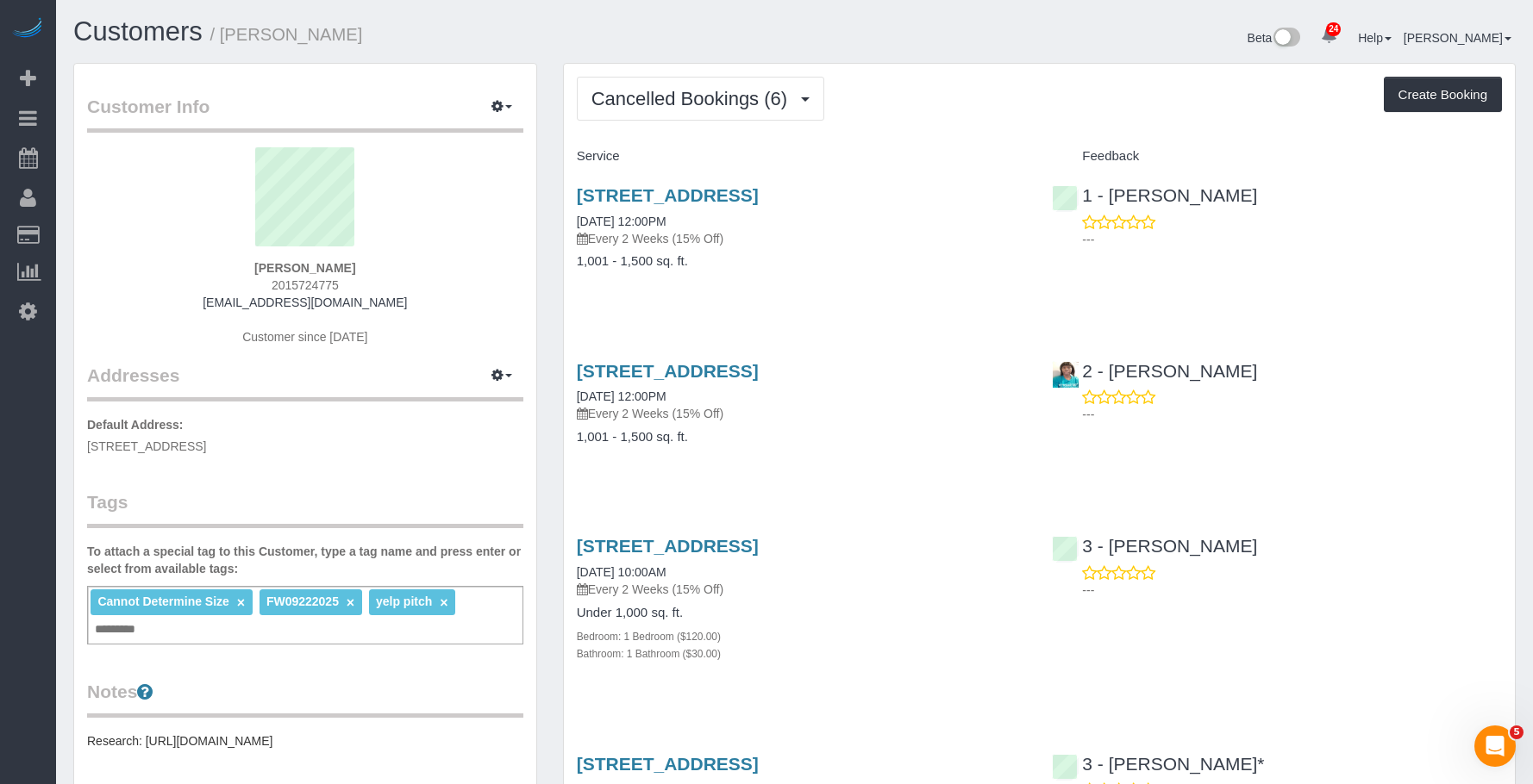
click at [939, 130] on div "Cancelled Bookings (6) Completed Bookings (102) Upcoming Bookings (6) Cancelled…" at bounding box center [1039, 734] width 951 height 1341
click at [759, 197] on link "[STREET_ADDRESS]" at bounding box center [667, 195] width 182 height 20
drag, startPoint x: 710, startPoint y: 74, endPoint x: 708, endPoint y: 88, distance: 14.1
click at [710, 74] on div "Cancelled Bookings (6) Completed Bookings (102) Upcoming Bookings (6) Cancelled…" at bounding box center [1039, 734] width 951 height 1341
drag, startPoint x: 707, startPoint y: 106, endPoint x: 691, endPoint y: 140, distance: 37.6
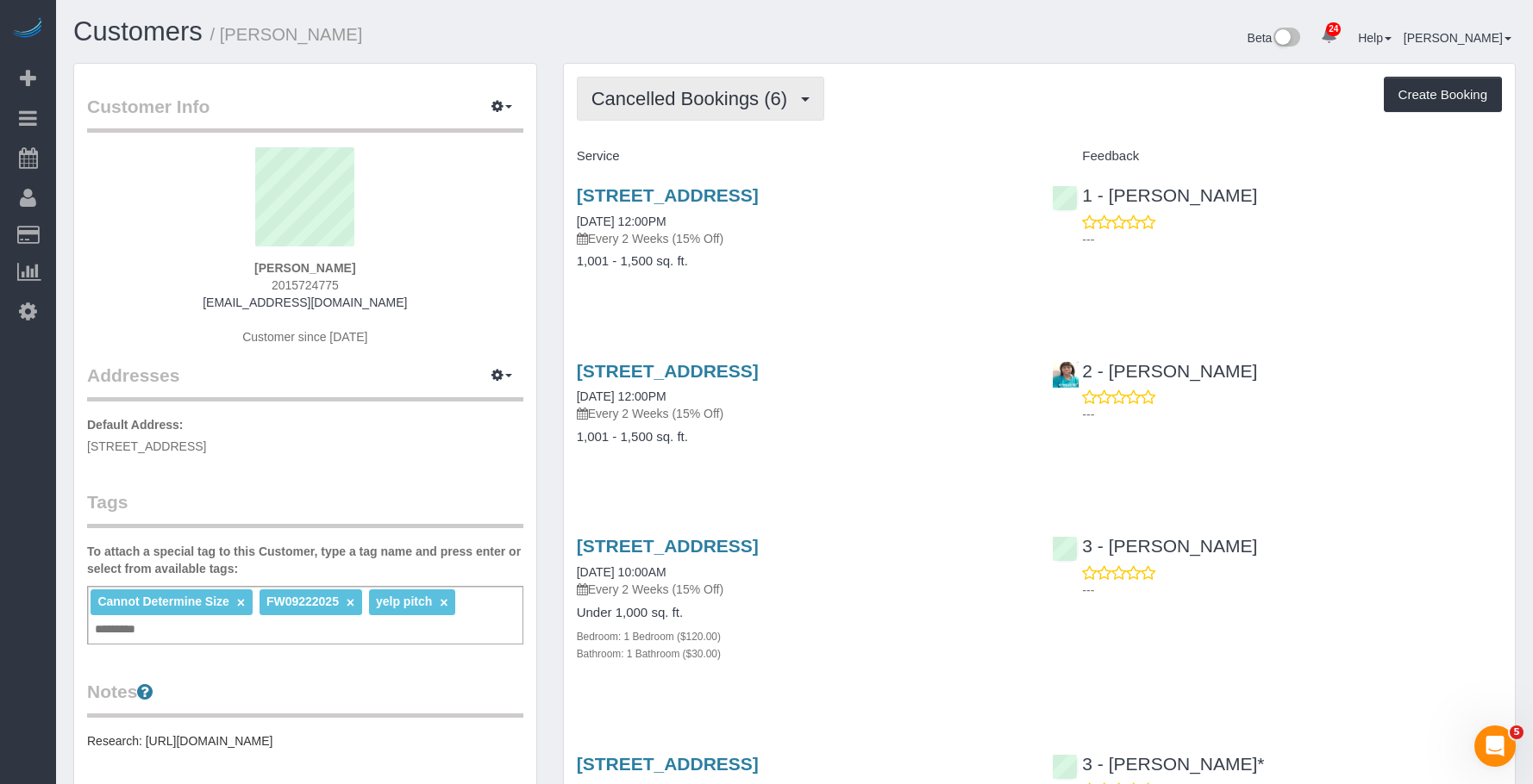
click at [707, 107] on span "Cancelled Bookings (6)" at bounding box center [693, 99] width 204 height 22
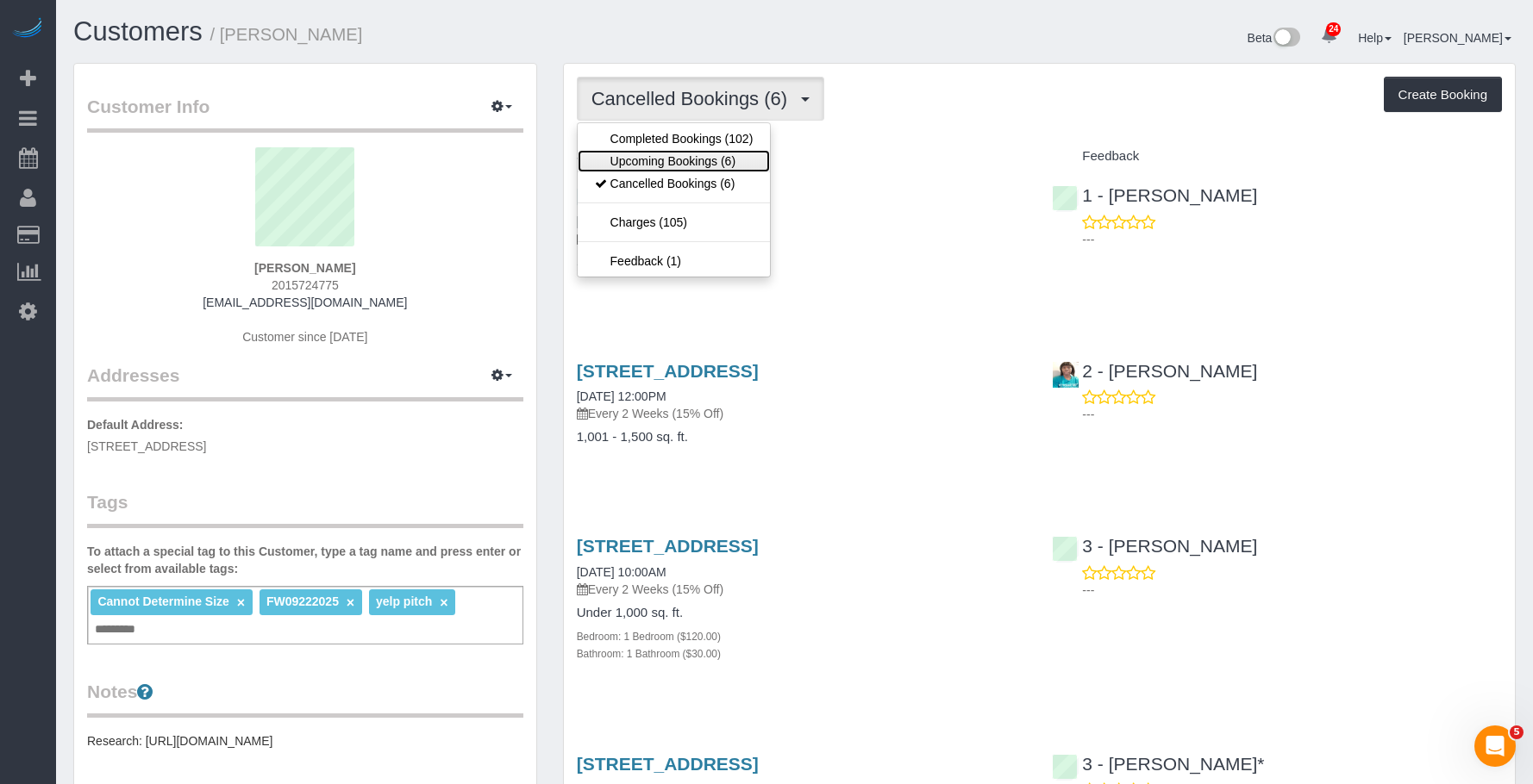
click at [681, 159] on link "Upcoming Bookings (6)" at bounding box center [673, 162] width 193 height 23
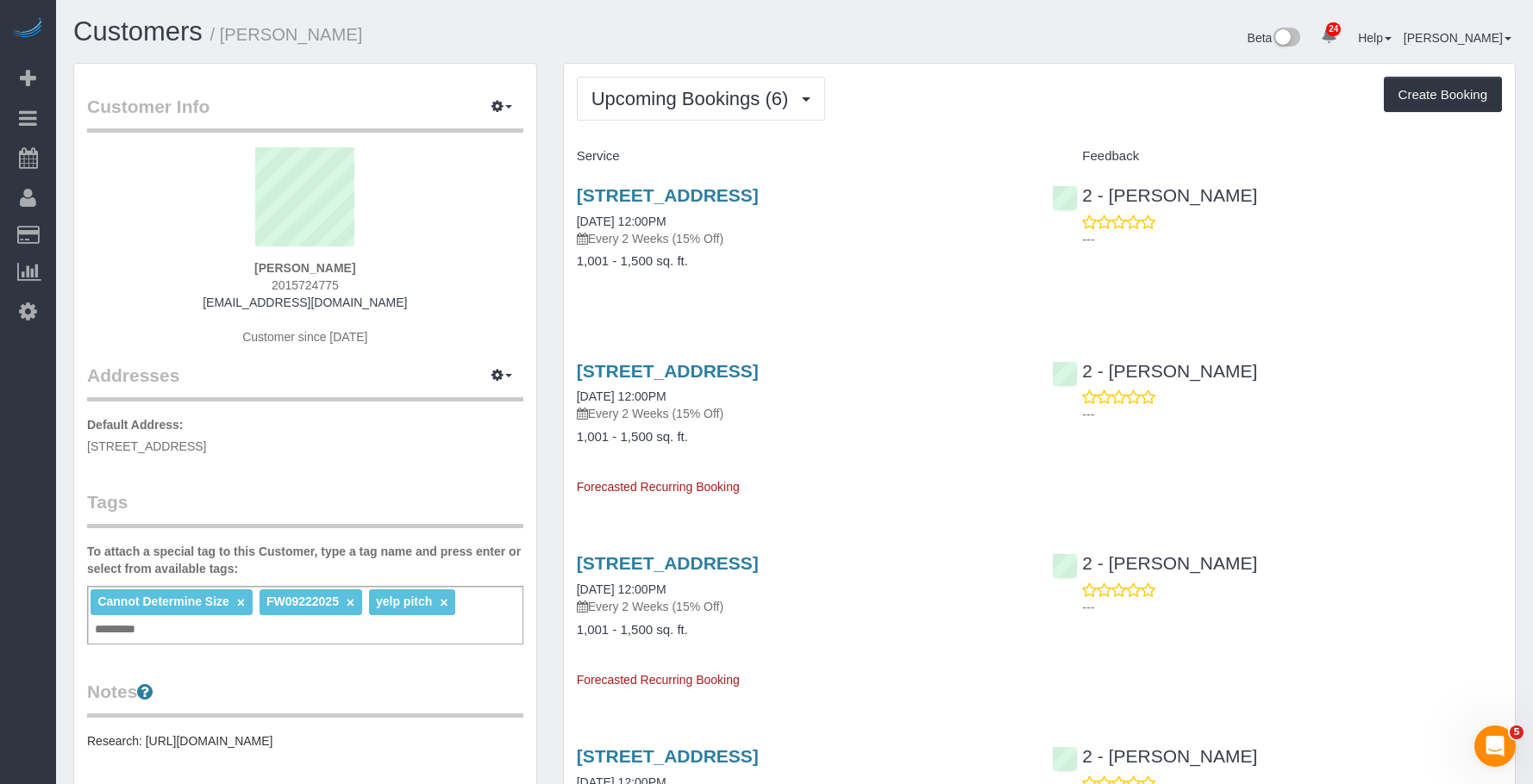
click at [853, 252] on div "[STREET_ADDRESS] [DATE] 12:00PM Every 2 Weeks (15% Off) 1,001 - 1,500 sq. ft." at bounding box center [802, 237] width 476 height 133
click at [908, 457] on div "[STREET_ADDRESS] [DATE] 12:00PM Every 2 Weeks (15% Off) 1,001 - 1,500 sq. ft. F…" at bounding box center [802, 422] width 476 height 150
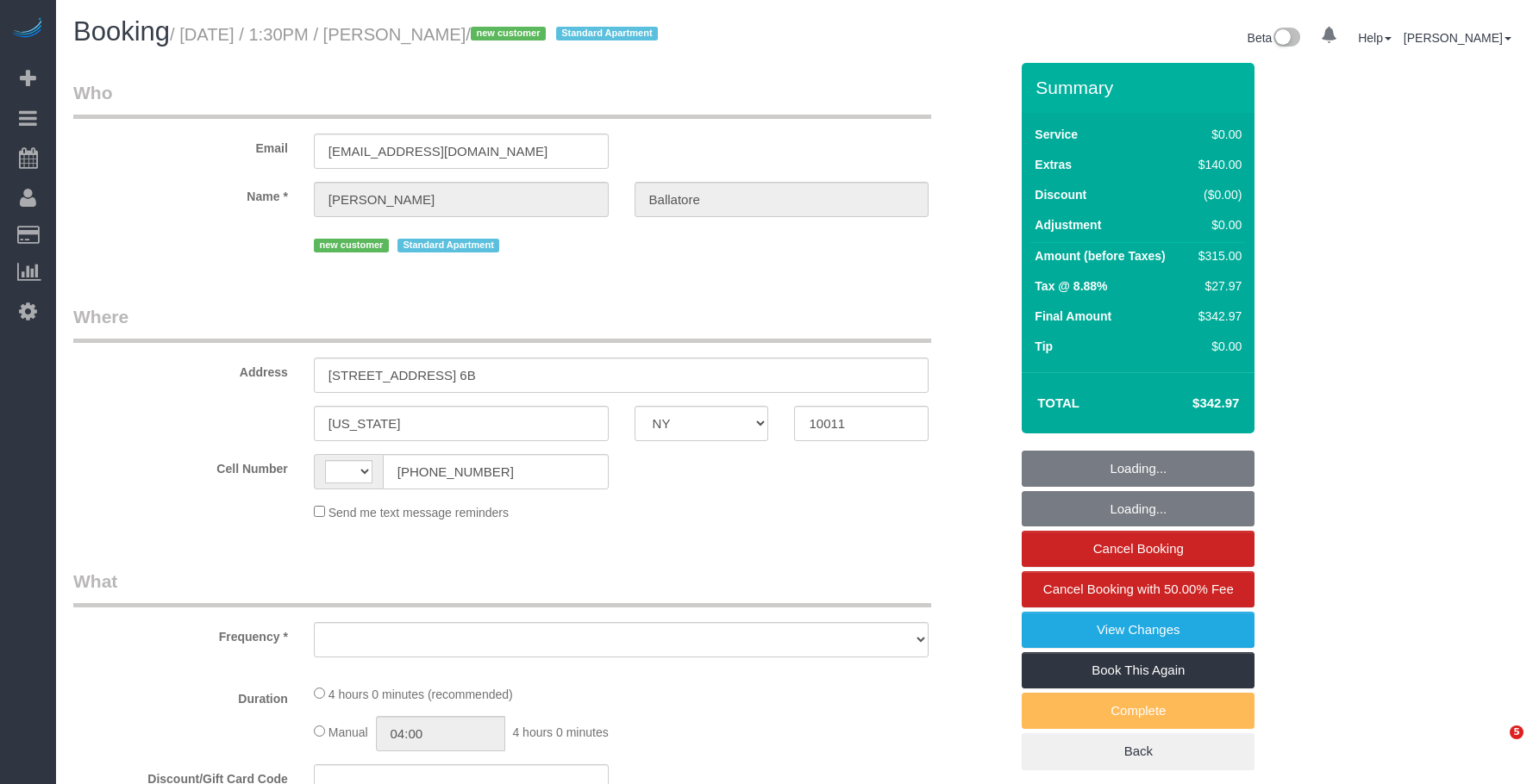
select select "NY"
select select "string:[GEOGRAPHIC_DATA]"
select select "object:501"
select select "number:60"
select select "number:76"
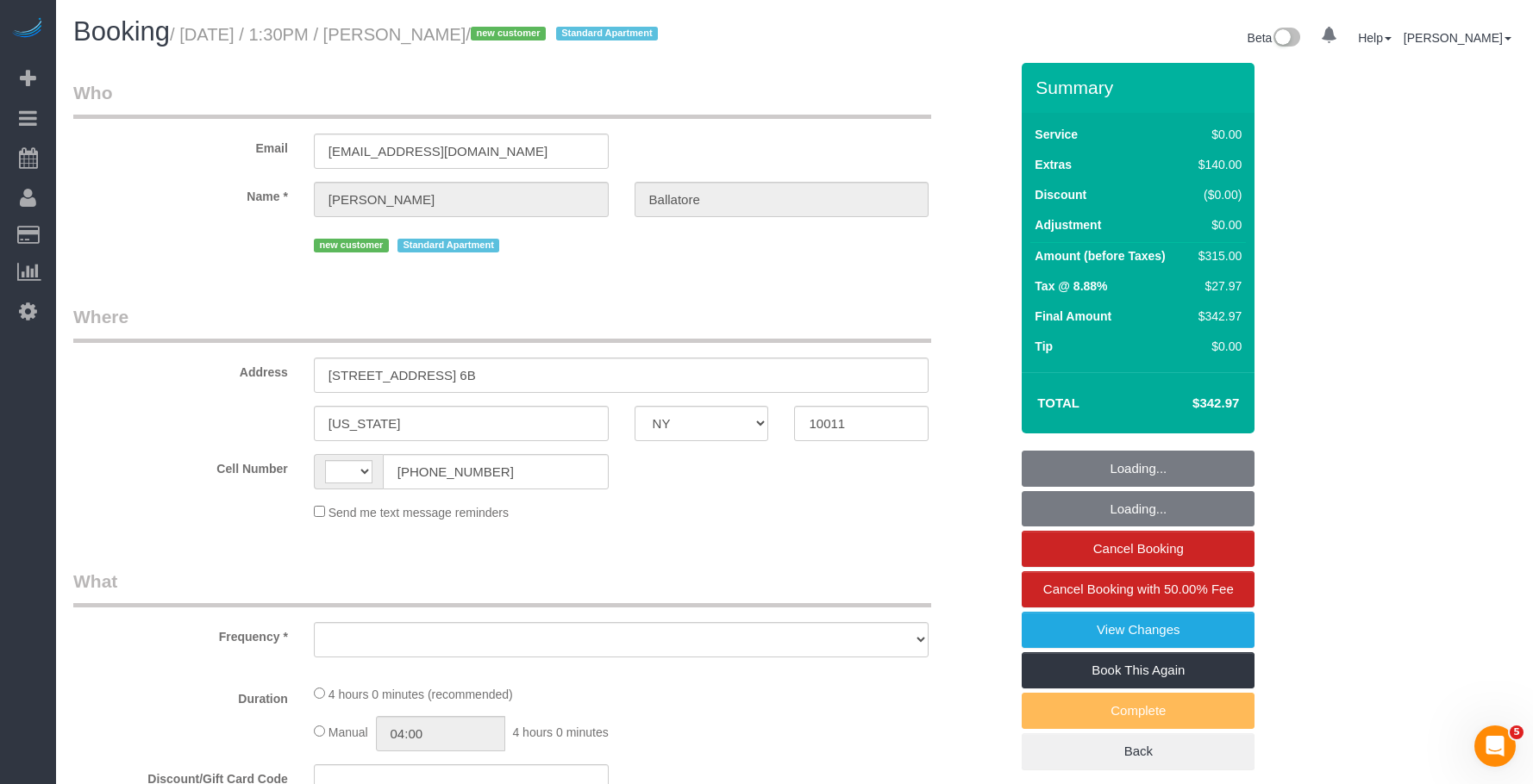
select select "number:15"
select select "number:5"
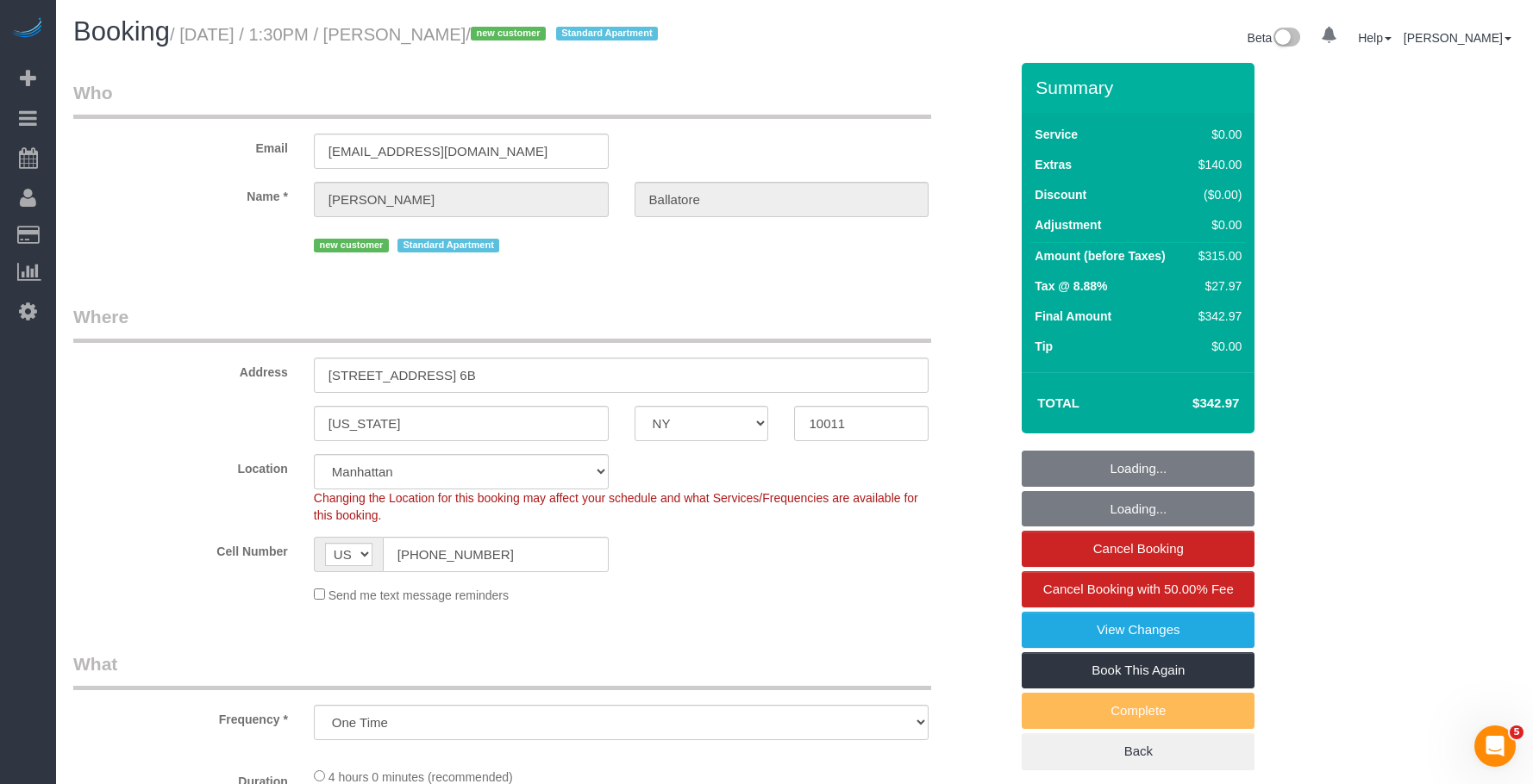
select select "string:stripe-pm_1SAD9P4VGloSiKo78dBjNwS9"
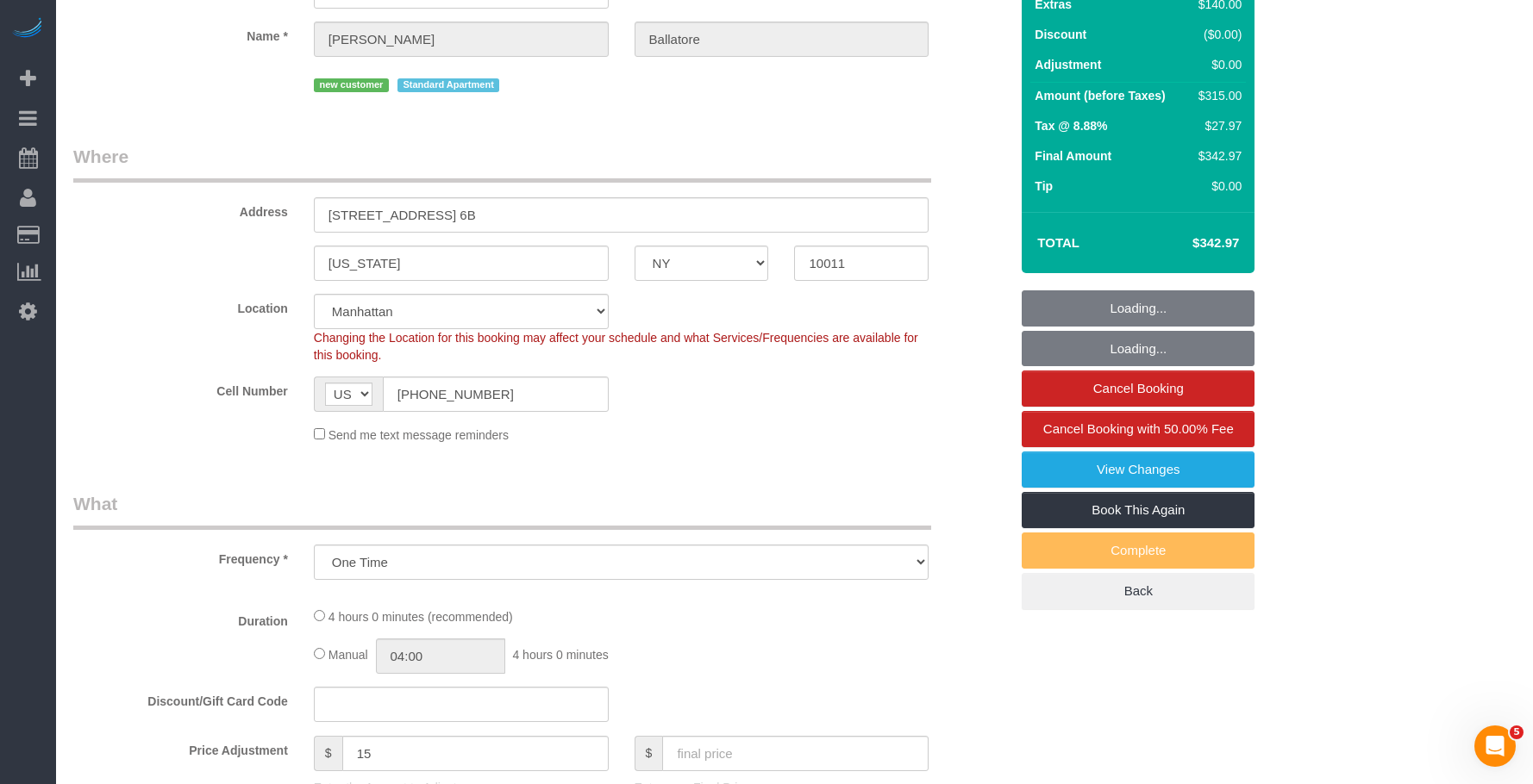
scroll to position [431, 0]
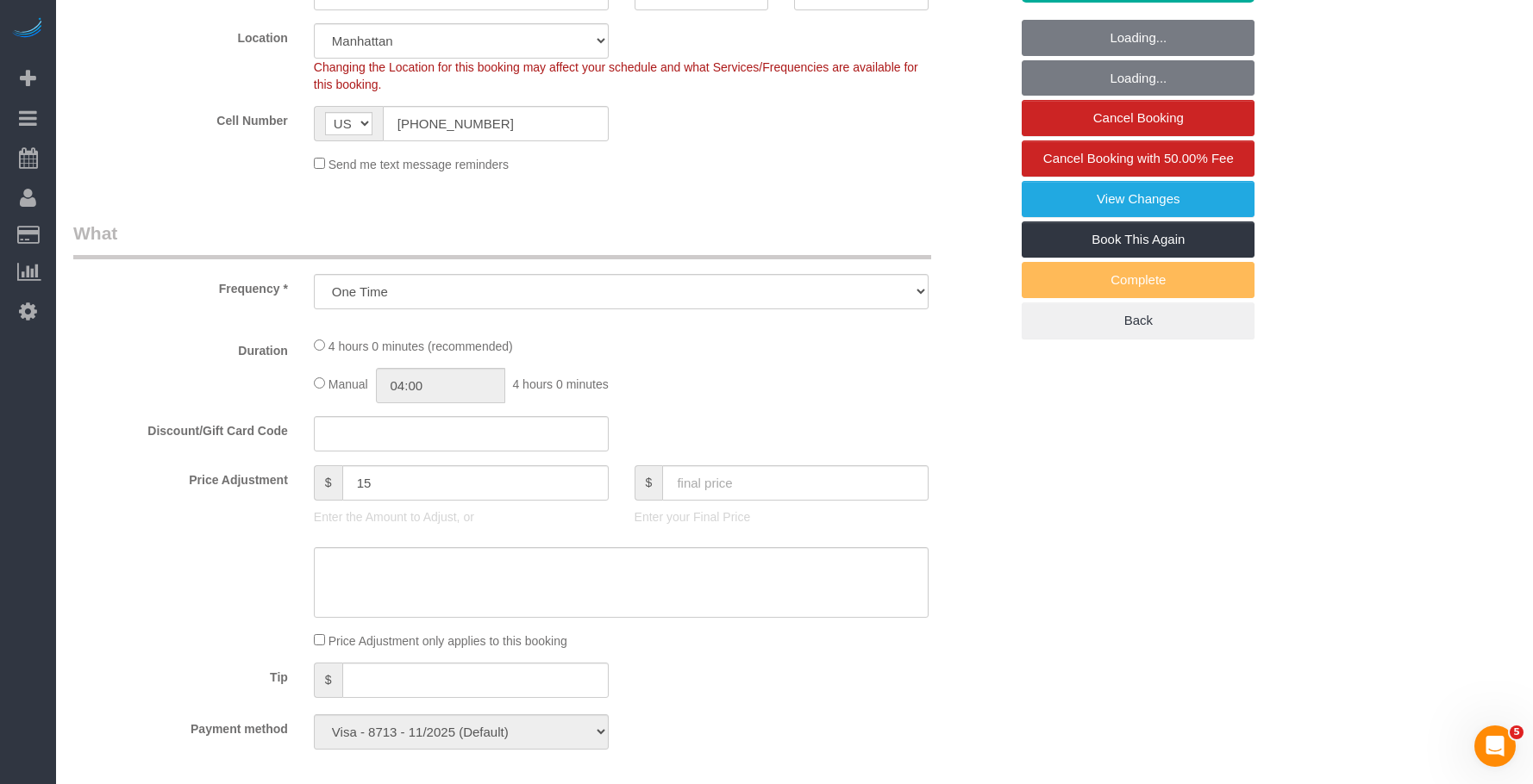
select select "object:899"
select select "1"
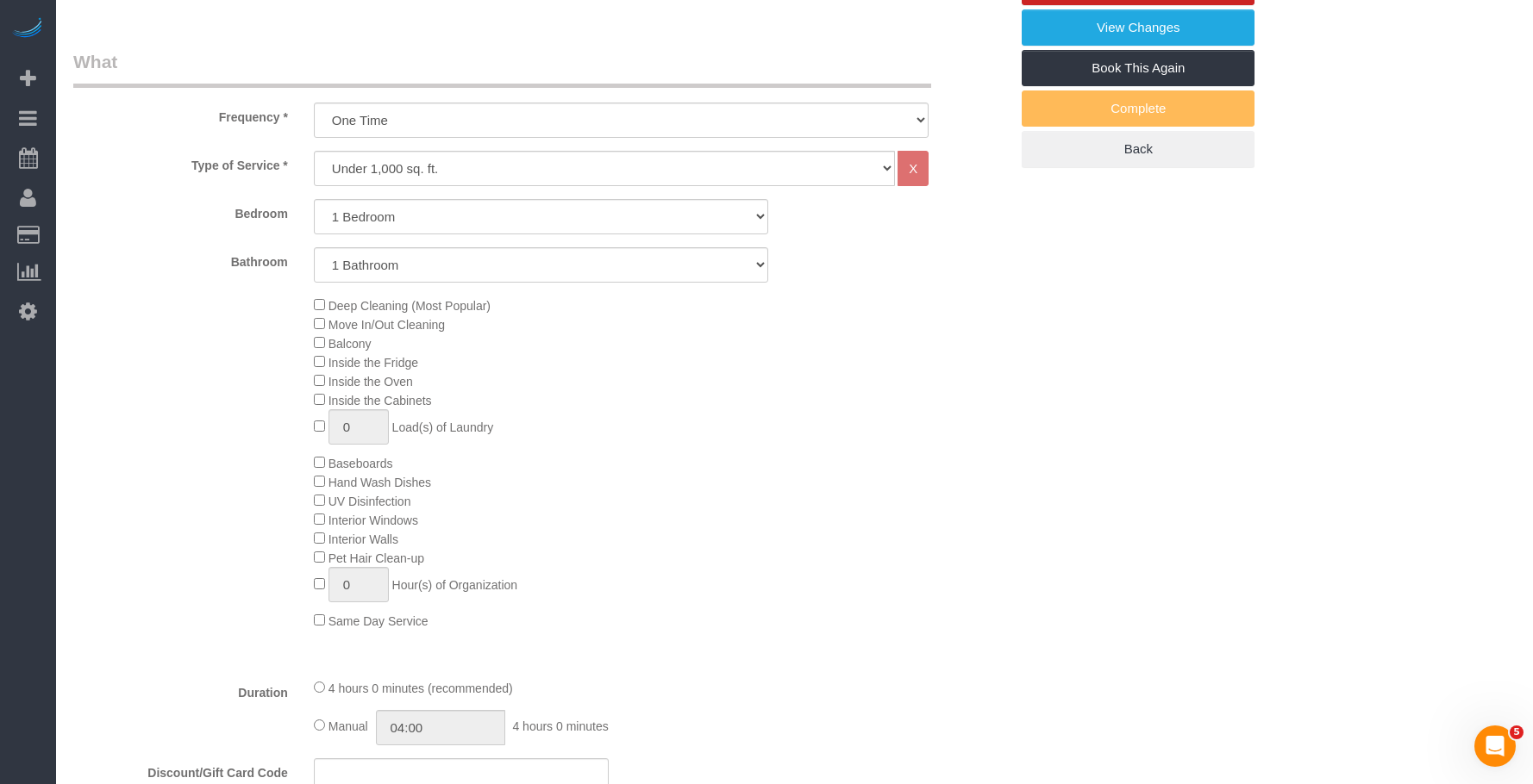
scroll to position [604, 0]
select select "1"
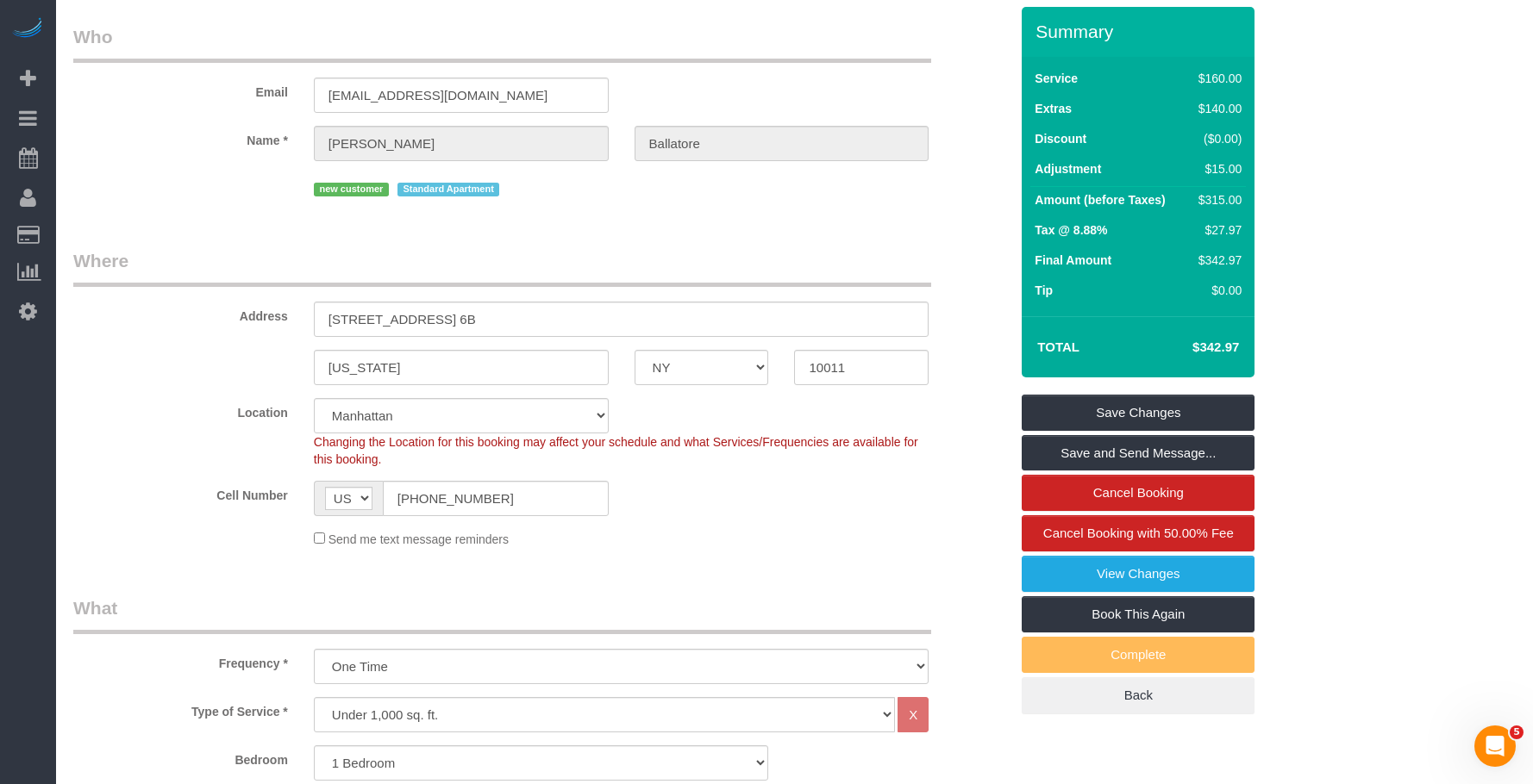
scroll to position [0, 0]
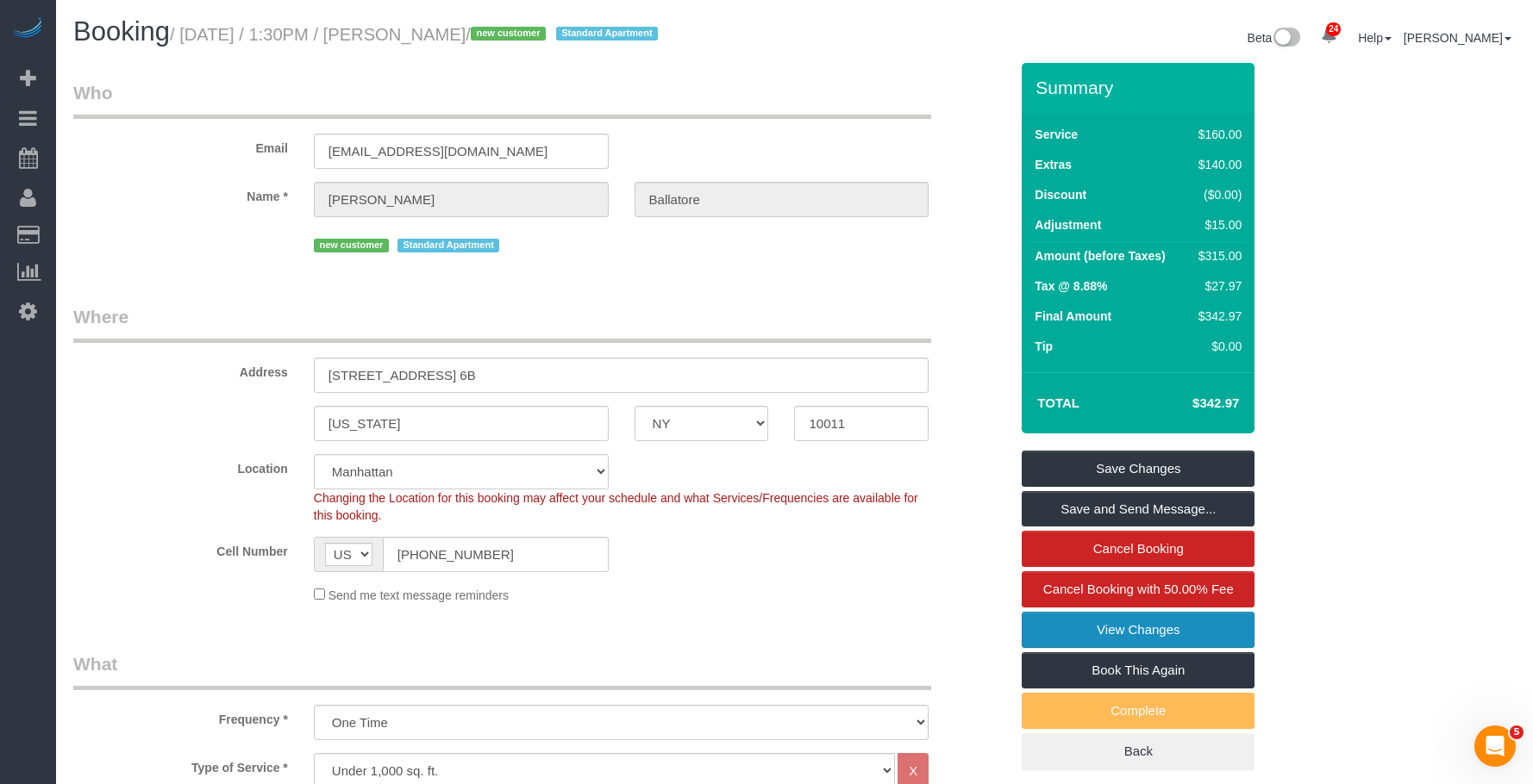
click at [1029, 621] on link "View Changes" at bounding box center [1139, 630] width 233 height 37
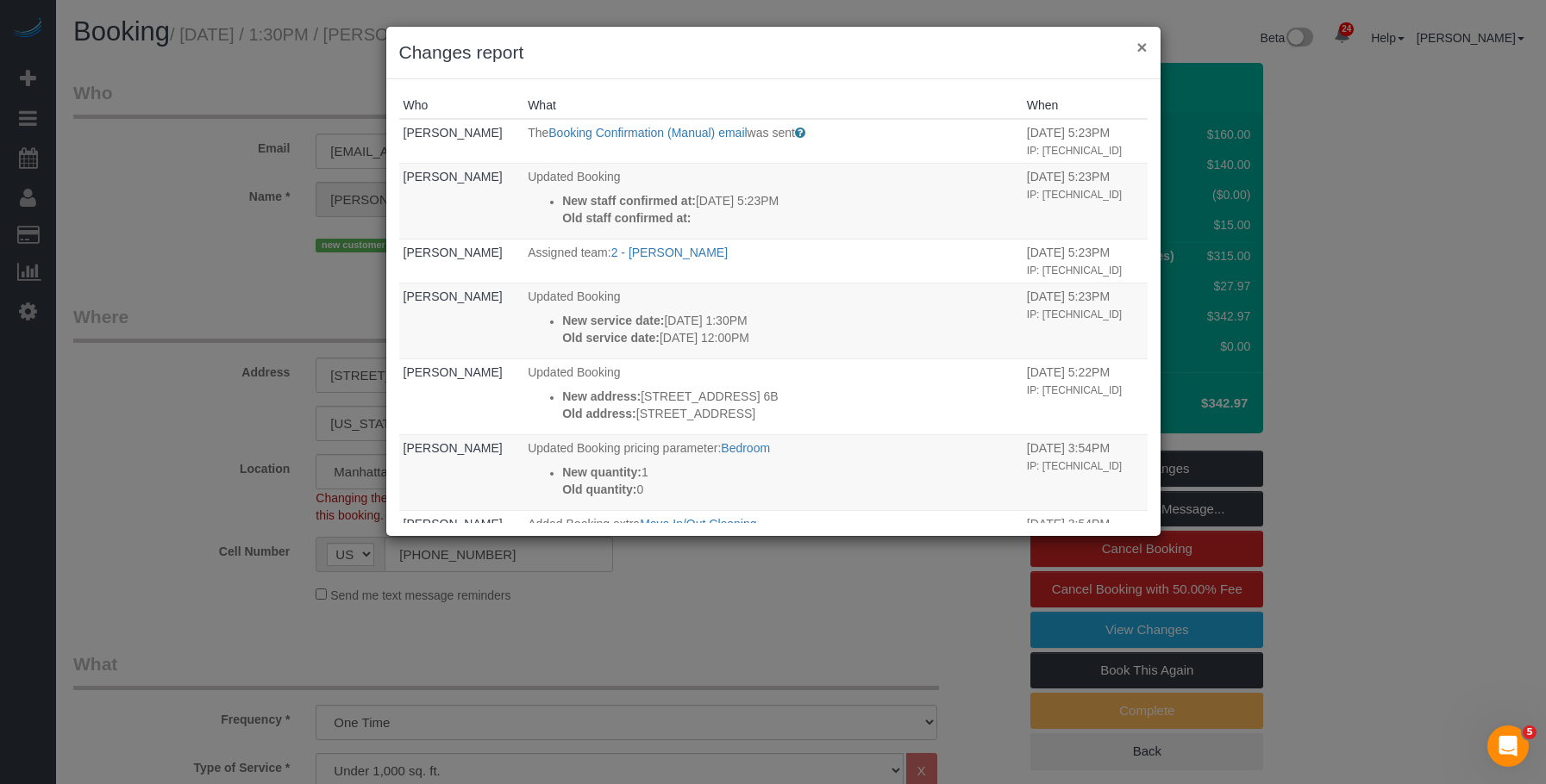
click at [1140, 44] on button "×" at bounding box center [1142, 46] width 10 height 18
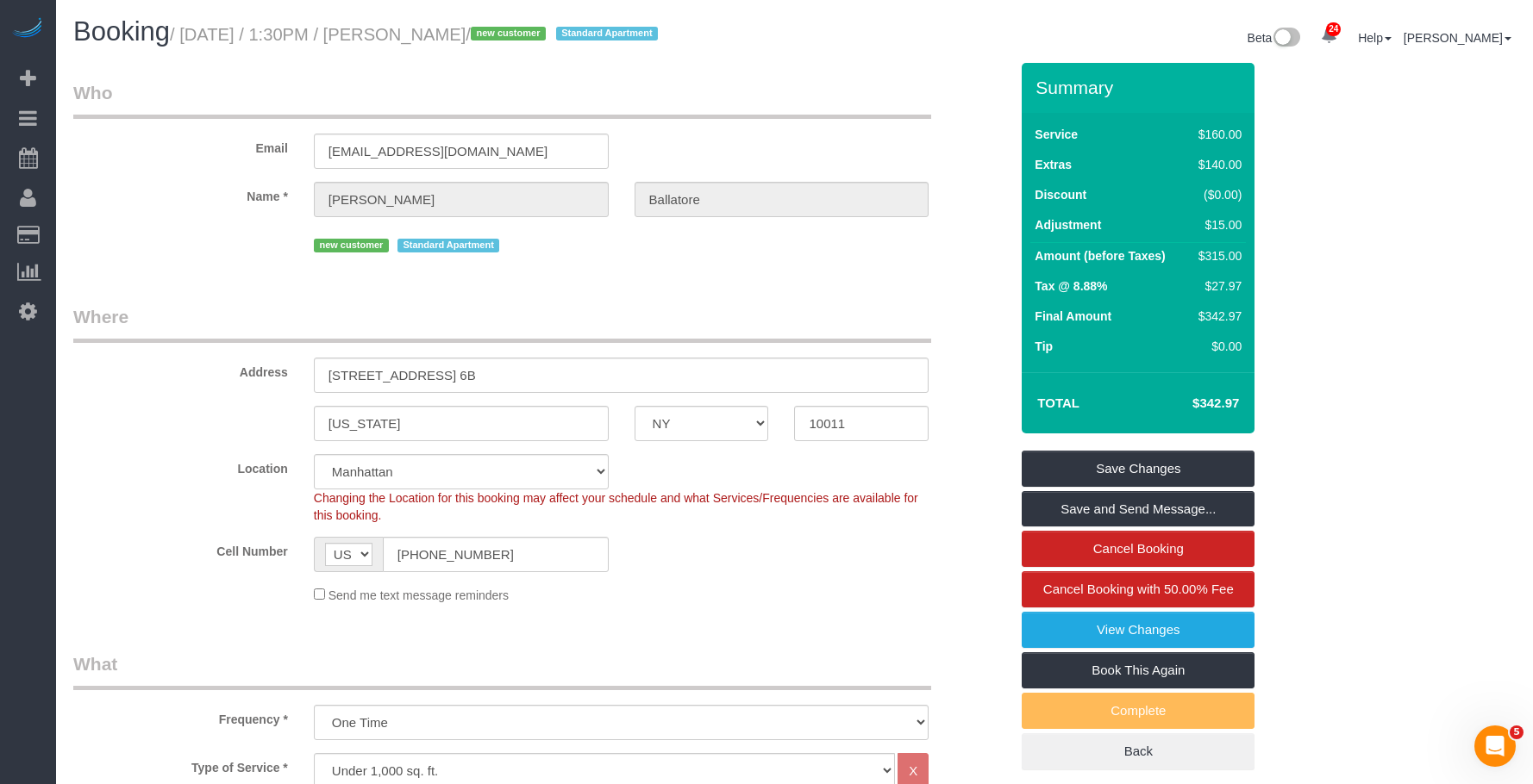
drag, startPoint x: 435, startPoint y: 34, endPoint x: 546, endPoint y: 37, distance: 111.0
click at [546, 37] on small "/ [DATE] / 1:30PM / [PERSON_NAME] / new customer Standard Apartment" at bounding box center [417, 35] width 493 height 19
copy small "[PERSON_NAME]"
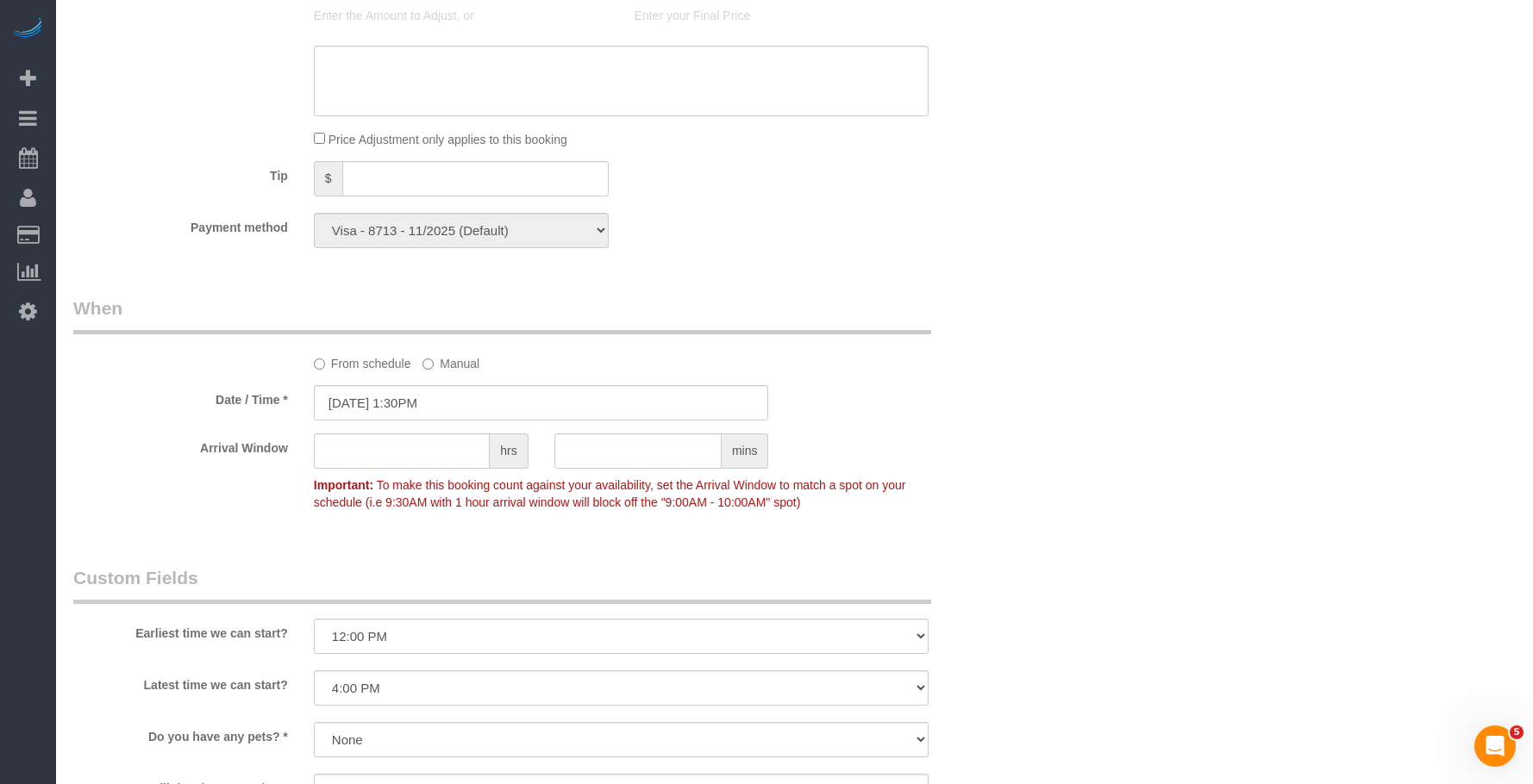
scroll to position [1551, 0]
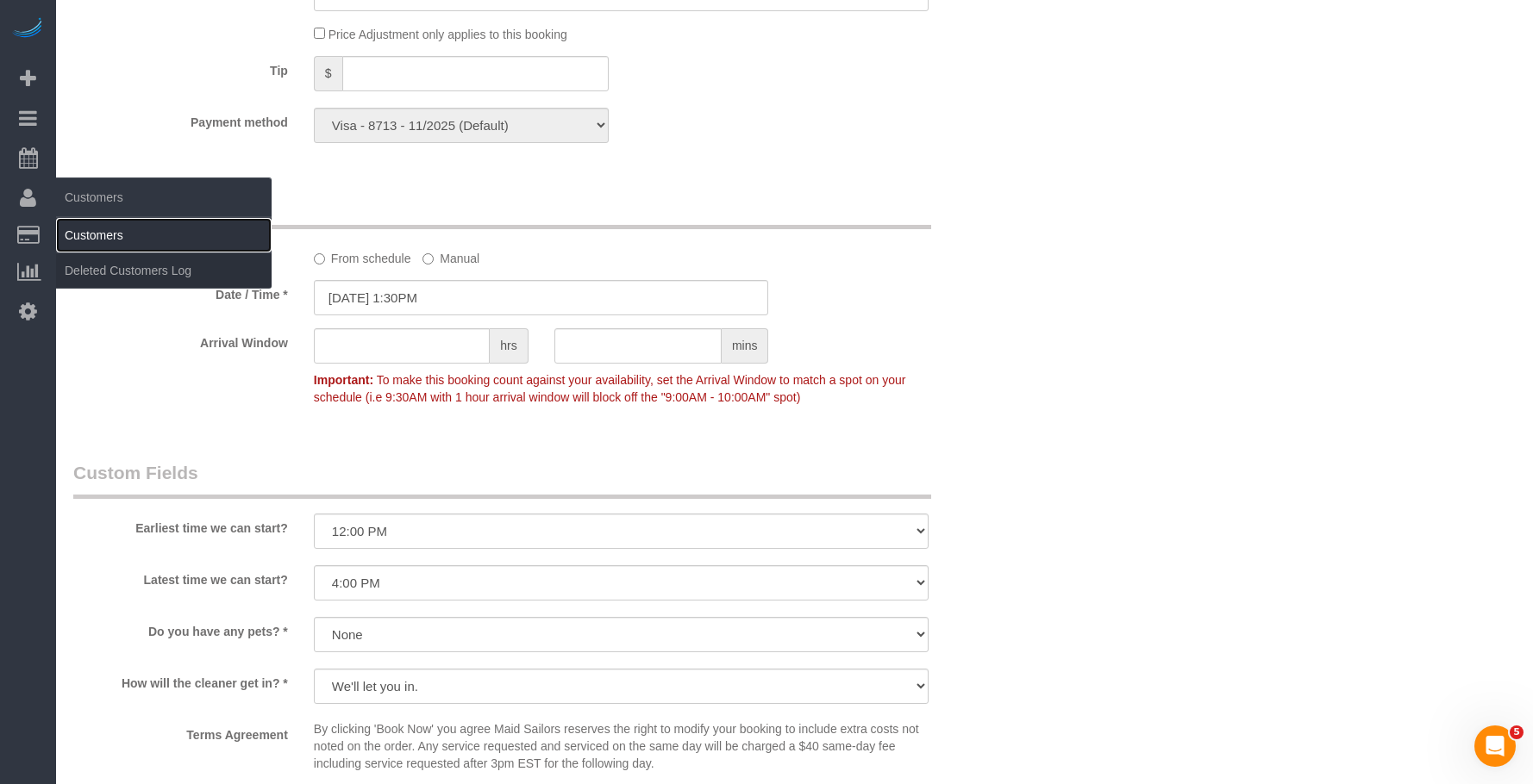
click at [107, 234] on link "Customers" at bounding box center [164, 235] width 215 height 35
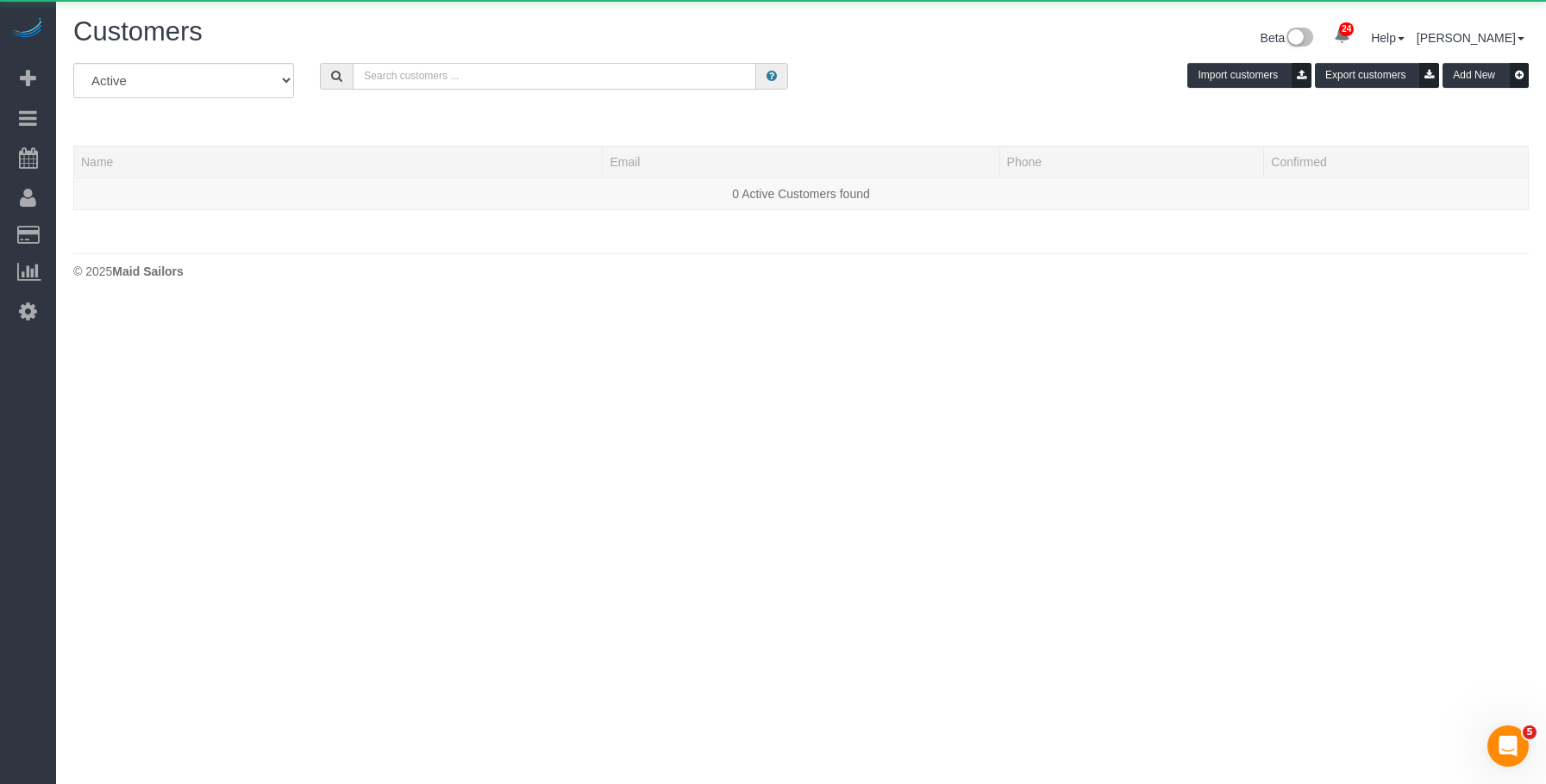
click at [690, 76] on input "text" at bounding box center [554, 76] width 403 height 26
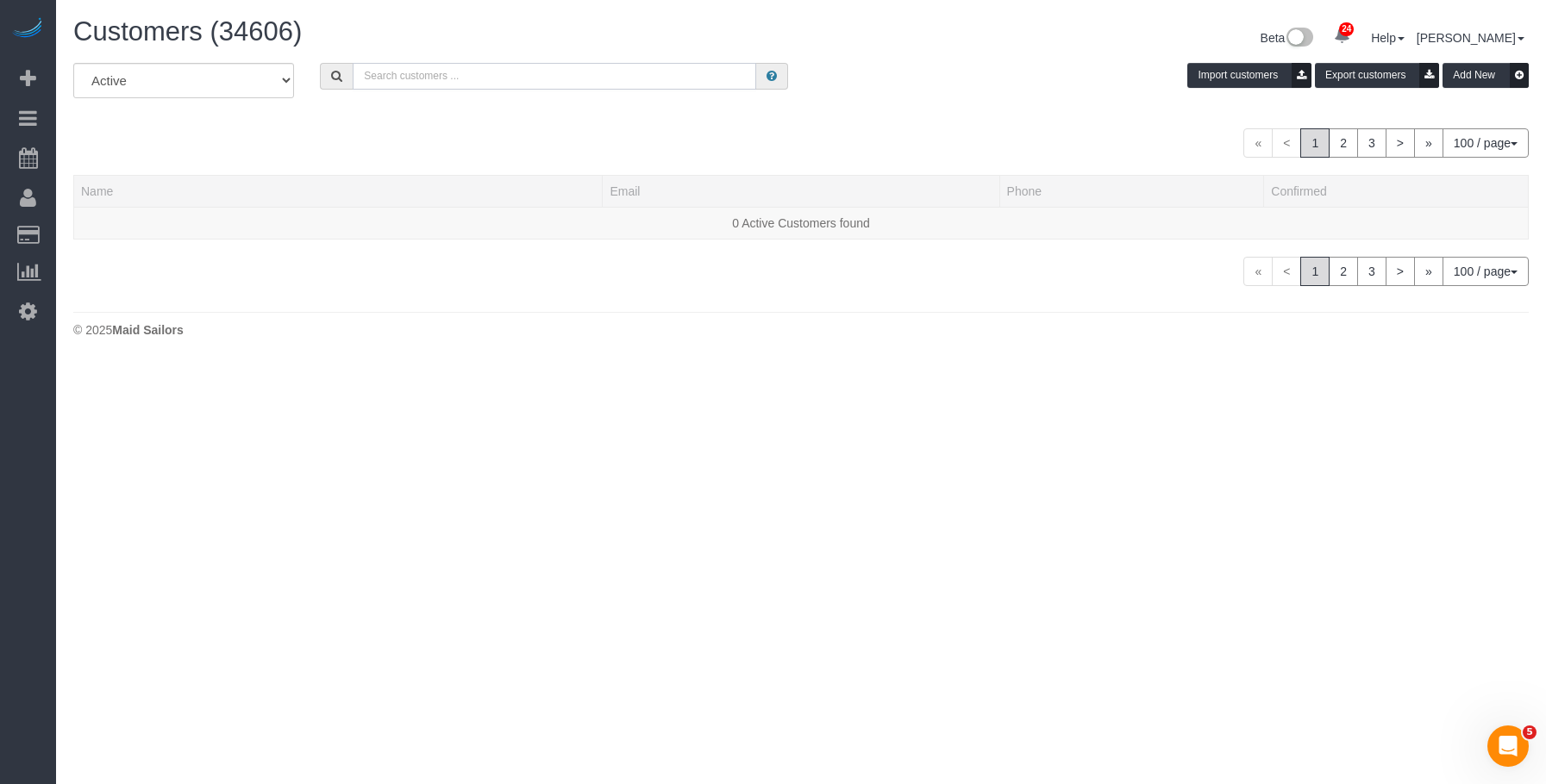
paste input "[PERSON_NAME]"
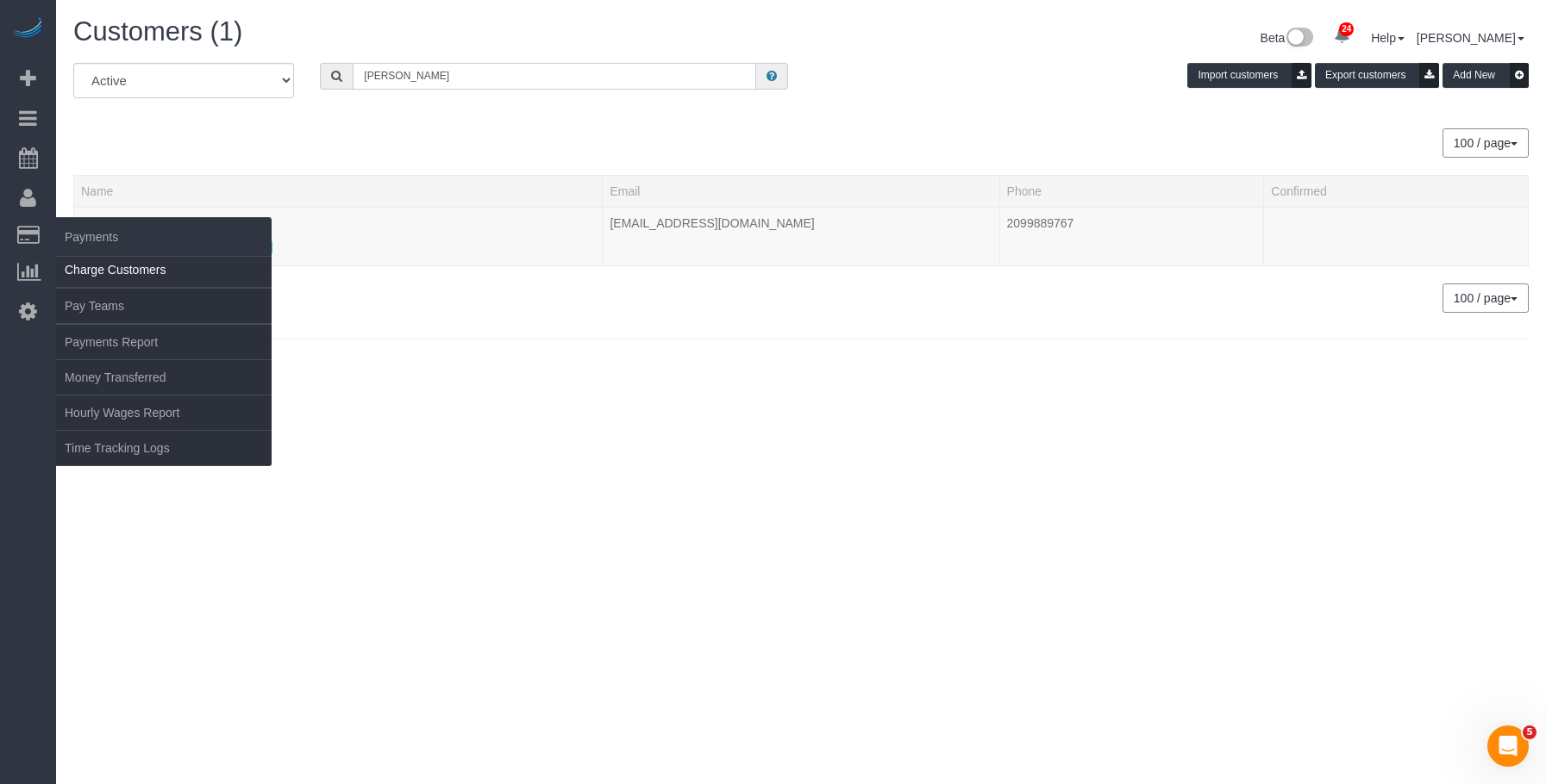
type input "[PERSON_NAME]"
click at [88, 274] on link "Charge Customers" at bounding box center [164, 270] width 215 height 35
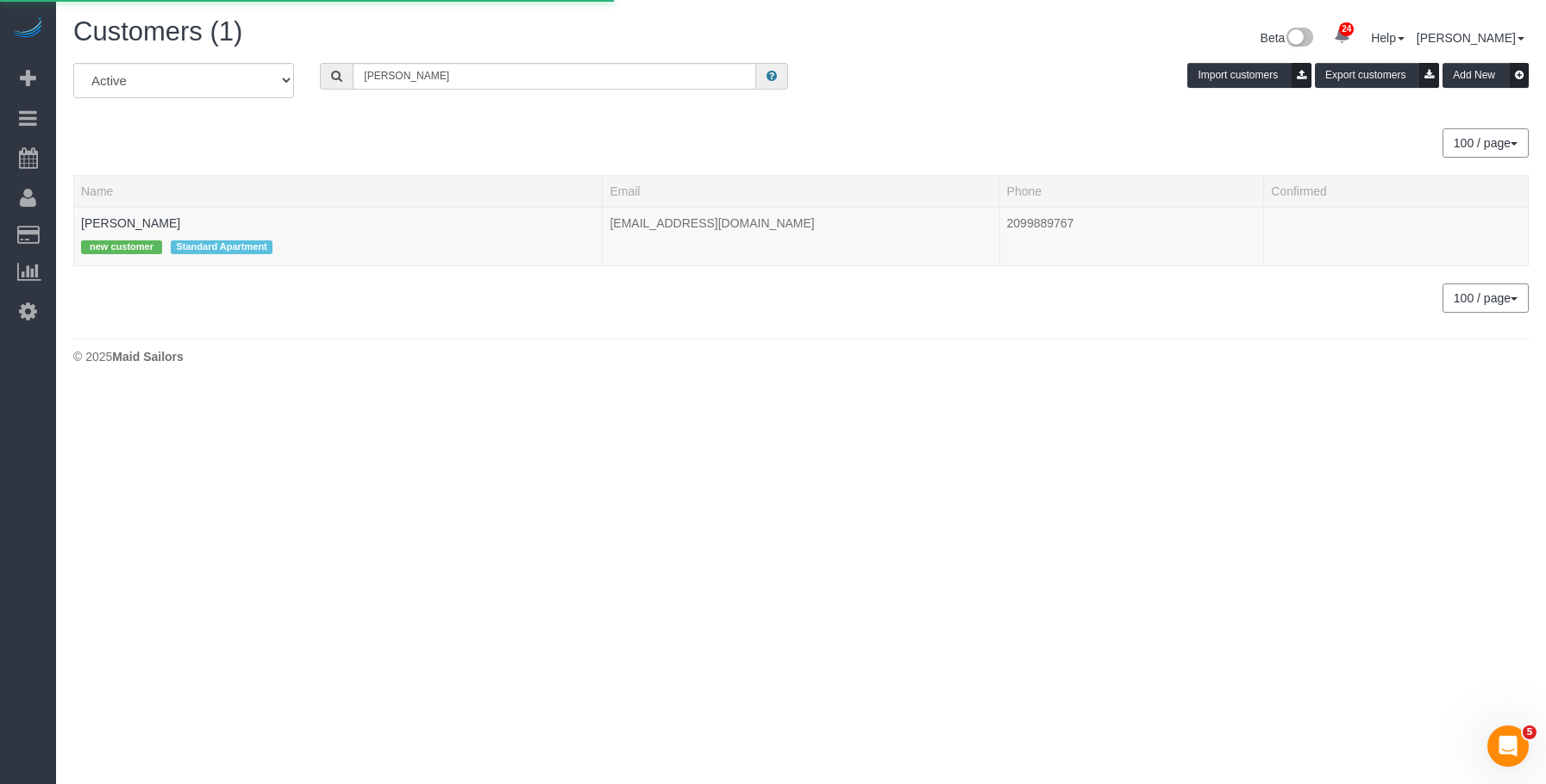
select select
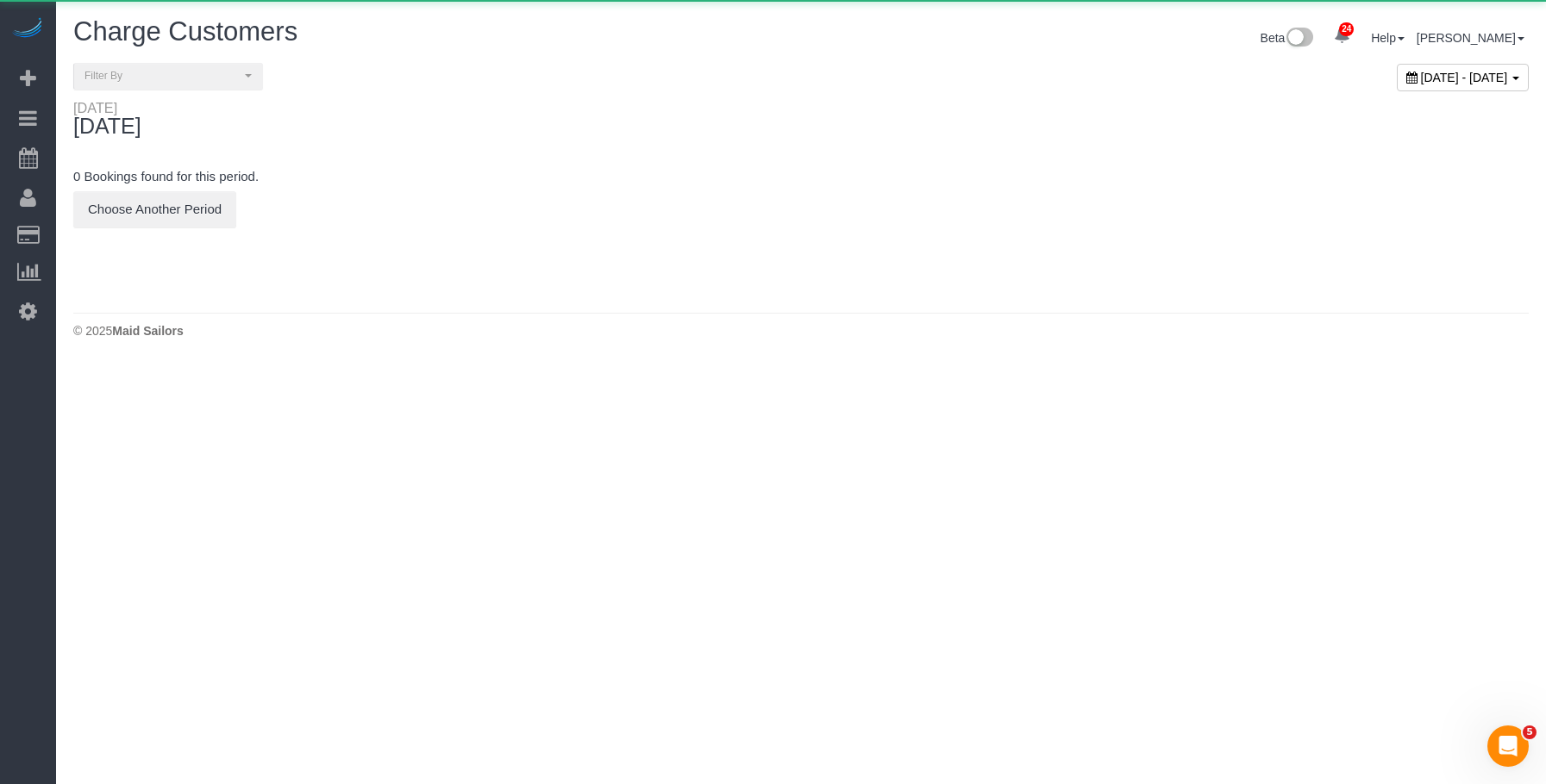
click at [1421, 79] on span "[DATE] - [DATE]" at bounding box center [1464, 77] width 87 height 14
type input "**********"
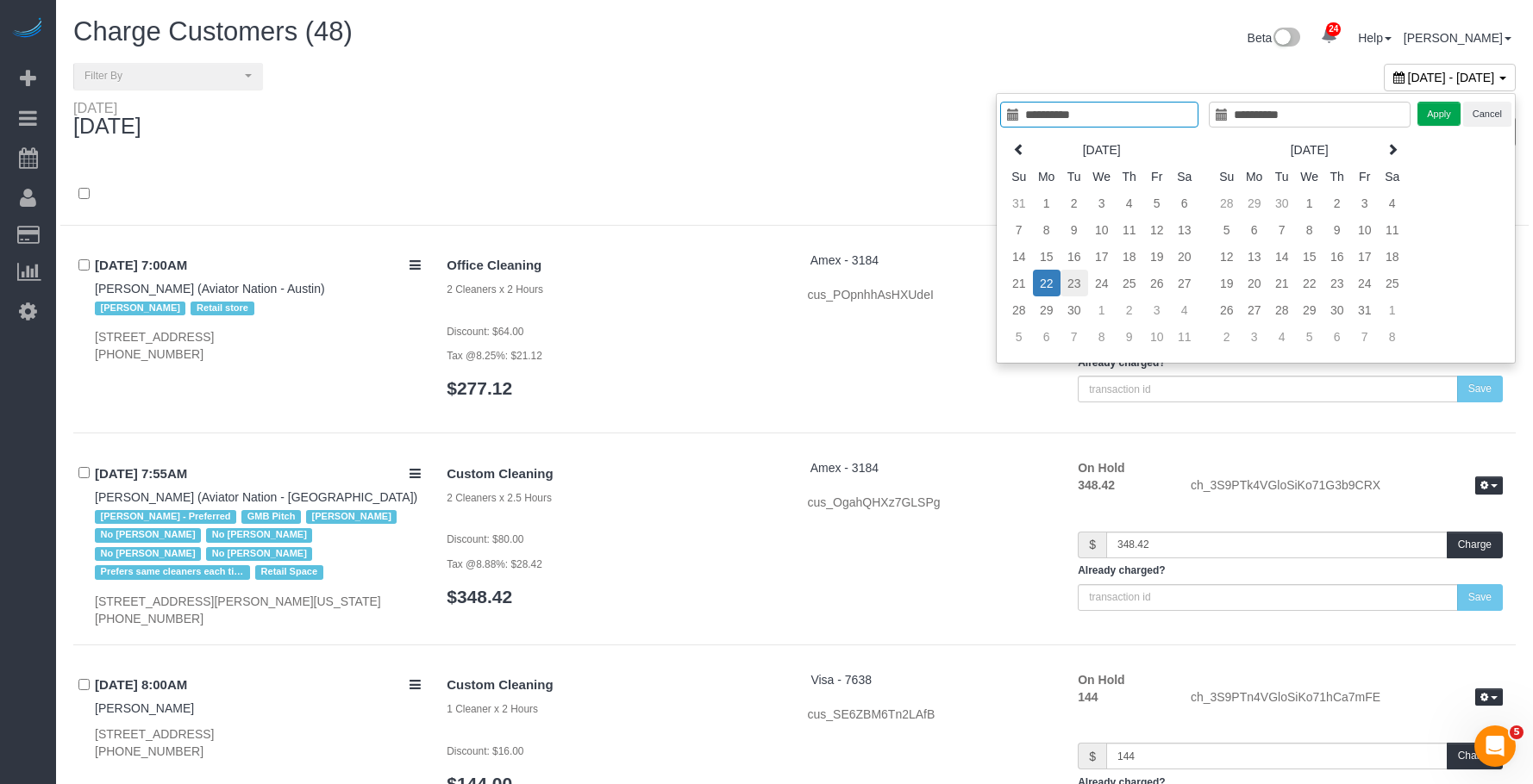
type input "**********"
click at [1082, 283] on td "23" at bounding box center [1074, 283] width 27 height 26
type input "**********"
click at [1082, 283] on td "23" at bounding box center [1074, 283] width 27 height 26
type input "**********"
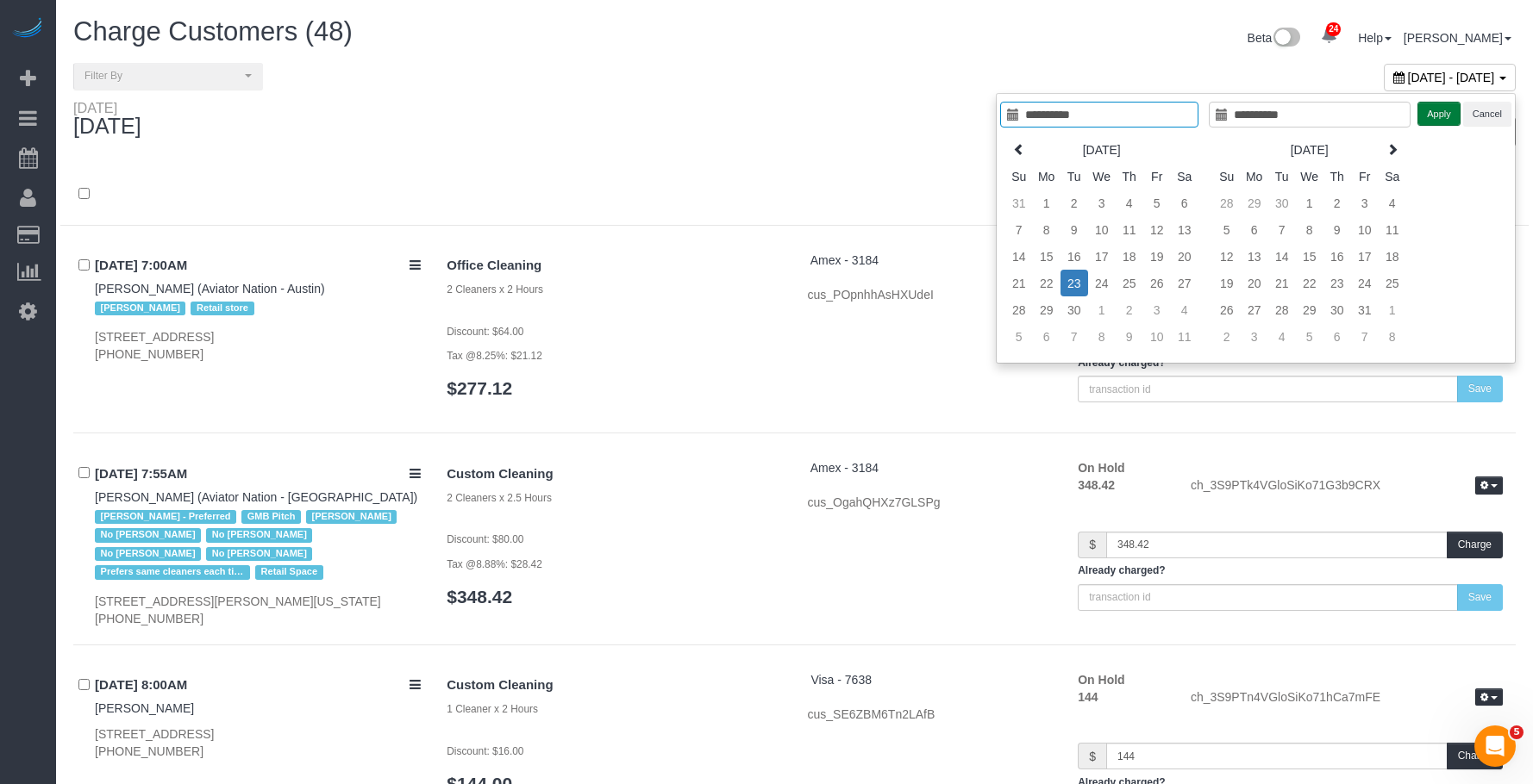
click at [1448, 120] on button "Apply" at bounding box center [1439, 114] width 43 height 25
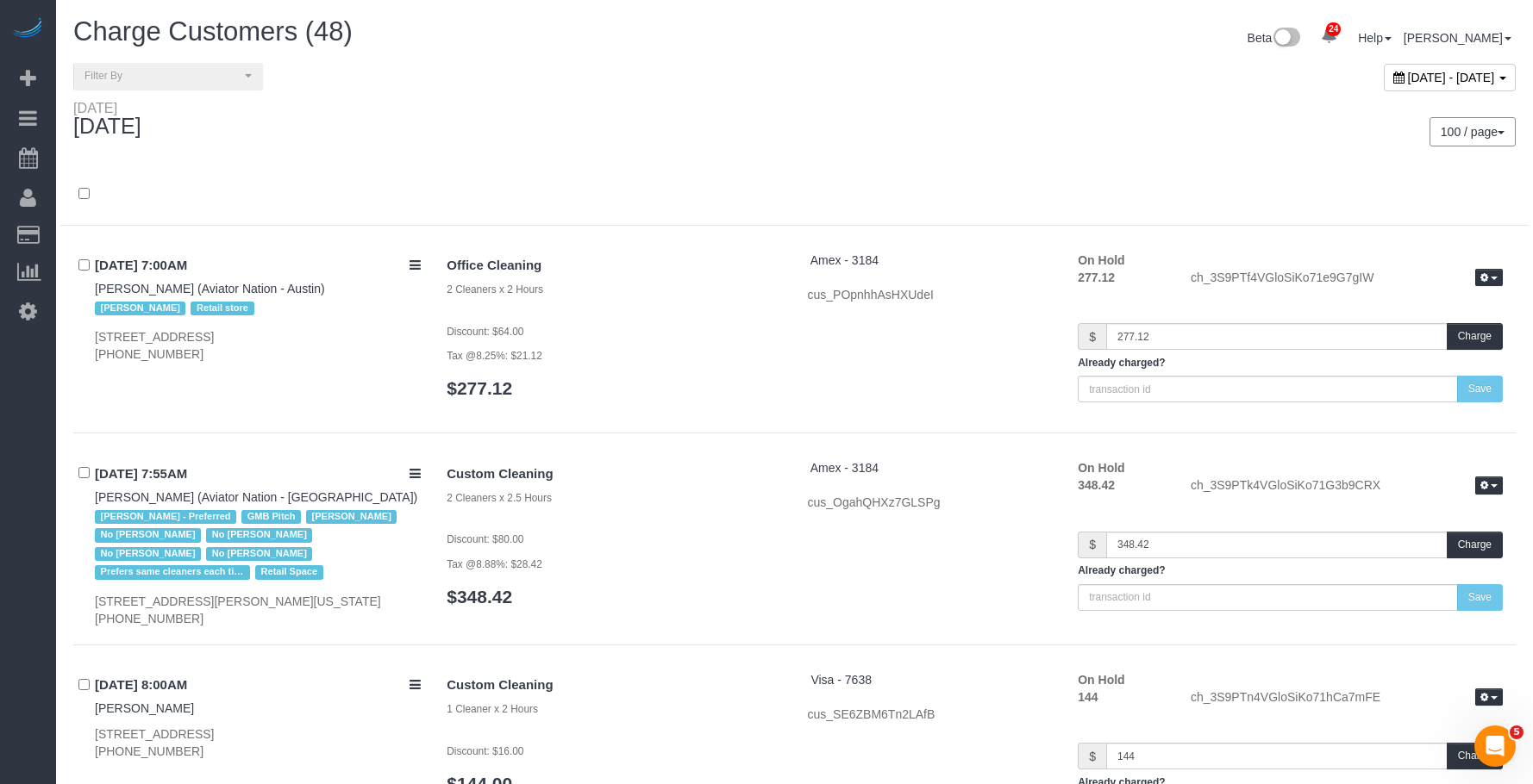
click at [868, 85] on div "[DATE] - [DATE]" at bounding box center [1162, 81] width 735 height 37
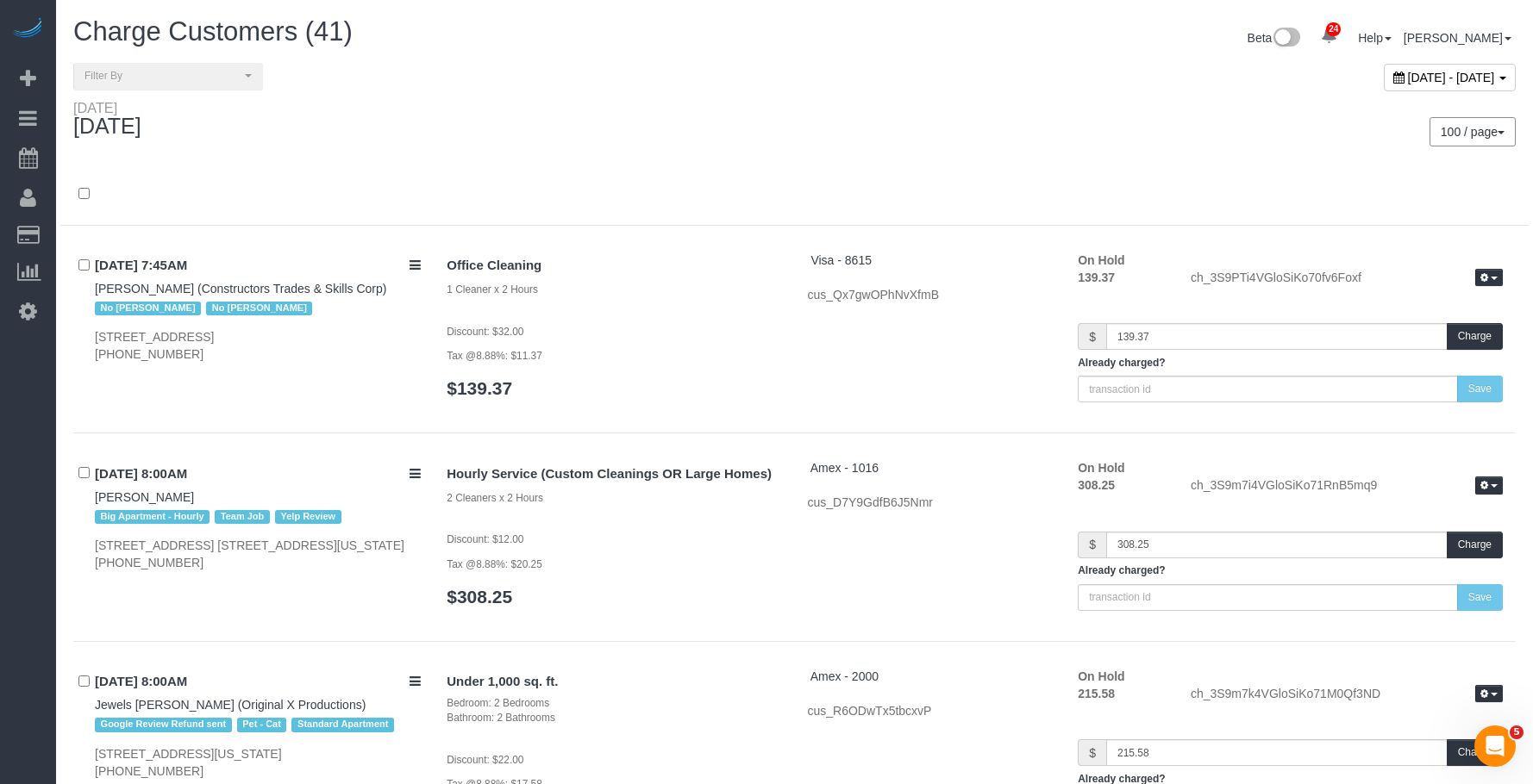
scroll to position [6640, 0]
